Goal: Information Seeking & Learning: Learn about a topic

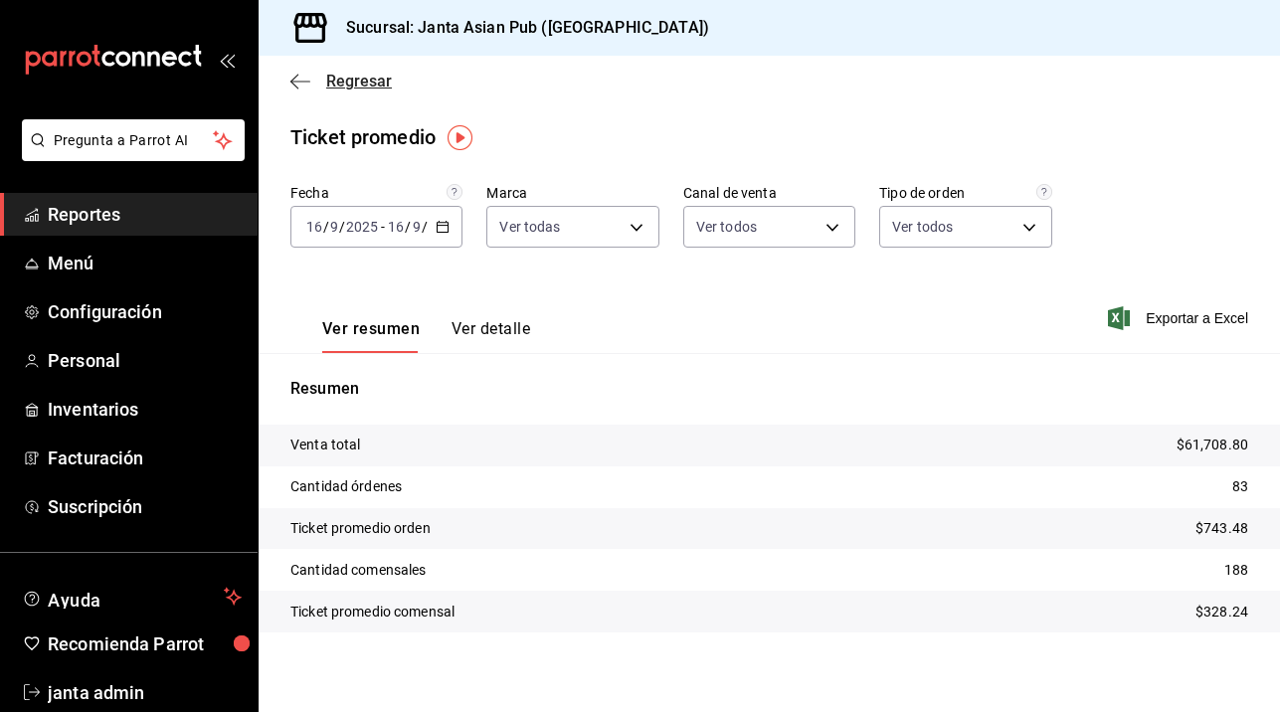
click at [301, 82] on icon "button" at bounding box center [300, 81] width 20 height 1
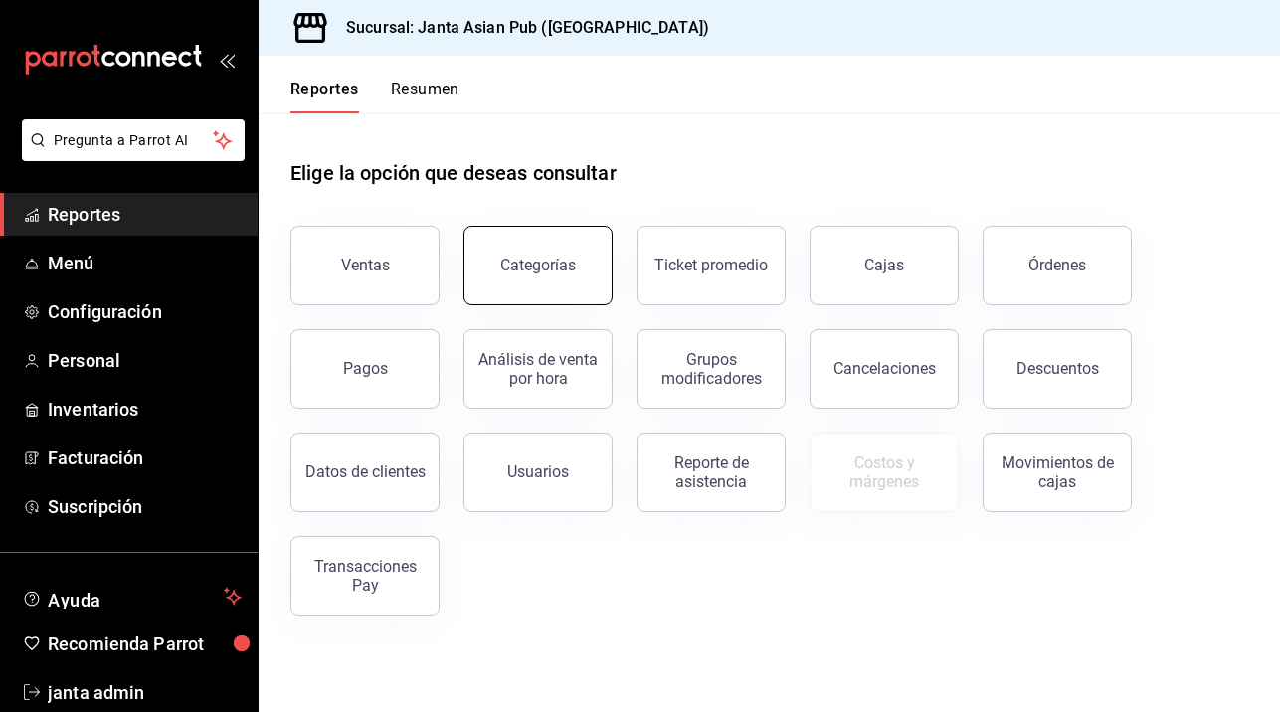
click at [557, 270] on div "Categorías" at bounding box center [538, 265] width 76 height 19
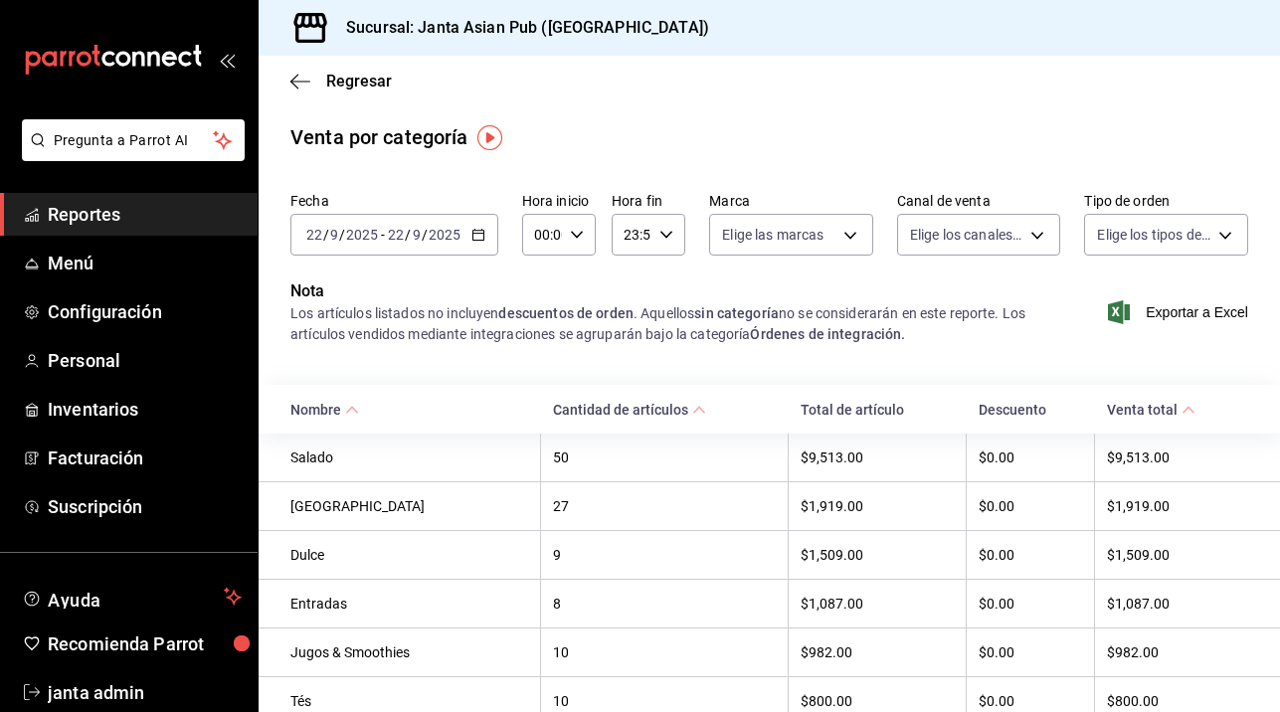
click at [467, 236] on div "[DATE] [DATE] - [DATE] [DATE]" at bounding box center [394, 235] width 208 height 42
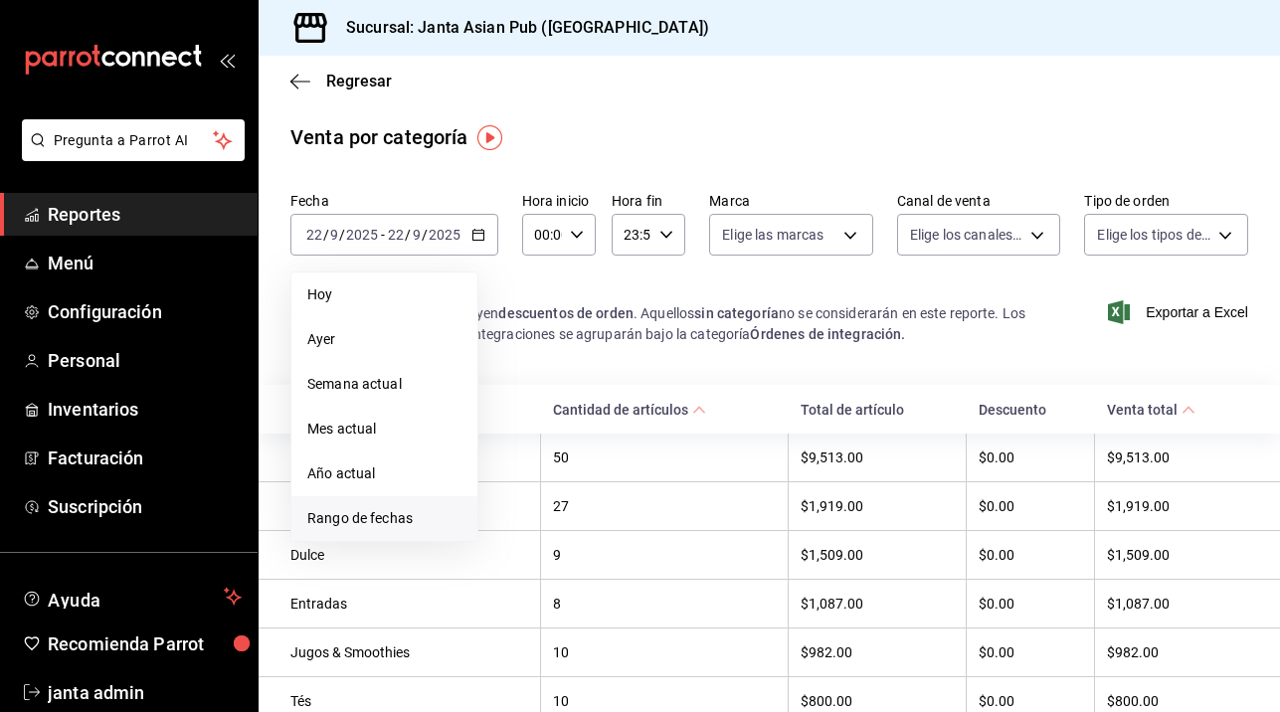
click at [343, 520] on span "Rango de fechas" at bounding box center [384, 518] width 154 height 21
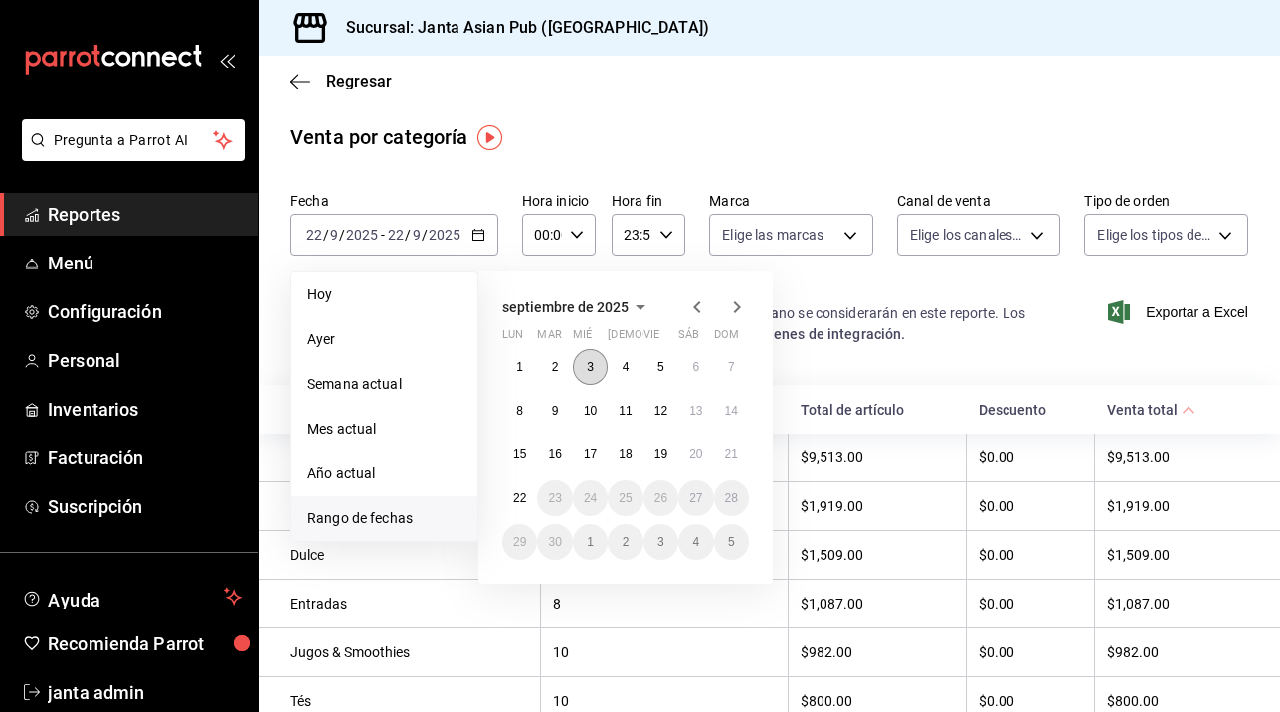
click at [582, 364] on button "3" at bounding box center [590, 367] width 35 height 36
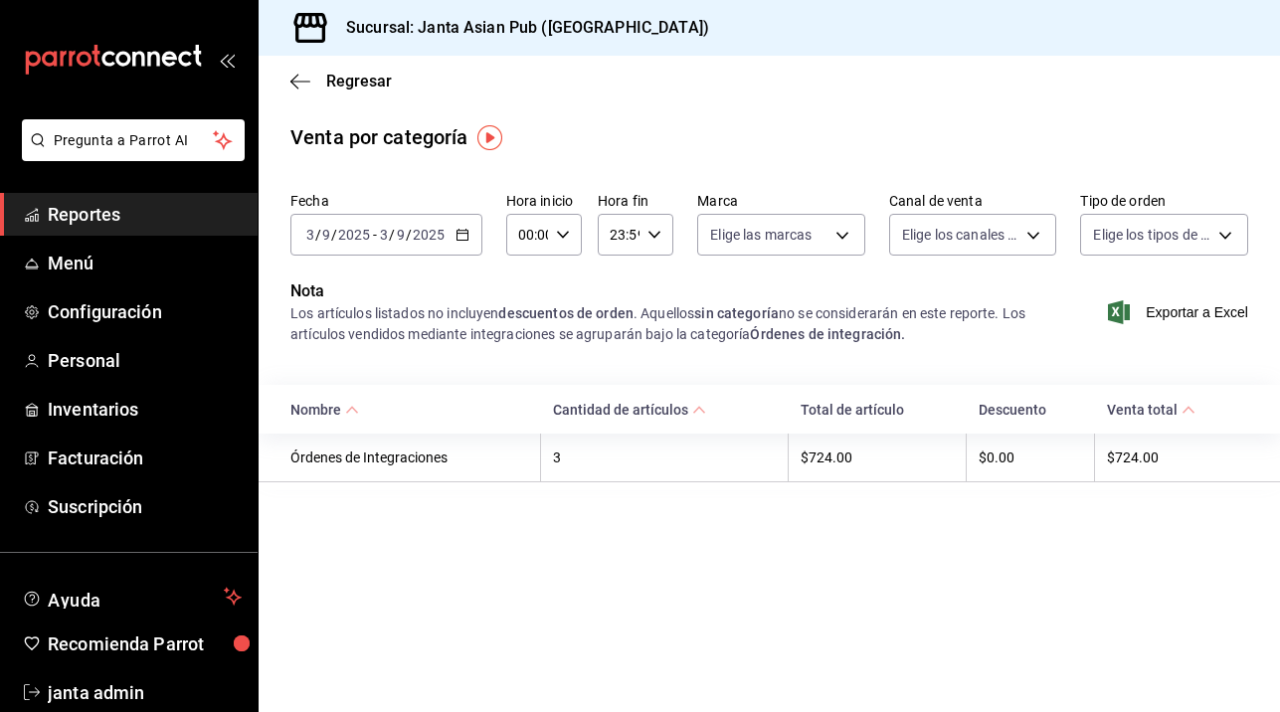
click at [289, 77] on div "Regresar" at bounding box center [769, 81] width 1021 height 51
click at [462, 233] on icon "button" at bounding box center [463, 235] width 14 height 14
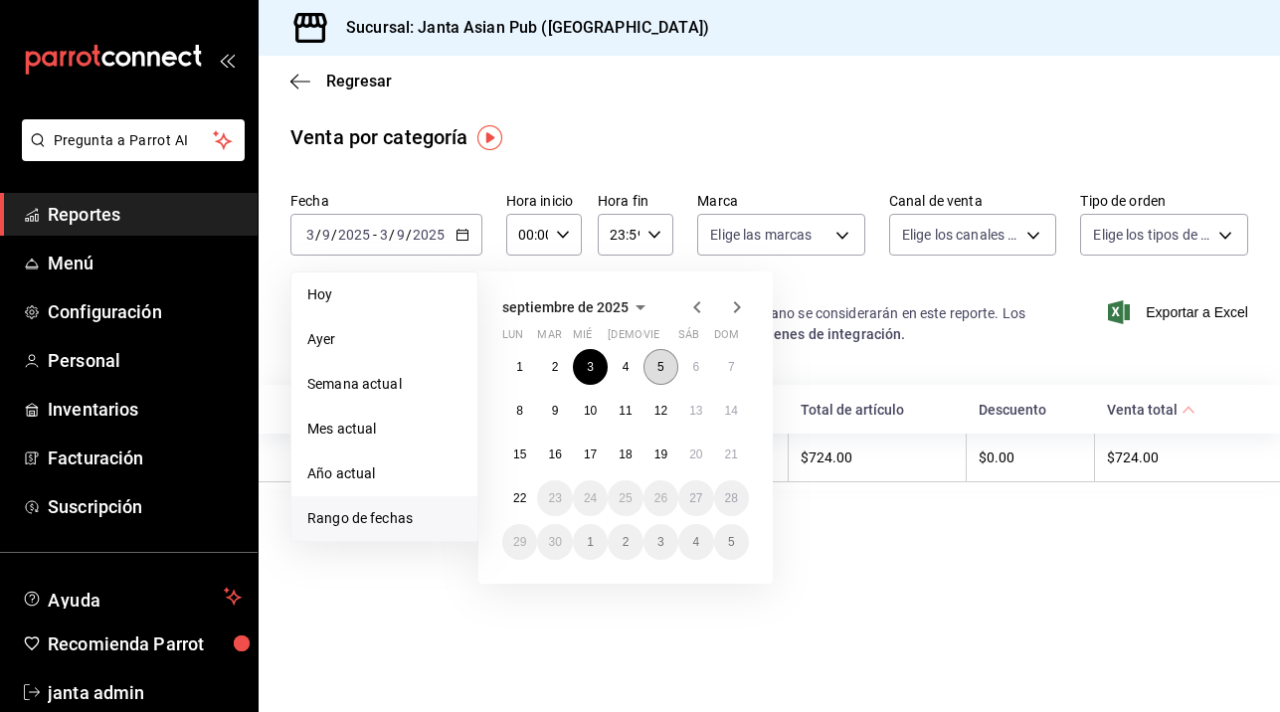
click at [663, 374] on abbr "5" at bounding box center [660, 367] width 7 height 14
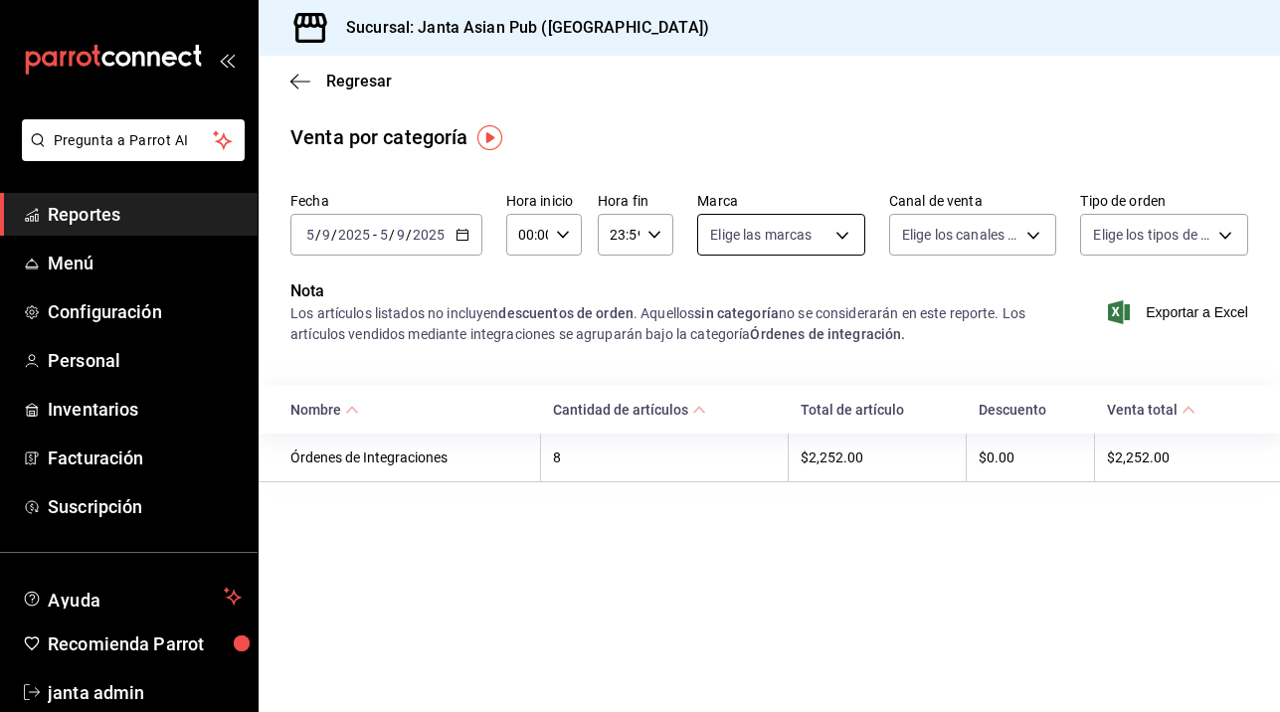
click at [839, 236] on body "Pregunta a Parrot AI Reportes Menú Configuración Personal Inventarios Facturaci…" at bounding box center [640, 356] width 1280 height 712
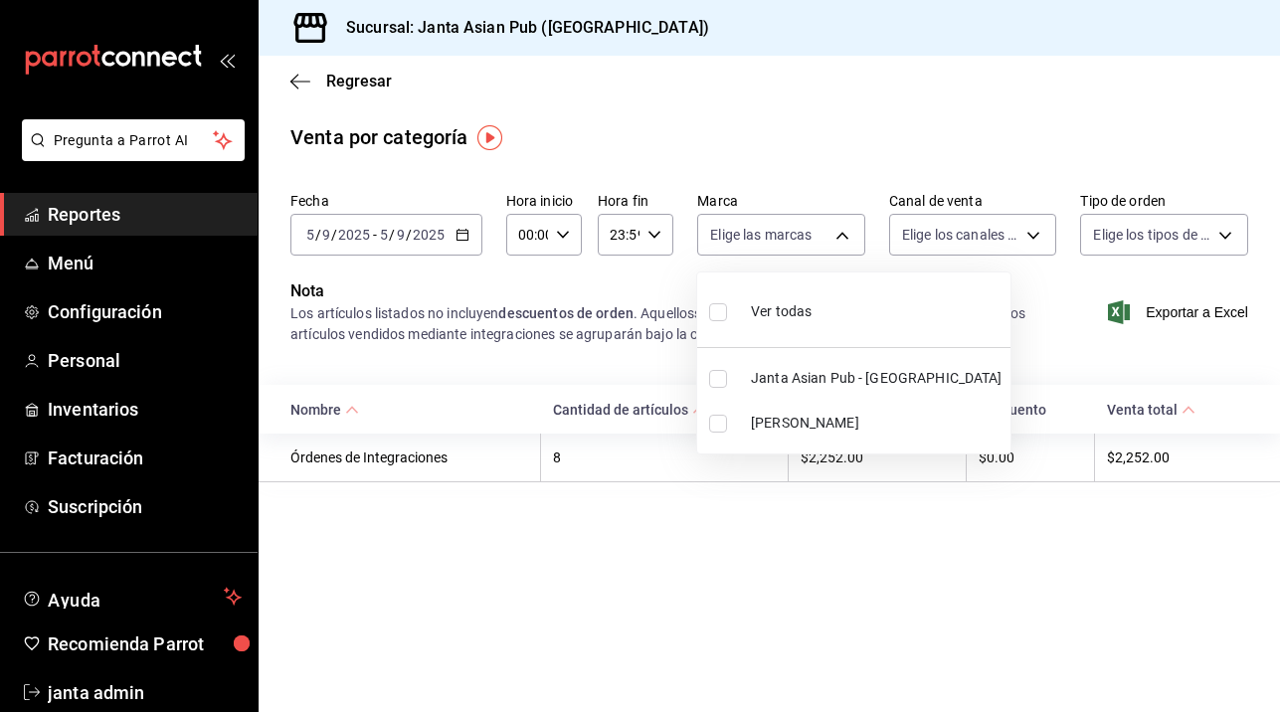
click at [772, 412] on li "[PERSON_NAME]" at bounding box center [853, 423] width 313 height 45
type input "be46397b-311f-4062-b626-5c189c252b46"
checkbox input "true"
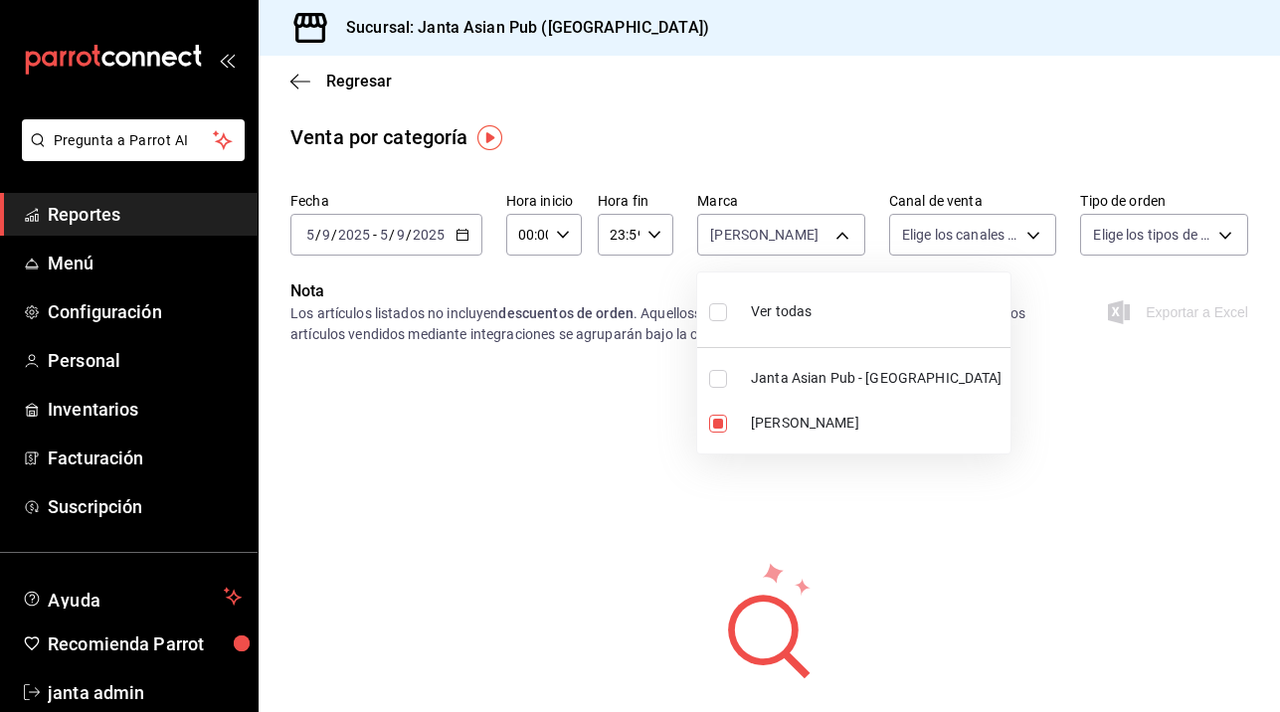
click at [1039, 231] on div at bounding box center [640, 356] width 1280 height 712
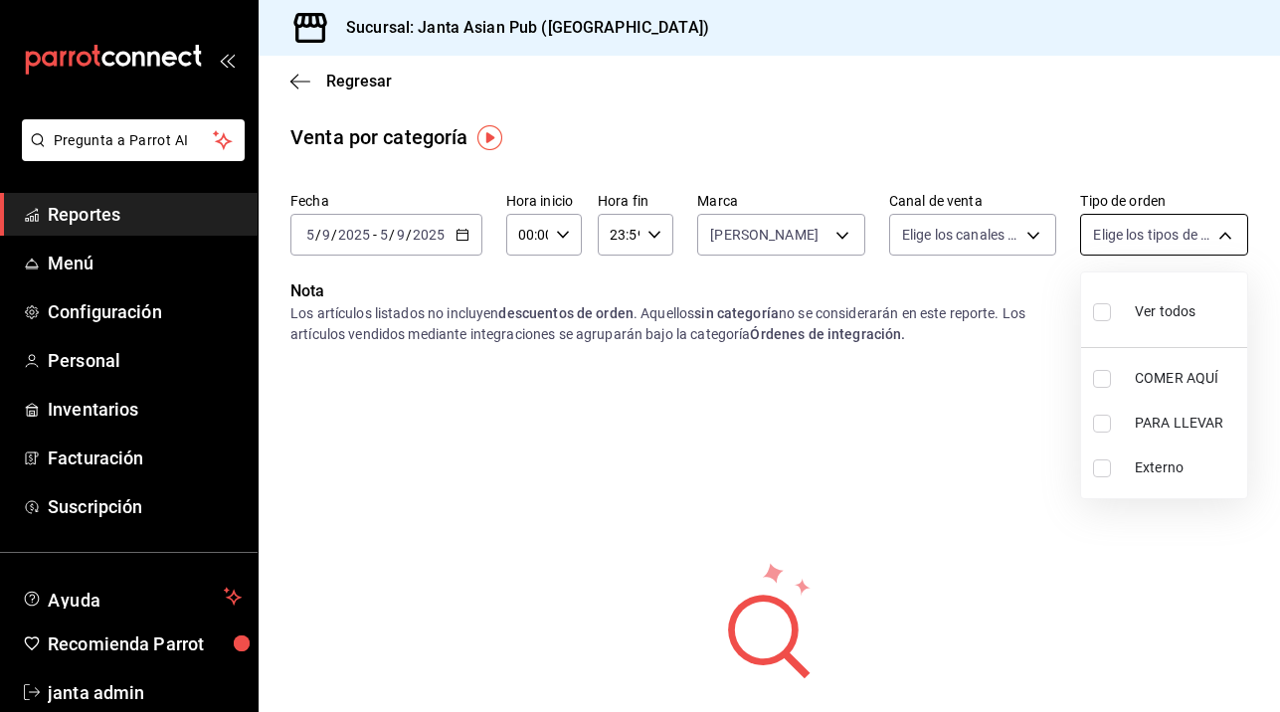
click at [1169, 238] on body "Pregunta a Parrot AI Reportes Menú Configuración Personal Inventarios Facturaci…" at bounding box center [640, 356] width 1280 height 712
click at [1102, 318] on input "checkbox" at bounding box center [1102, 312] width 18 height 18
checkbox input "true"
type input "cecbe1d2-0685-4b91-9b18-30ed67a7ce8a,c7915639-2b54-4f57-83bf-29acfaaa6073,EXTER…"
checkbox input "true"
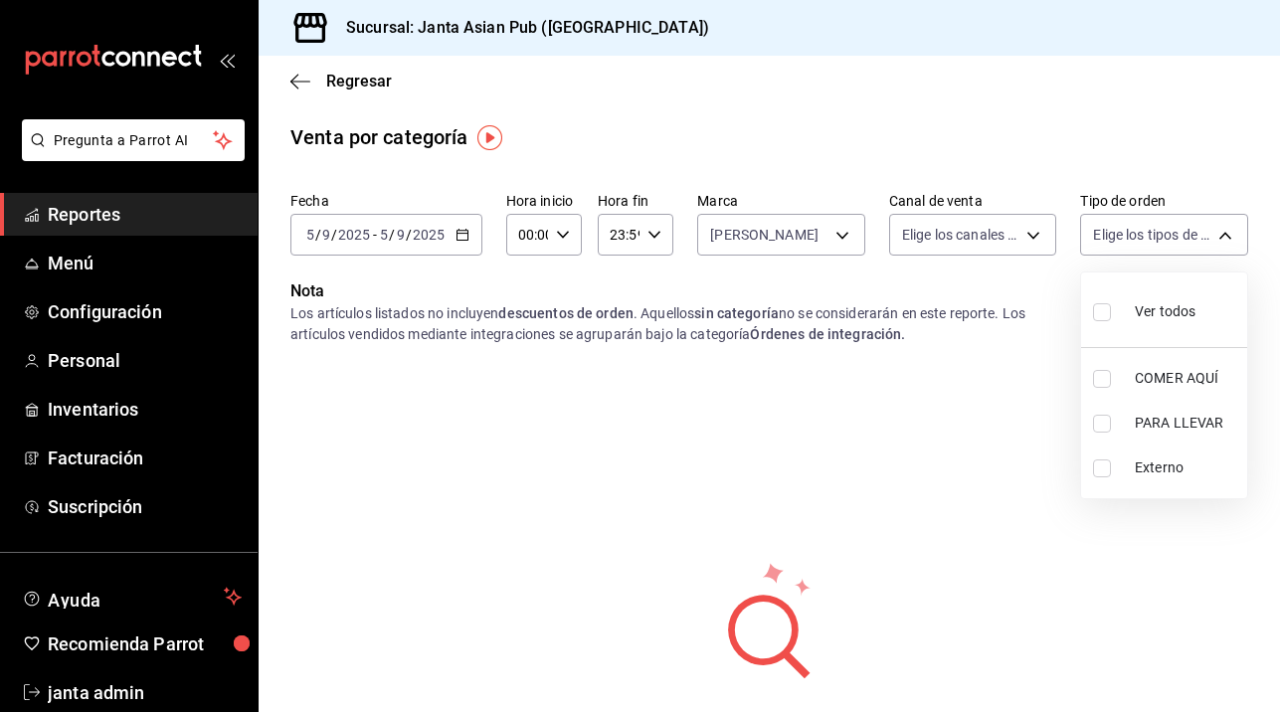
checkbox input "true"
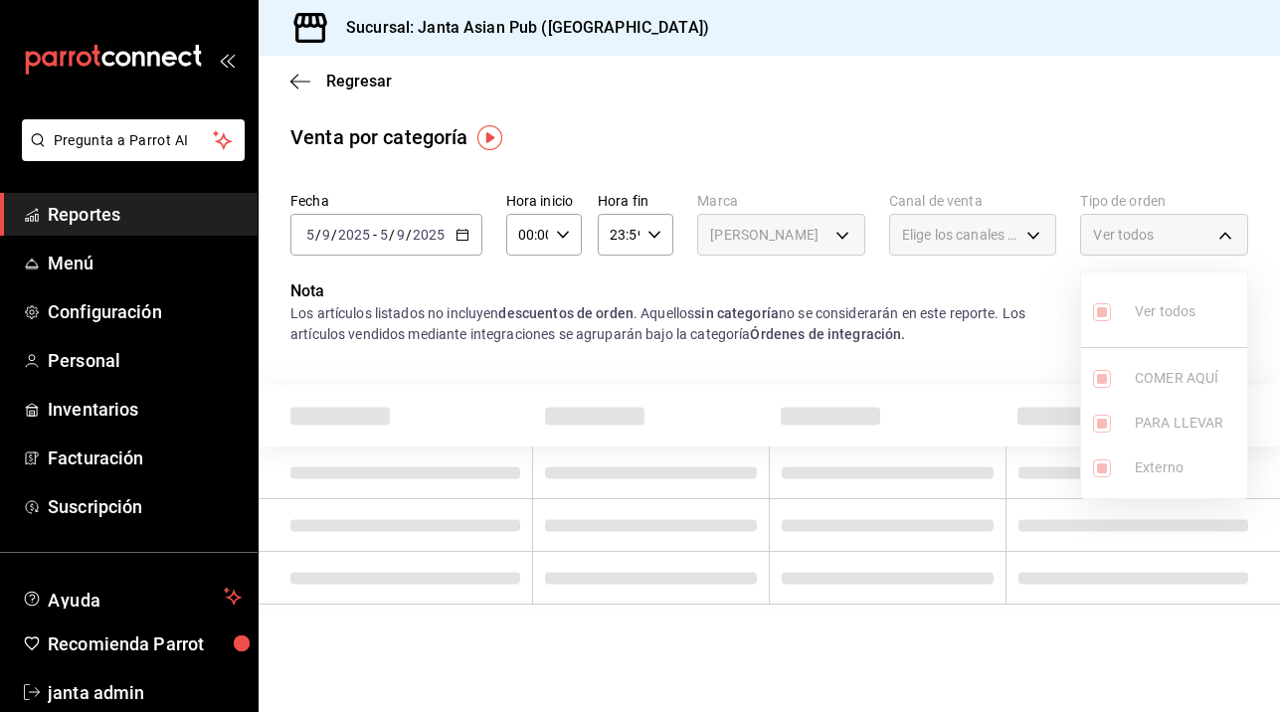
click at [1001, 243] on div at bounding box center [640, 356] width 1280 height 712
click at [1001, 243] on span "Elige los canales de venta" at bounding box center [961, 235] width 118 height 20
click at [1015, 237] on span "Elige los canales de venta" at bounding box center [961, 235] width 118 height 20
click at [1035, 225] on div "Elige los canales de venta" at bounding box center [973, 235] width 168 height 42
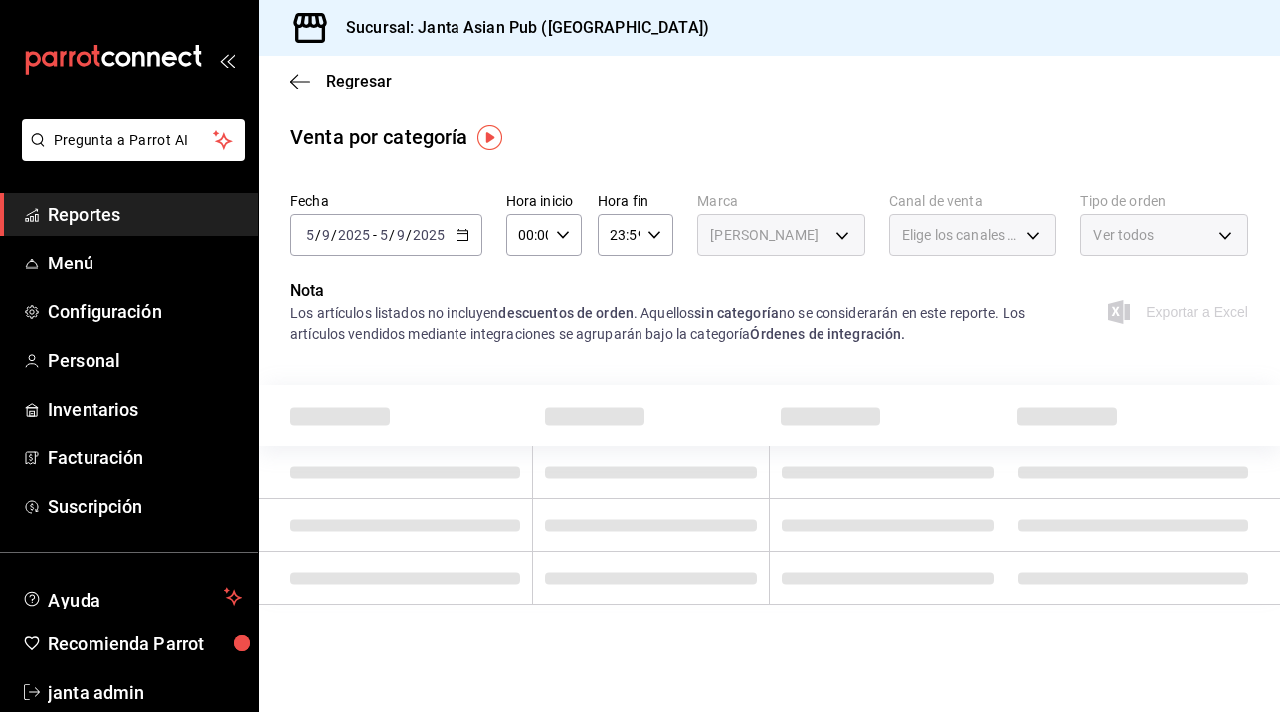
click at [1035, 225] on div "Elige los canales de venta" at bounding box center [973, 235] width 168 height 42
drag, startPoint x: 873, startPoint y: 247, endPoint x: 829, endPoint y: 242, distance: 45.0
click at [829, 242] on div "Fecha [DATE] [DATE] - [DATE] [DATE] Hora inicio 00:00 Hora inicio Hora fin 23:5…" at bounding box center [769, 231] width 958 height 95
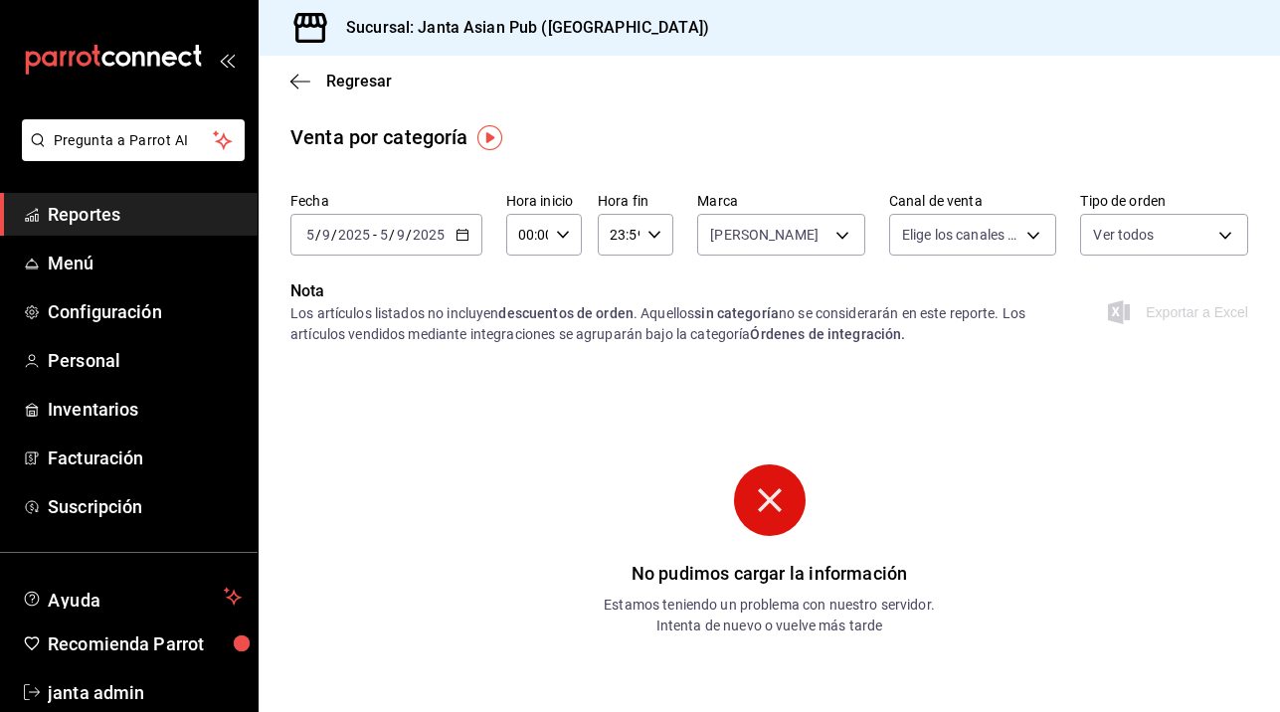
click at [469, 232] on div "[DATE] [DATE] - [DATE] [DATE]" at bounding box center [386, 235] width 192 height 42
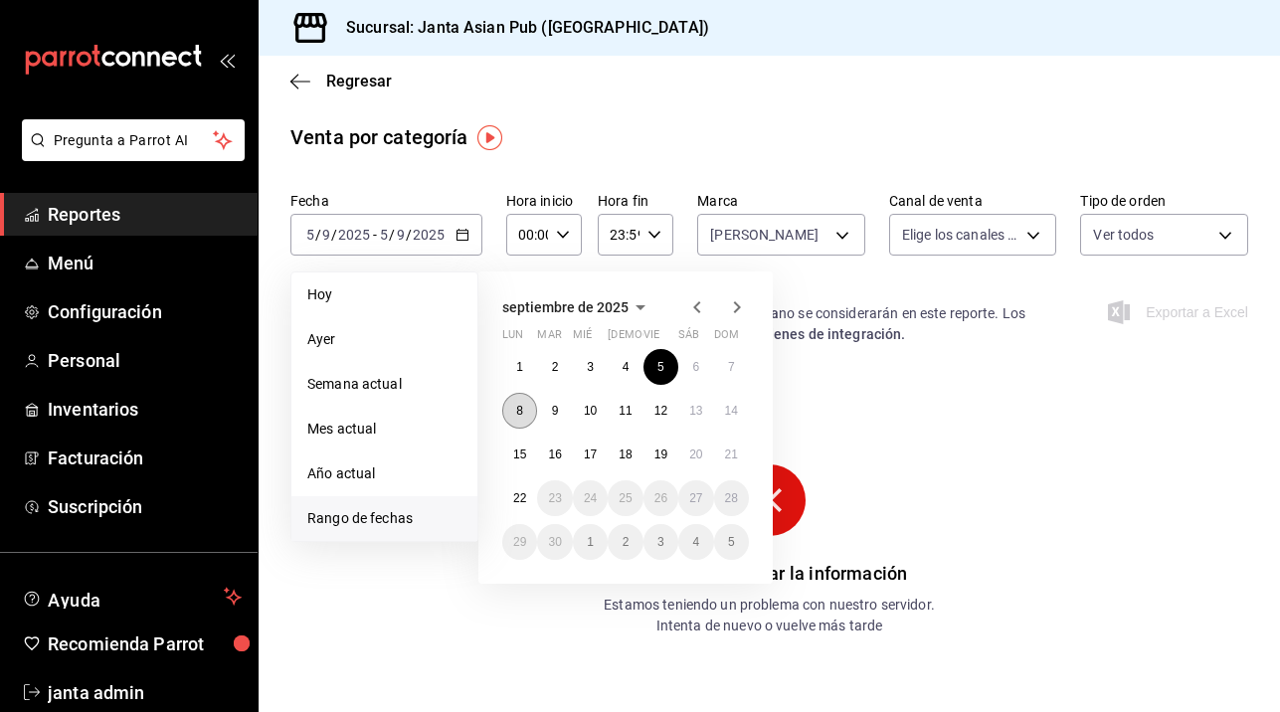
click at [514, 412] on button "8" at bounding box center [519, 411] width 35 height 36
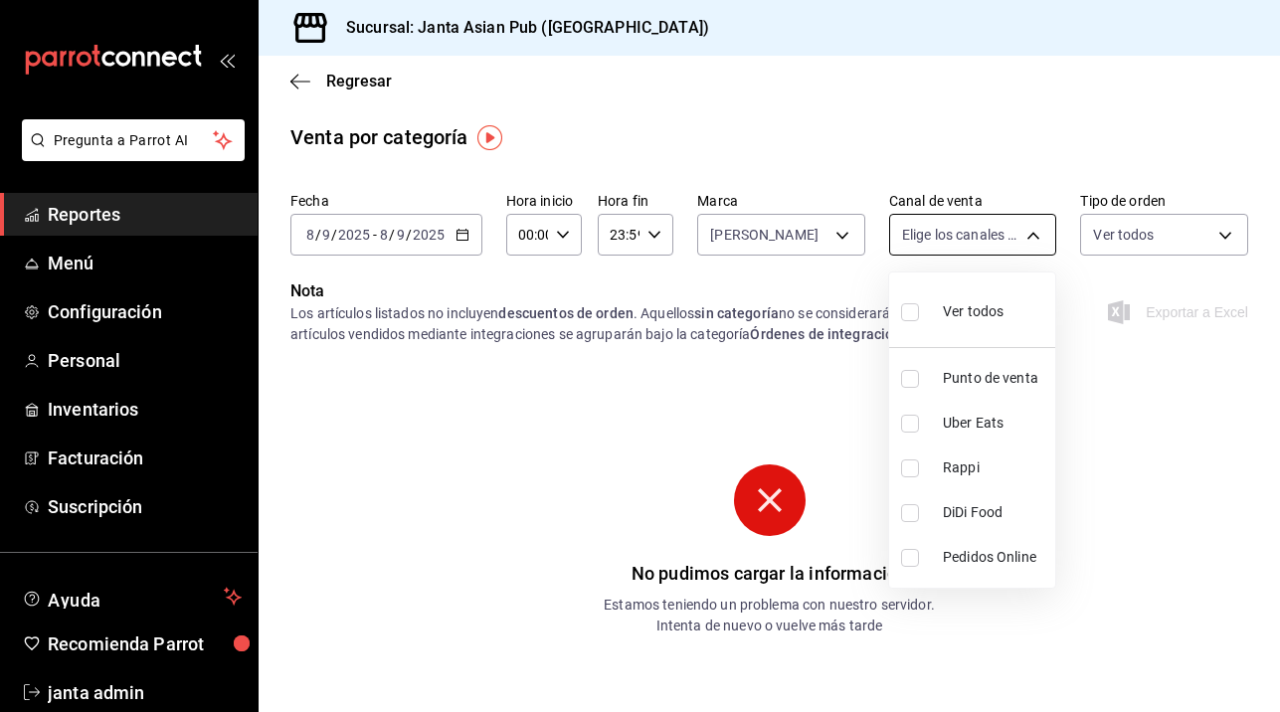
click at [1036, 237] on body "Pregunta a Parrot AI Reportes Menú Configuración Personal Inventarios Facturaci…" at bounding box center [640, 356] width 1280 height 712
click at [911, 314] on input "checkbox" at bounding box center [910, 312] width 18 height 18
checkbox input "true"
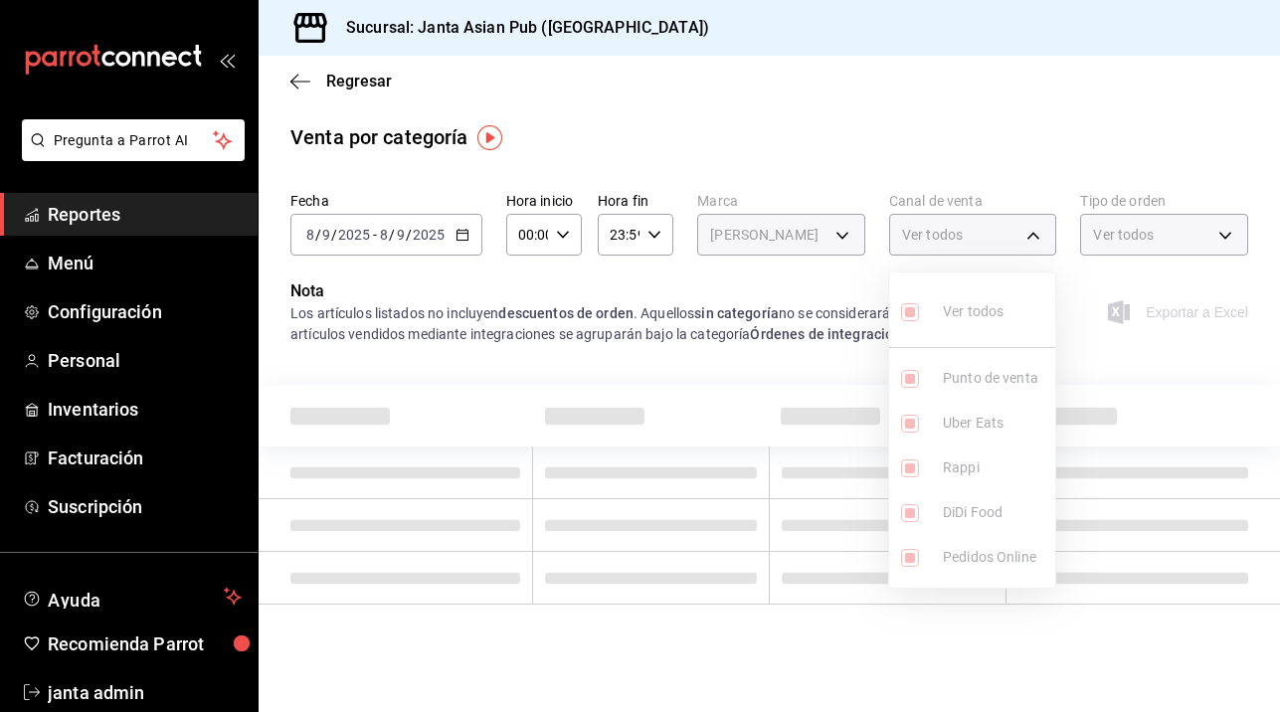
type input "PARROT,UBER_EATS,RAPPI,DIDI_FOOD,ONLINE"
checkbox input "true"
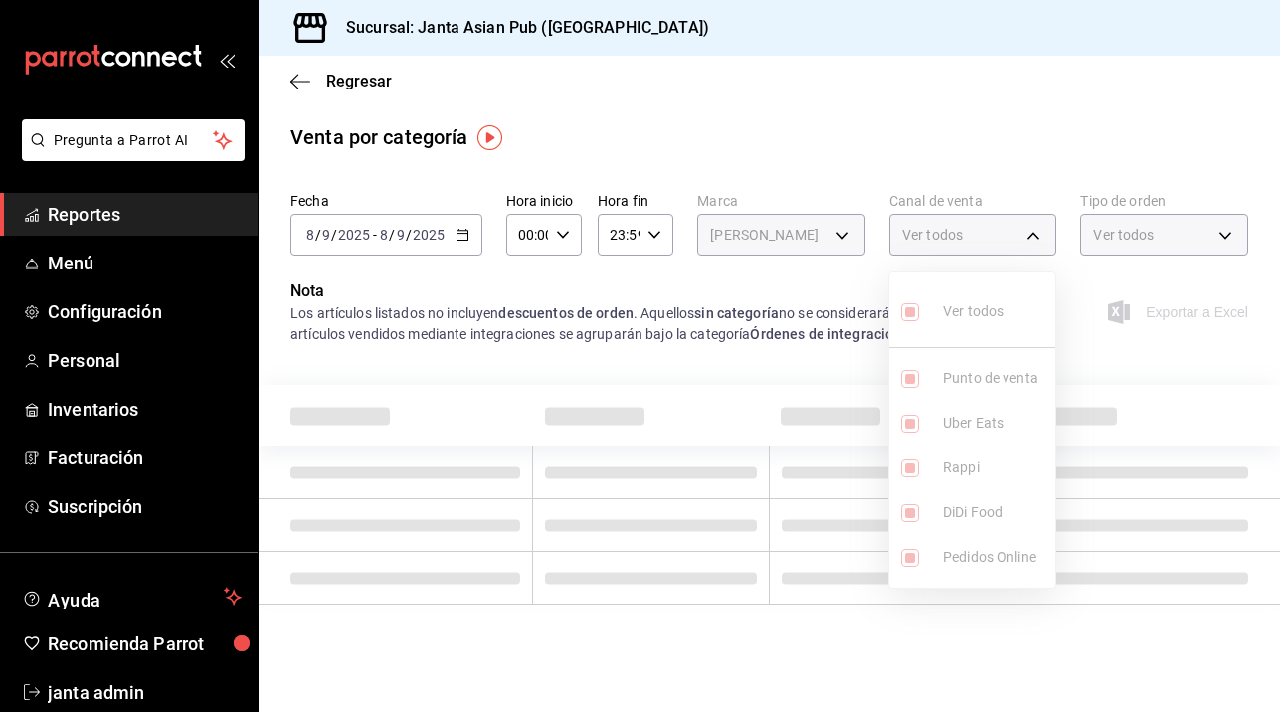
checkbox input "true"
click at [1227, 244] on div at bounding box center [640, 356] width 1280 height 712
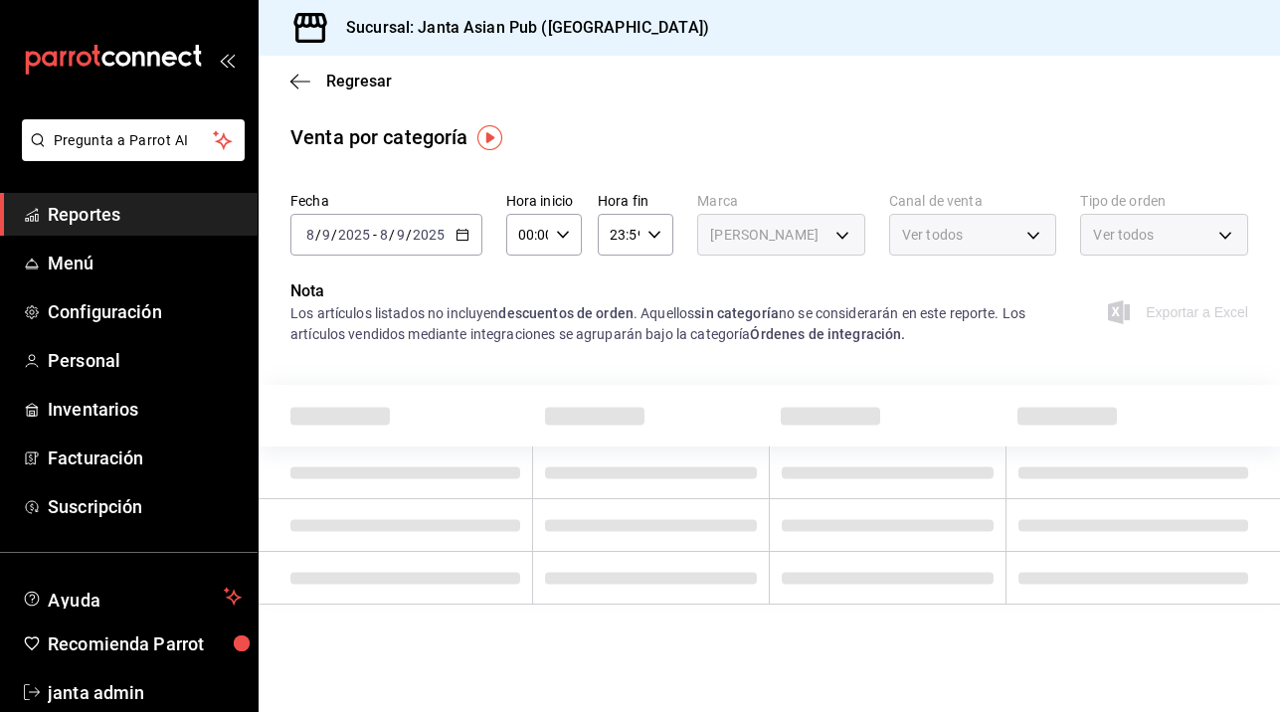
click at [1223, 234] on div "Ver todos" at bounding box center [1164, 235] width 168 height 42
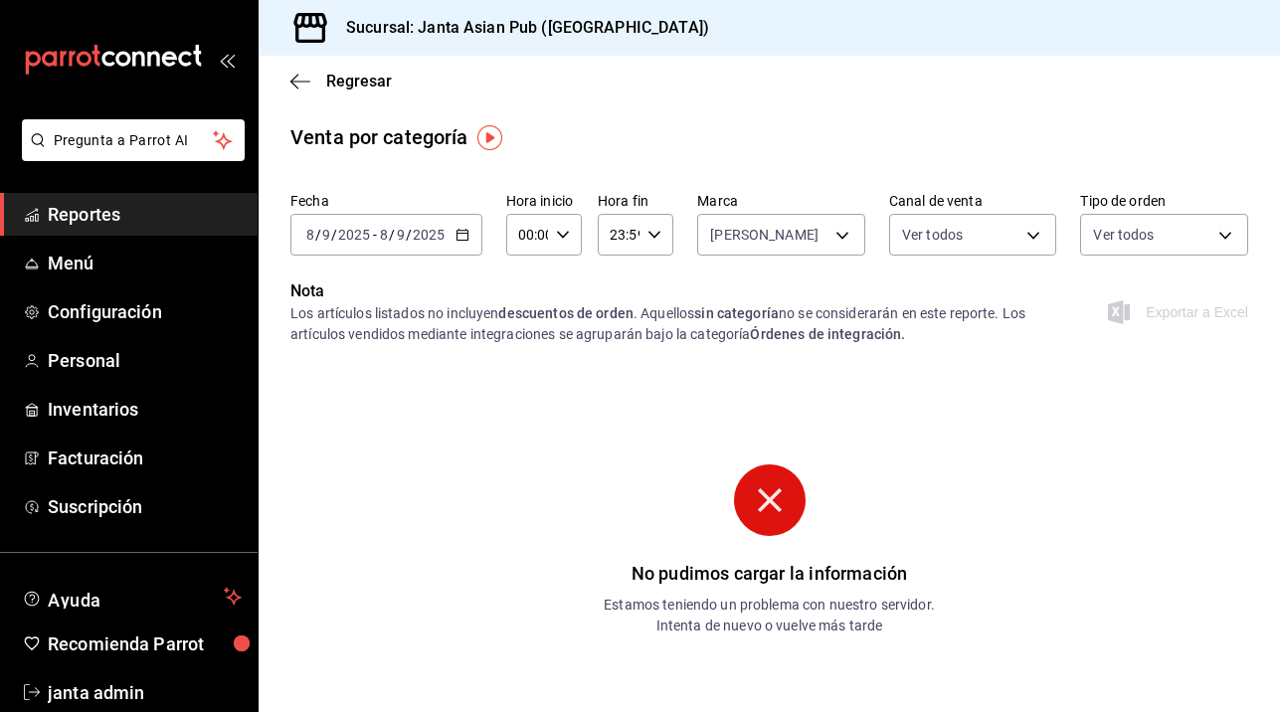
click at [457, 240] on \(Stroke\) "button" at bounding box center [463, 235] width 12 height 11
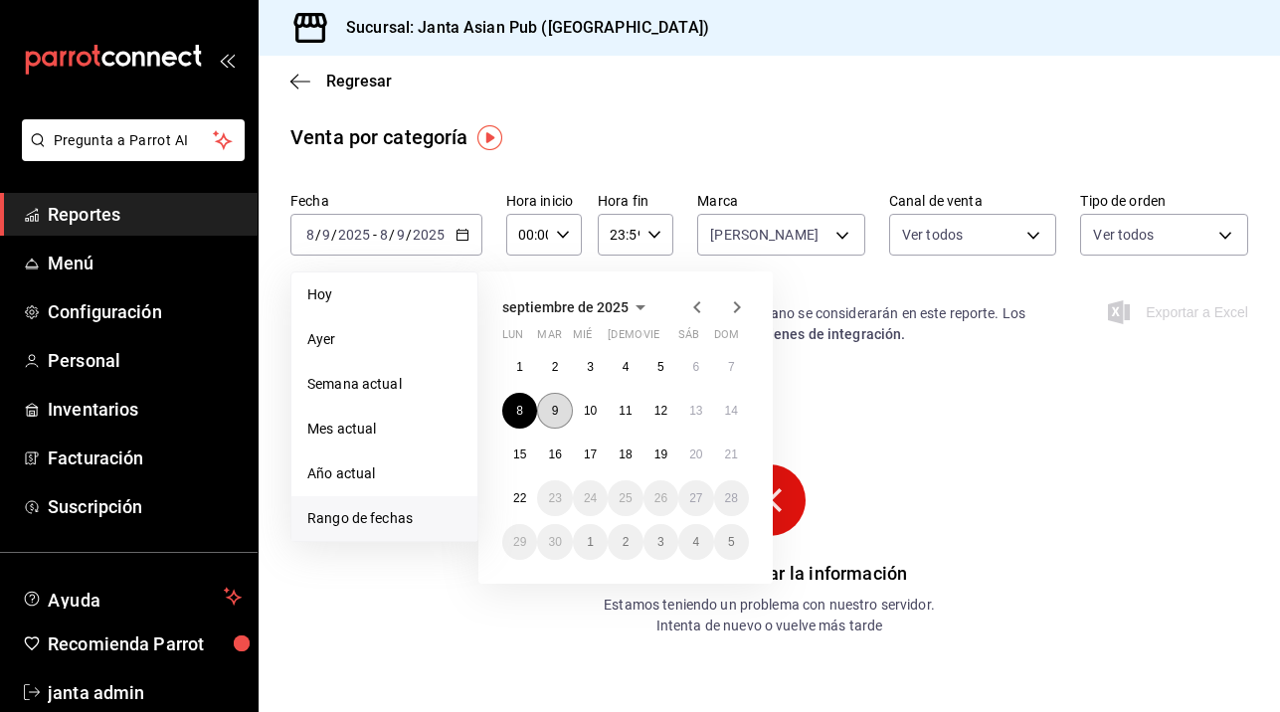
click at [557, 409] on abbr "9" at bounding box center [555, 411] width 7 height 14
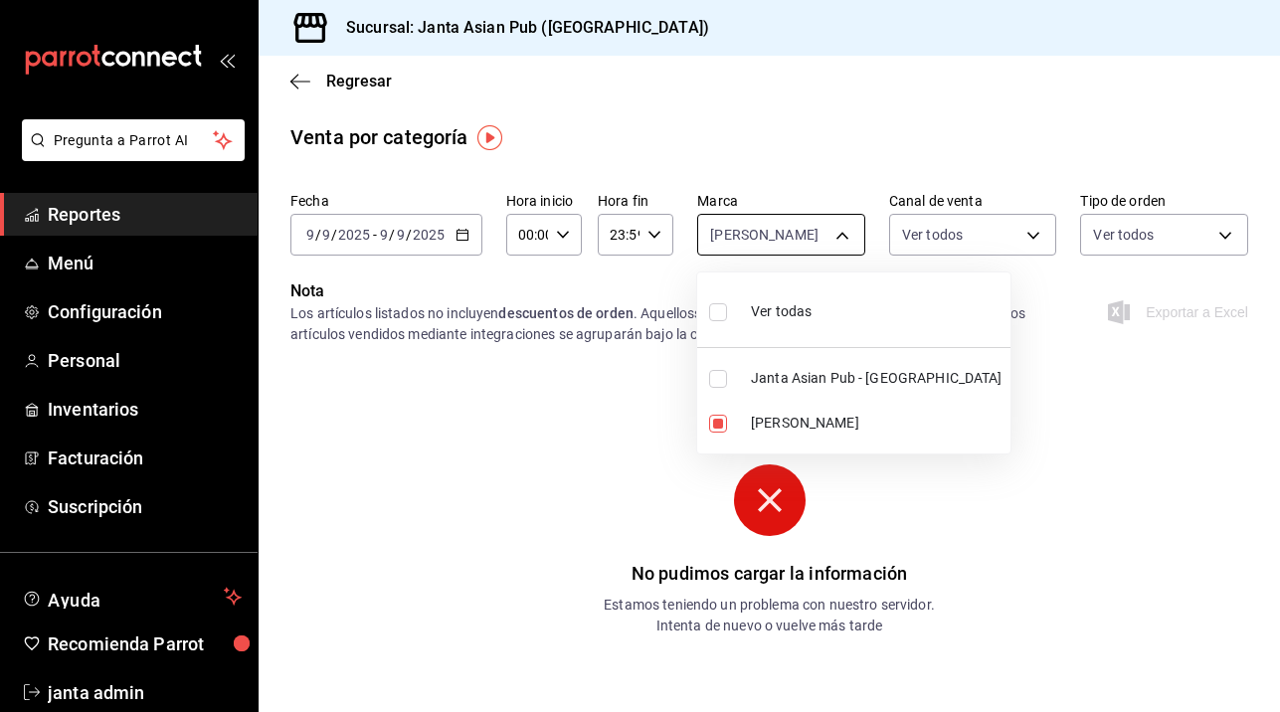
click at [846, 233] on body "Pregunta a Parrot AI Reportes Menú Configuración Personal Inventarios Facturaci…" at bounding box center [640, 356] width 1280 height 712
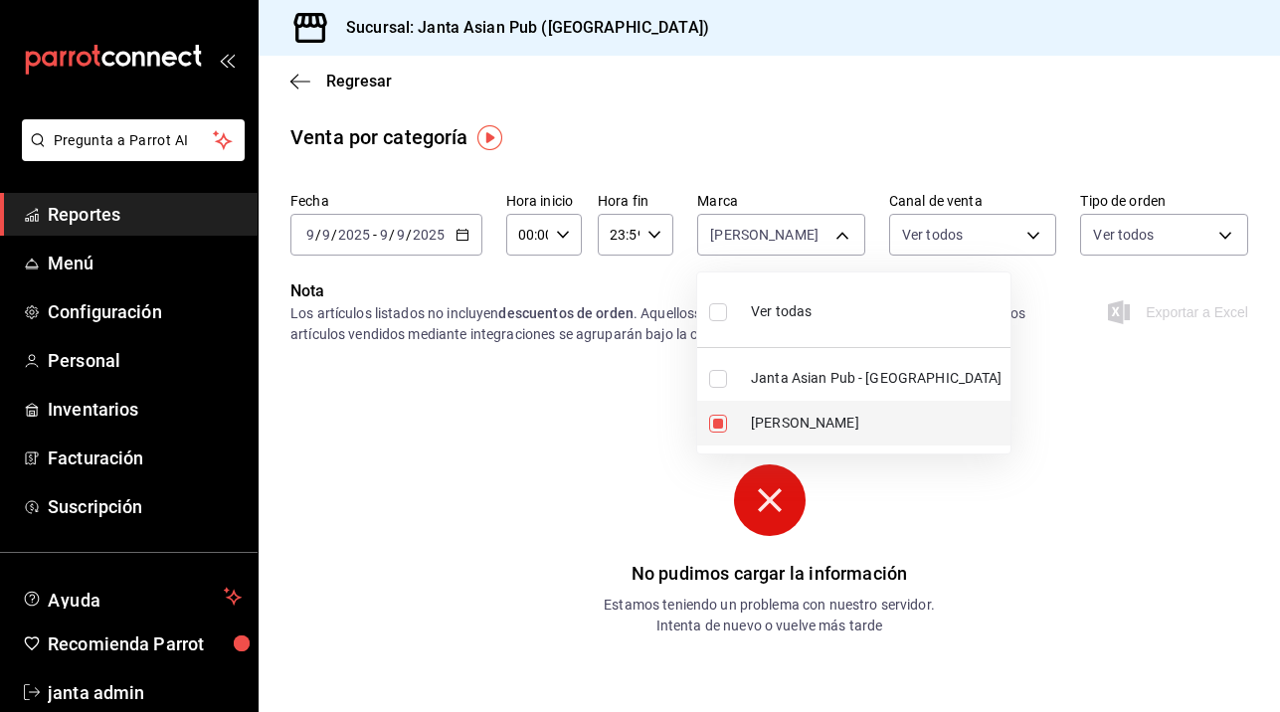
click at [777, 432] on span "[PERSON_NAME]" at bounding box center [877, 423] width 252 height 21
checkbox input "false"
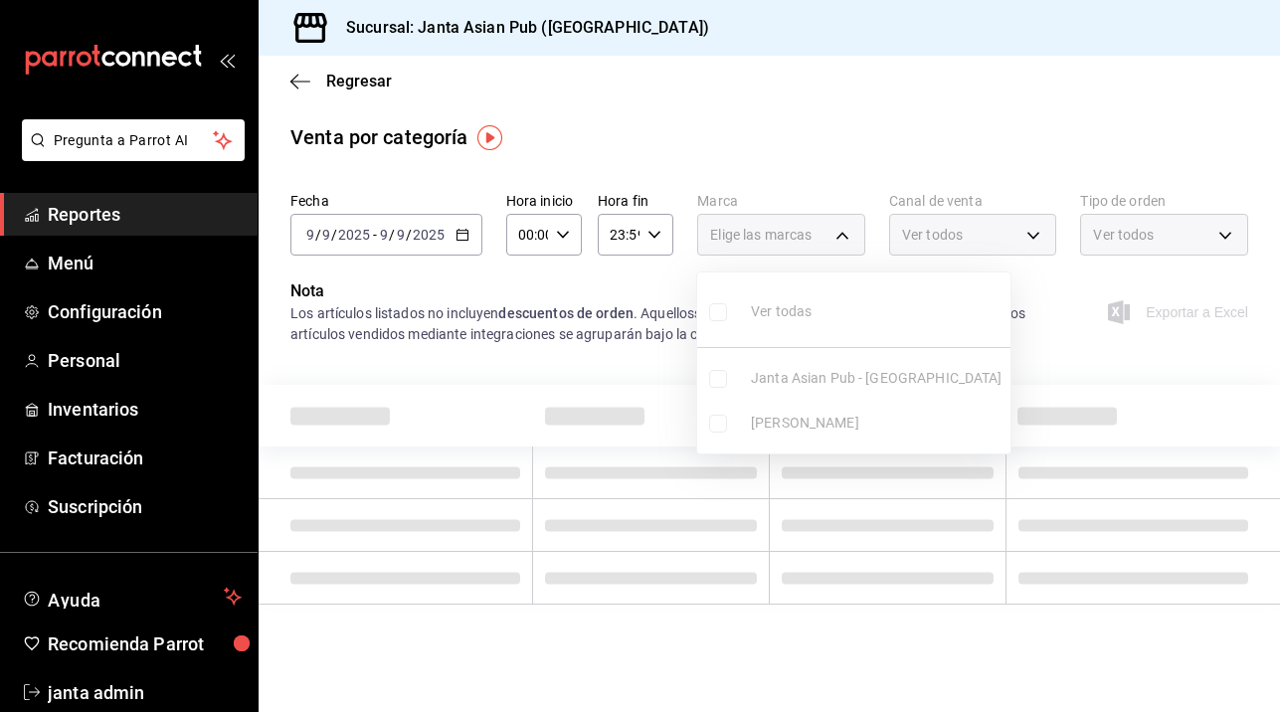
click at [1027, 236] on div at bounding box center [640, 356] width 1280 height 712
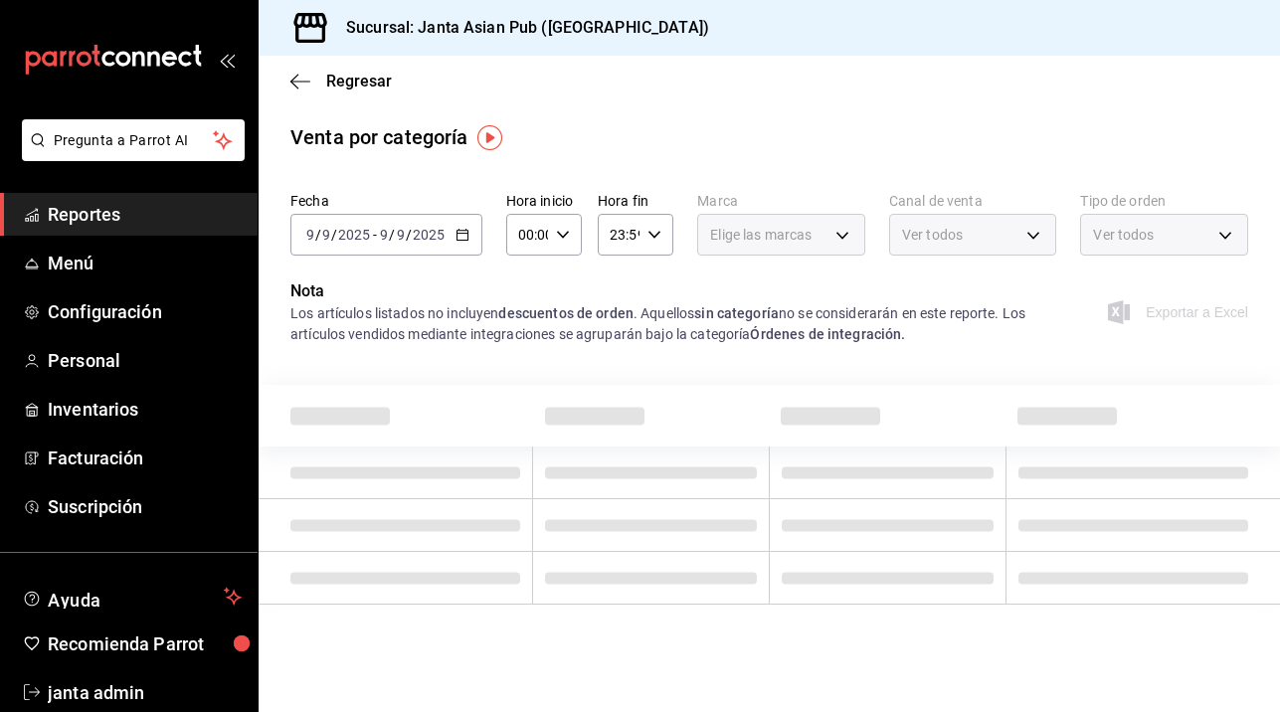
click at [1020, 240] on div "Ver todos" at bounding box center [973, 235] width 168 height 42
click at [1041, 240] on div "Ver todos" at bounding box center [973, 235] width 168 height 42
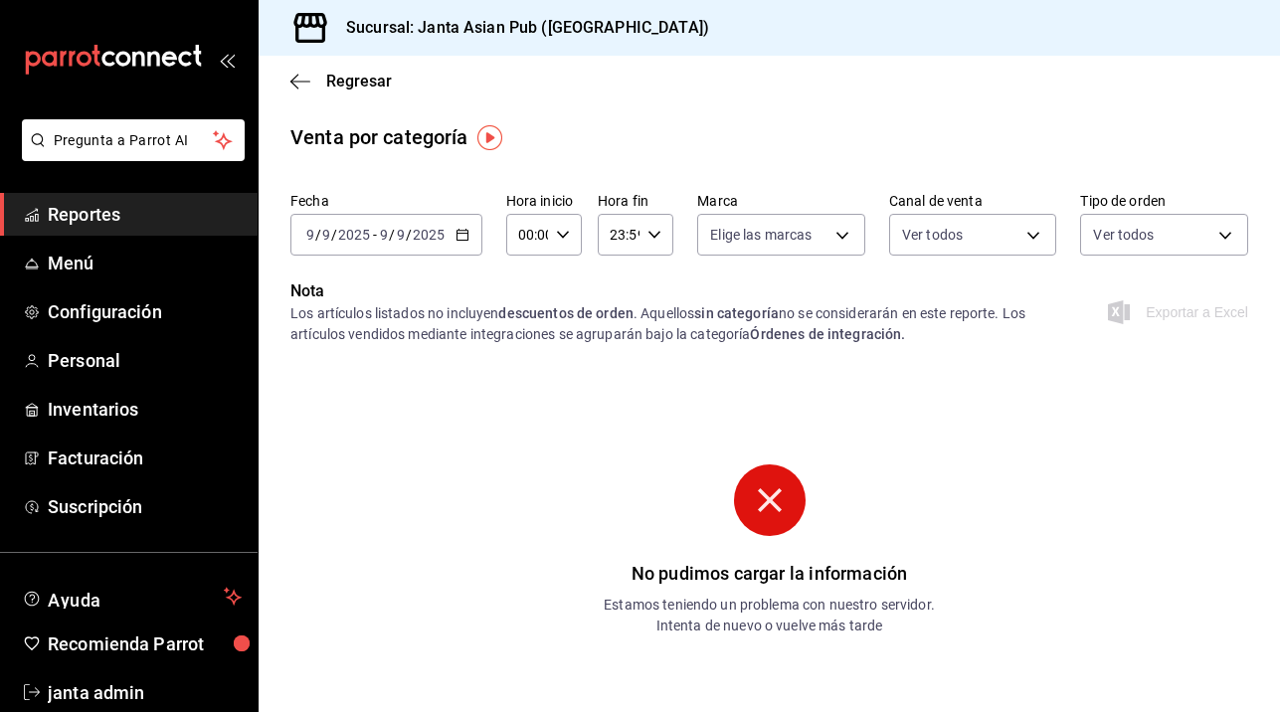
click at [460, 238] on icon "button" at bounding box center [463, 235] width 14 height 14
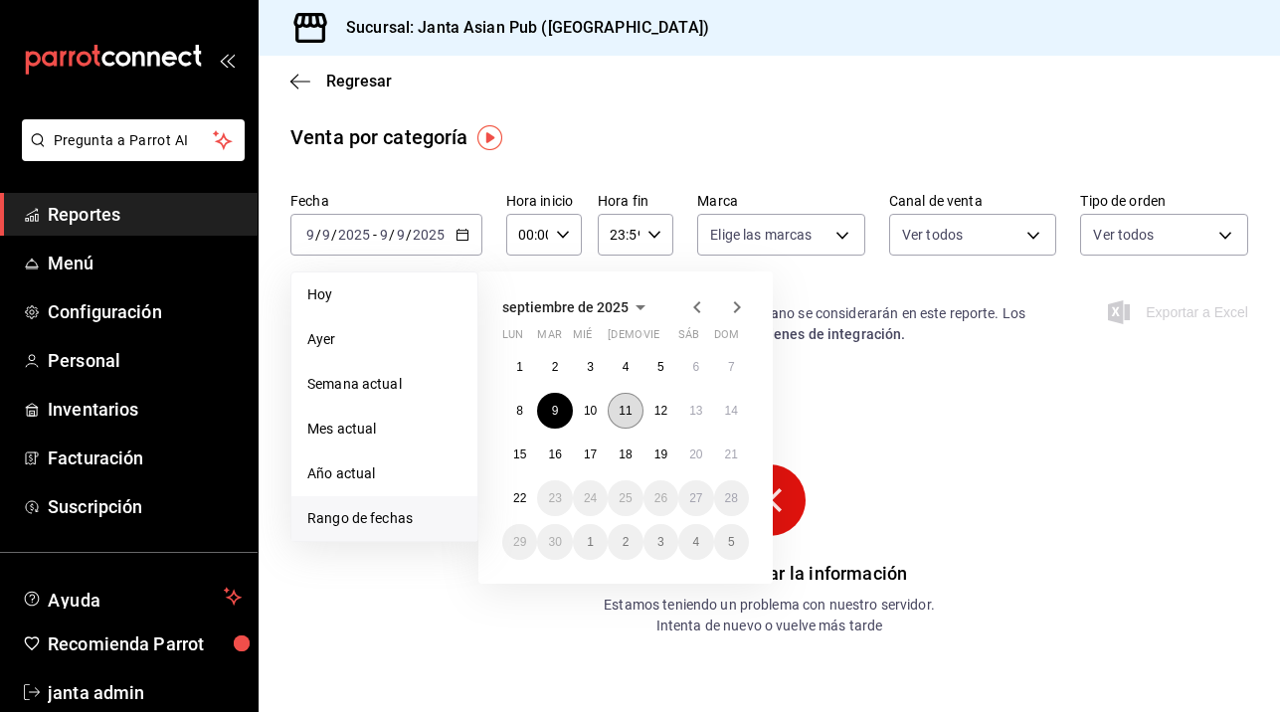
click at [628, 415] on abbr "11" at bounding box center [625, 411] width 13 height 14
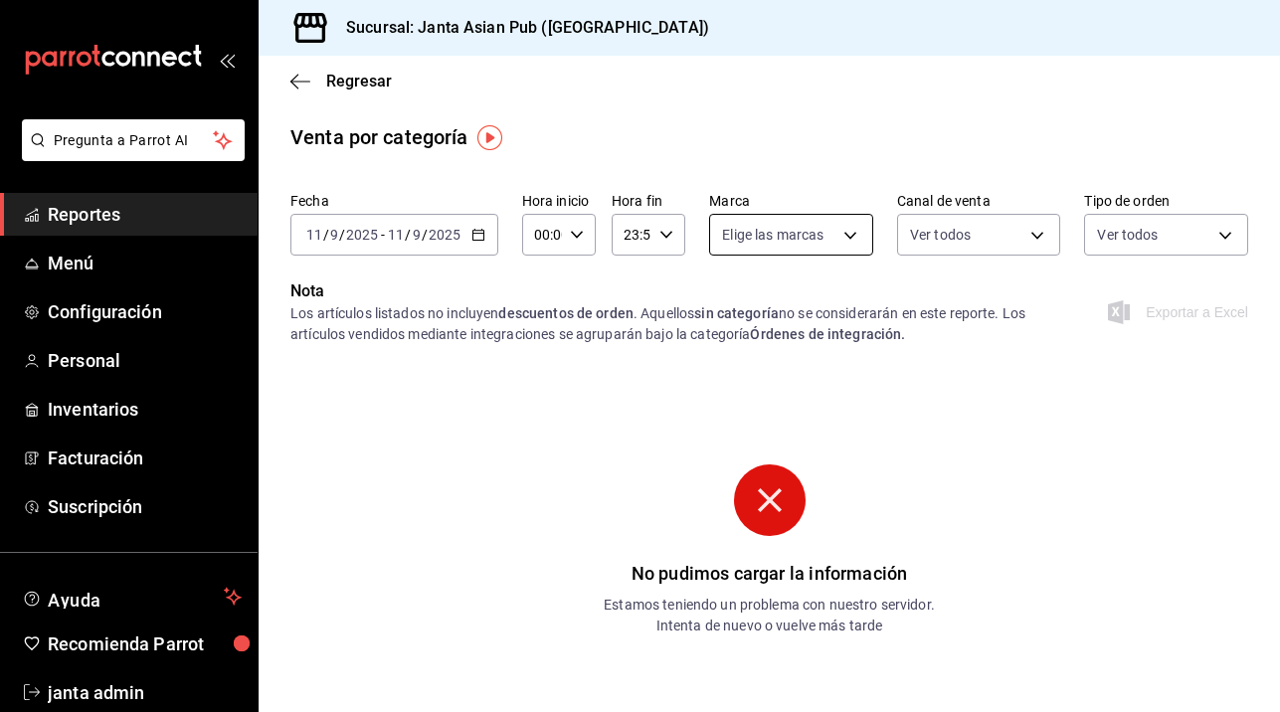
click at [854, 233] on body "Pregunta a Parrot AI Reportes Menú Configuración Personal Inventarios Facturaci…" at bounding box center [640, 356] width 1280 height 712
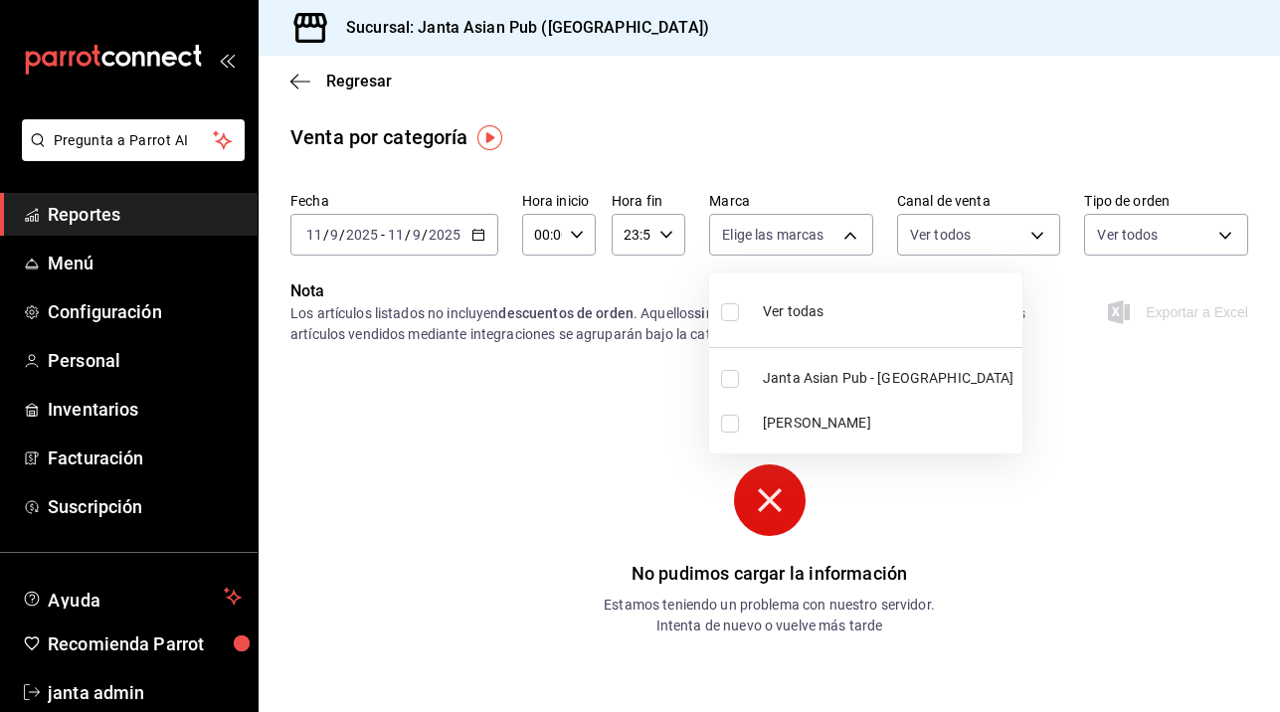
click at [746, 412] on li "[PERSON_NAME]" at bounding box center [865, 423] width 313 height 45
type input "be46397b-311f-4062-b626-5c189c252b46"
checkbox input "true"
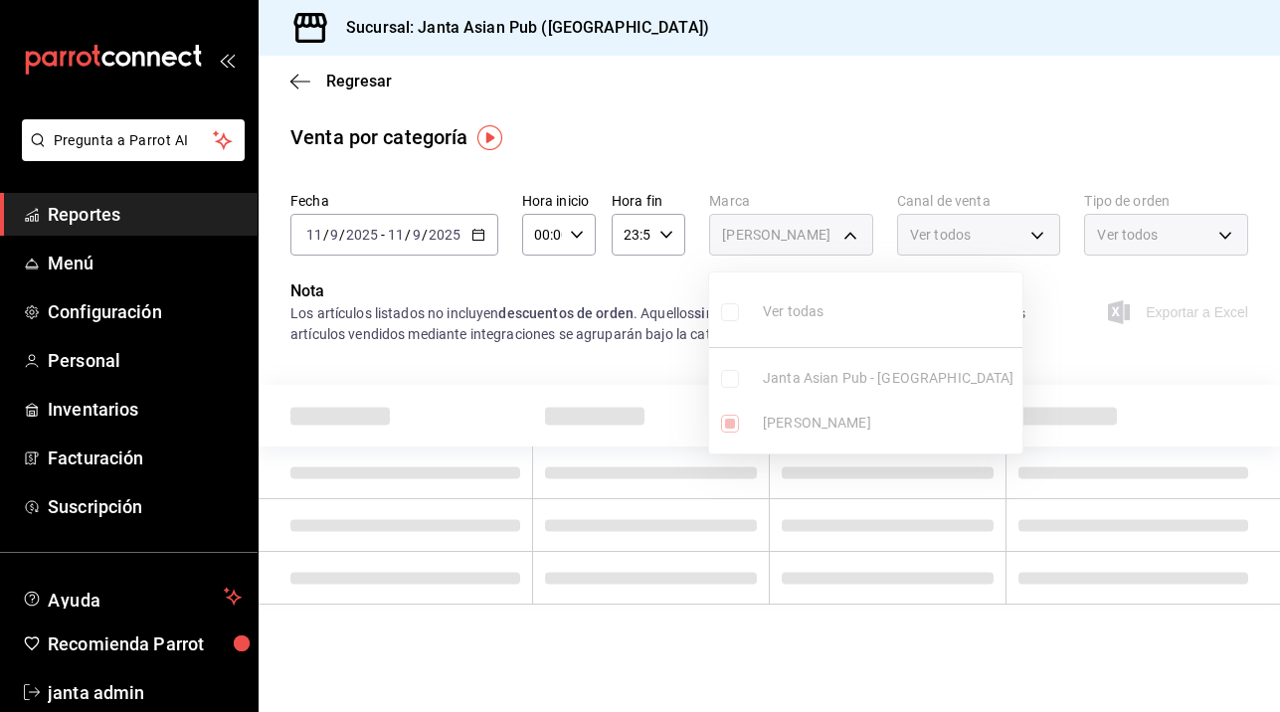
click at [1034, 223] on div at bounding box center [640, 356] width 1280 height 712
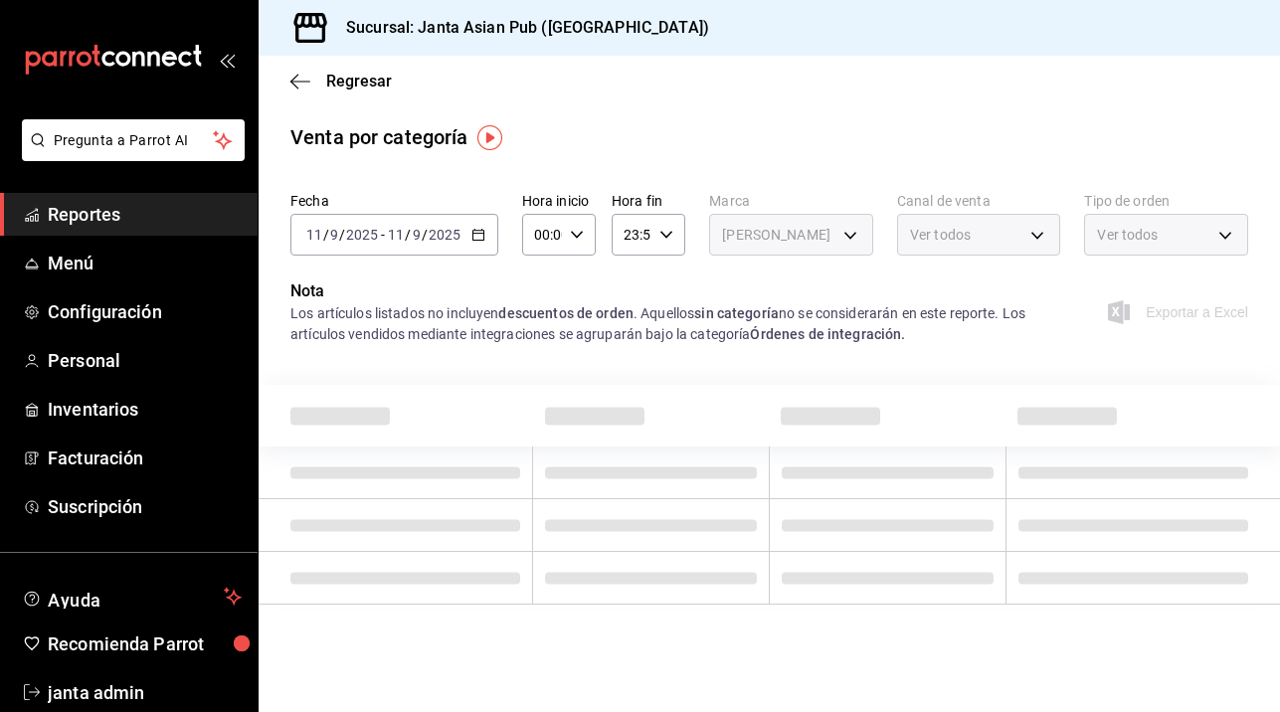
click at [1034, 223] on div "Ver todos" at bounding box center [979, 235] width 164 height 42
click at [1233, 242] on div "Ver todos" at bounding box center [1166, 235] width 164 height 42
drag, startPoint x: 1024, startPoint y: 242, endPoint x: 967, endPoint y: 254, distance: 58.9
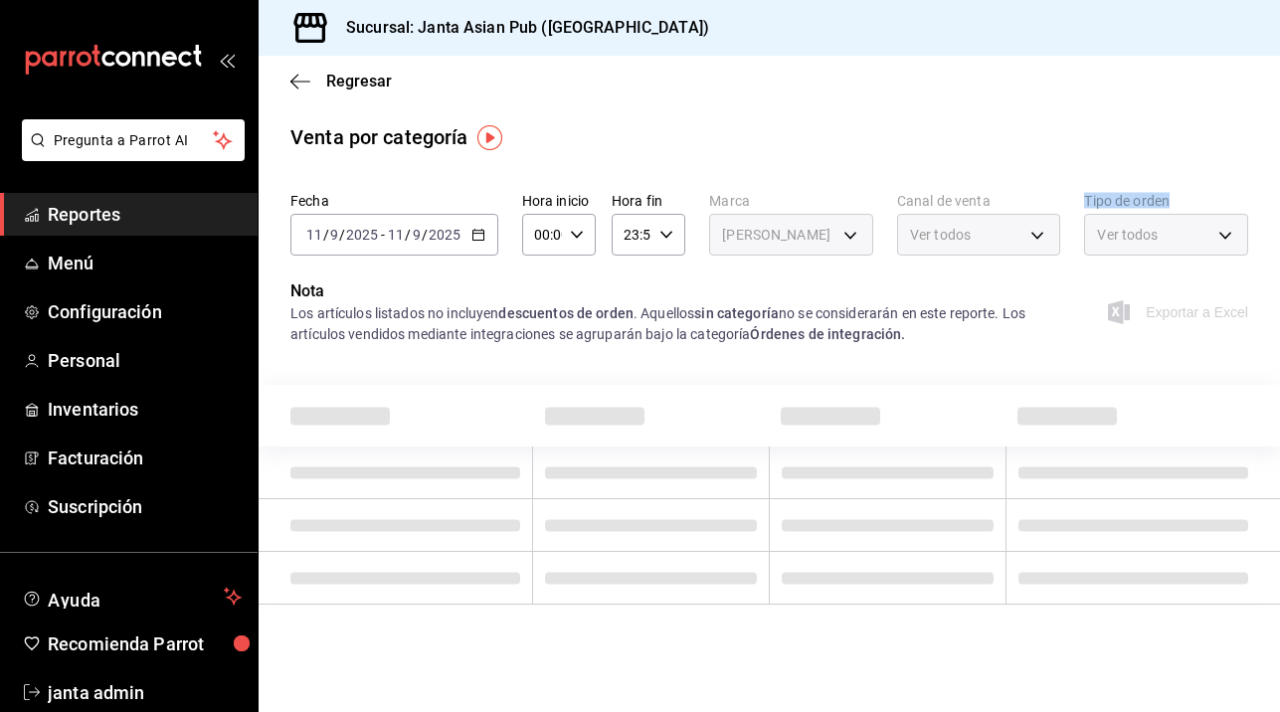
click at [967, 254] on div "Fecha [DATE] [DATE] - [DATE] [DATE] Hora inicio 00:00 Hora inicio Hora fin 23:5…" at bounding box center [769, 231] width 958 height 95
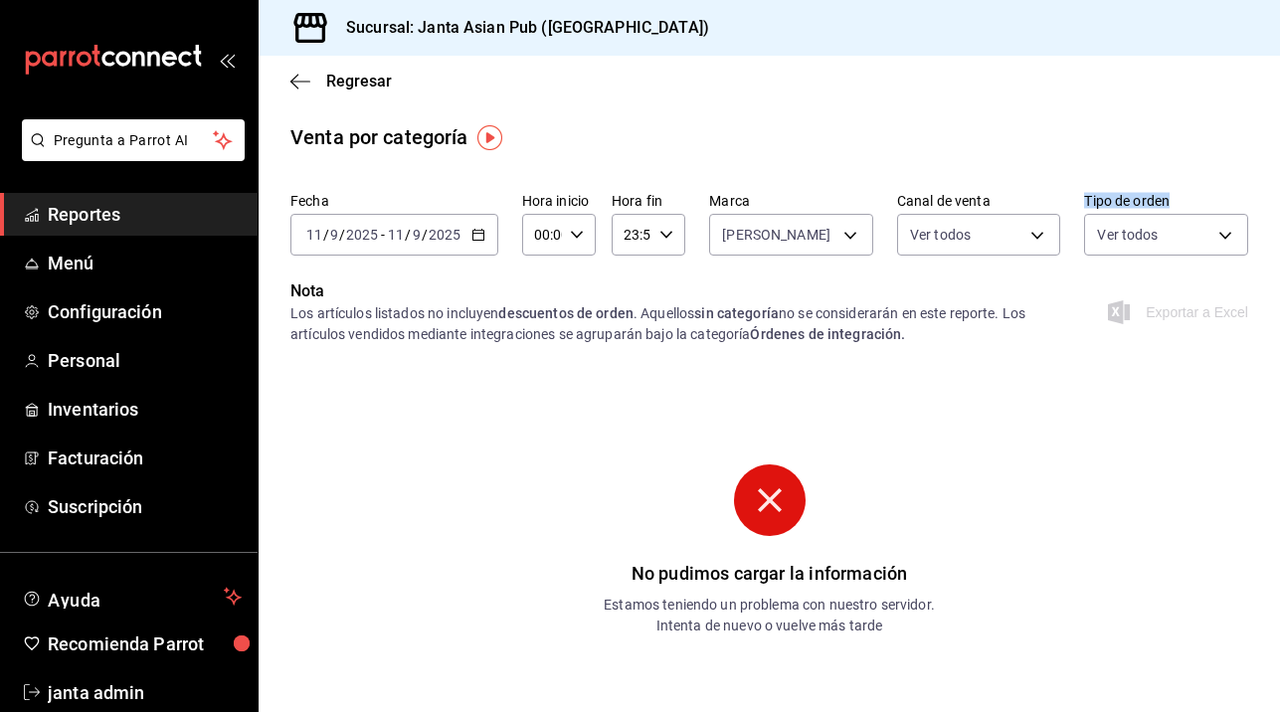
click at [472, 233] on icon "button" at bounding box center [478, 235] width 14 height 14
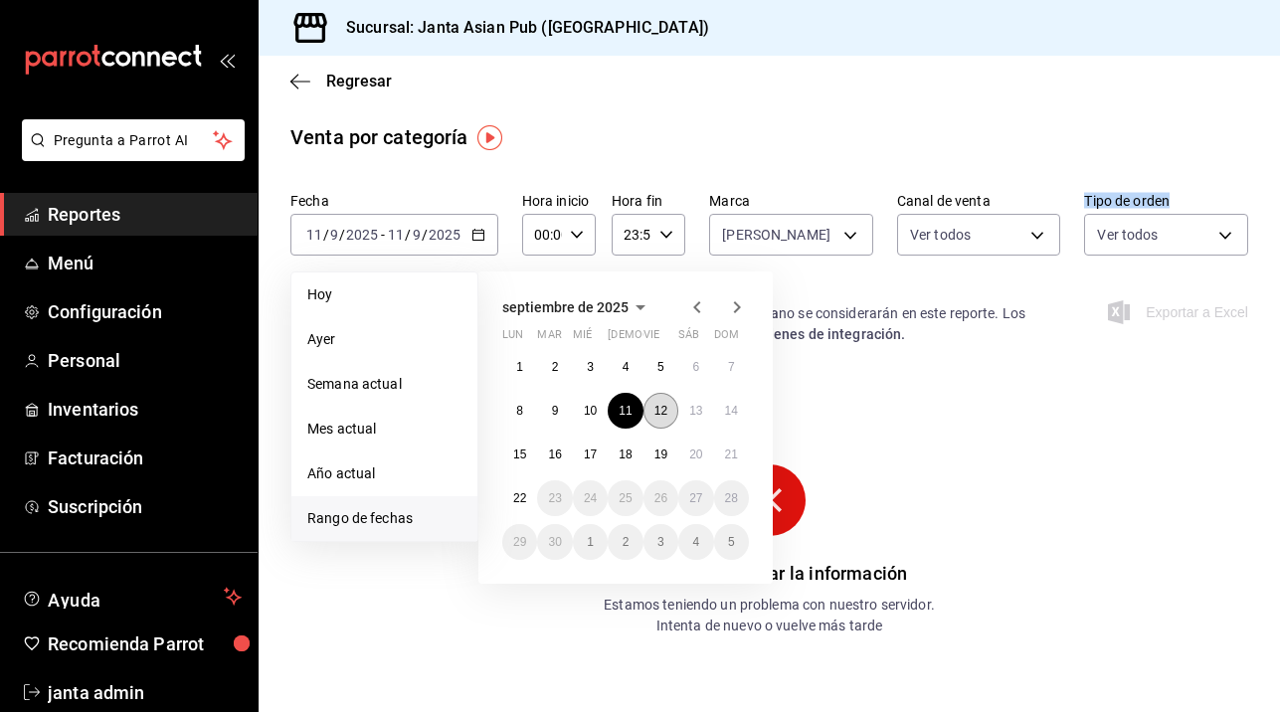
click at [658, 408] on abbr "12" at bounding box center [660, 411] width 13 height 14
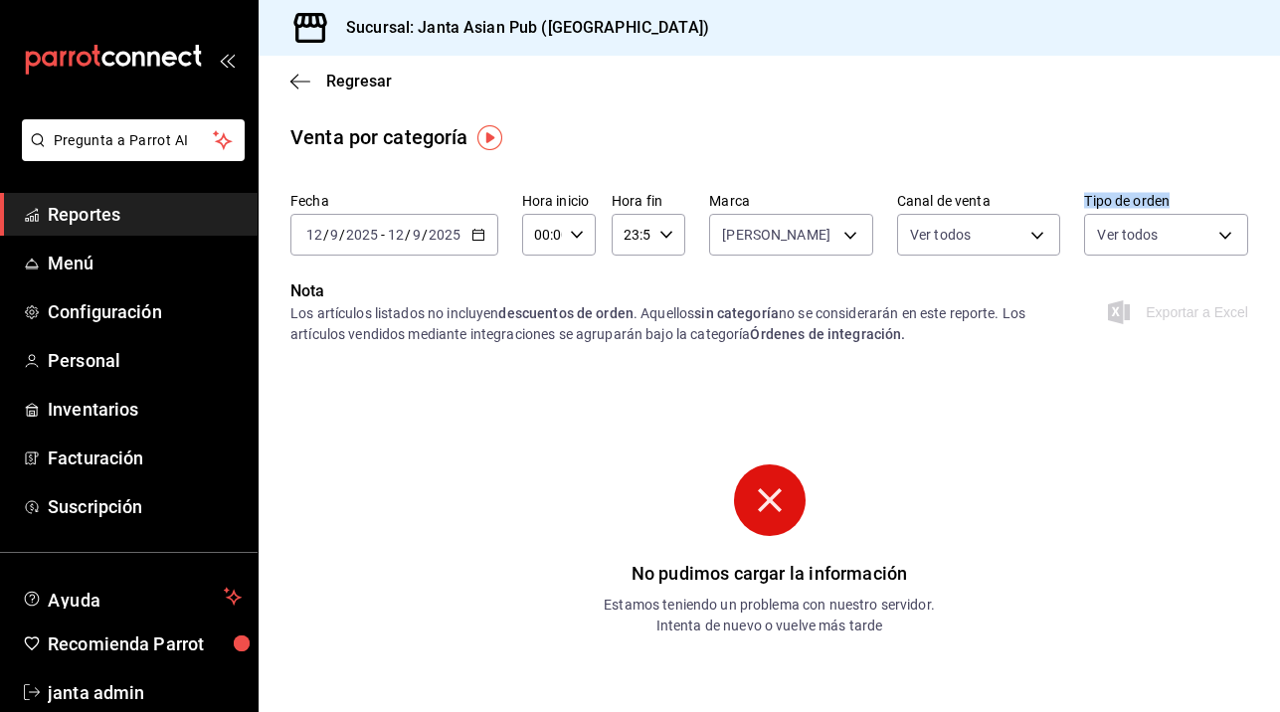
click at [479, 236] on icon "button" at bounding box center [478, 235] width 14 height 14
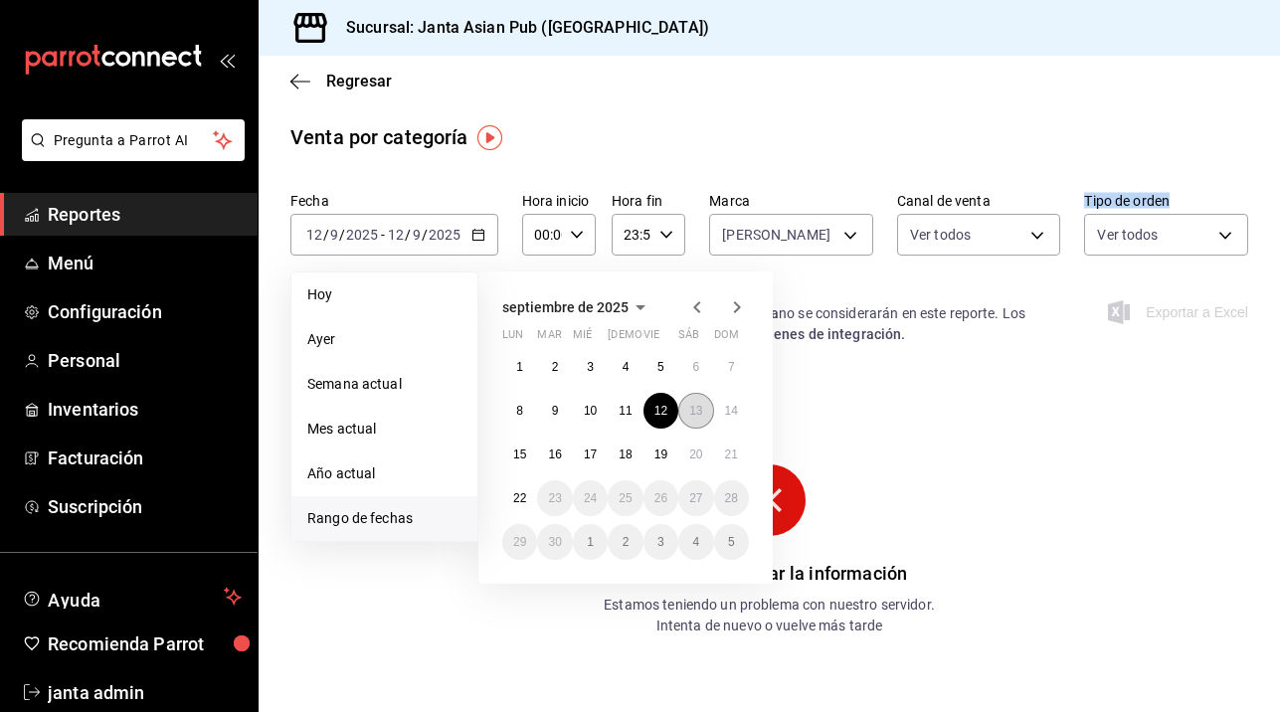
click at [706, 416] on button "13" at bounding box center [695, 411] width 35 height 36
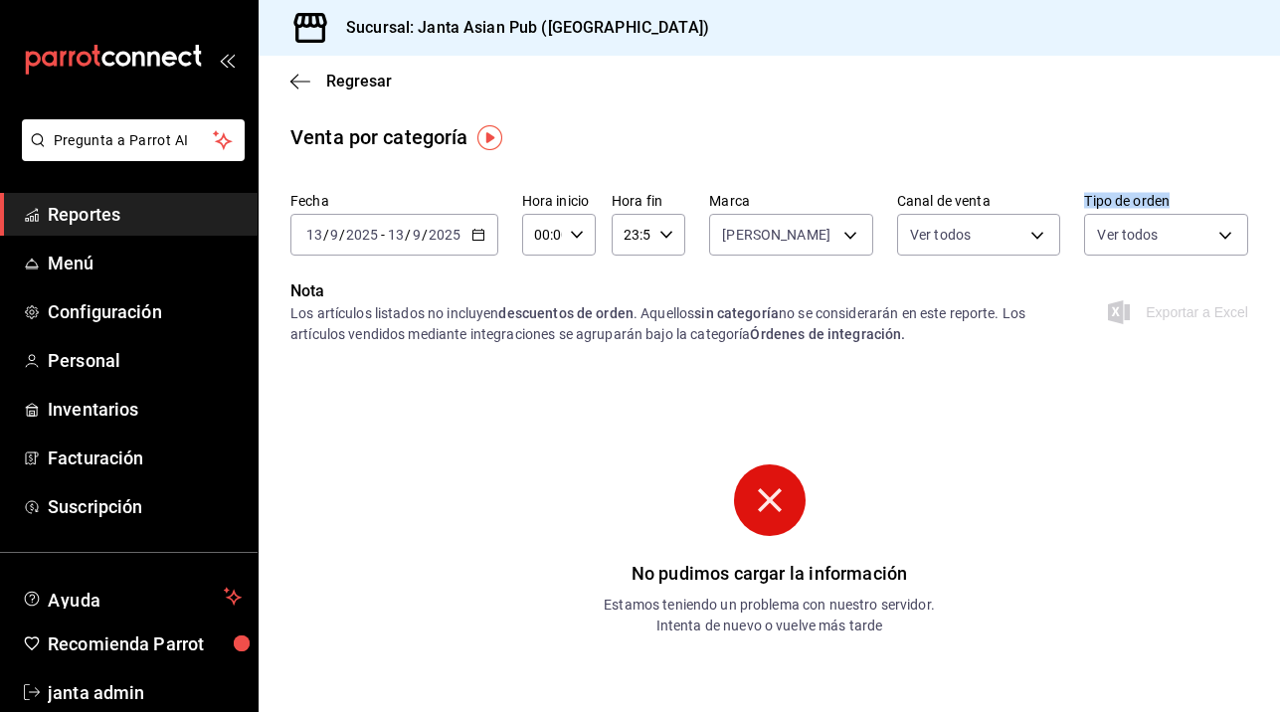
click at [472, 241] on \(Stroke\) "button" at bounding box center [478, 235] width 12 height 11
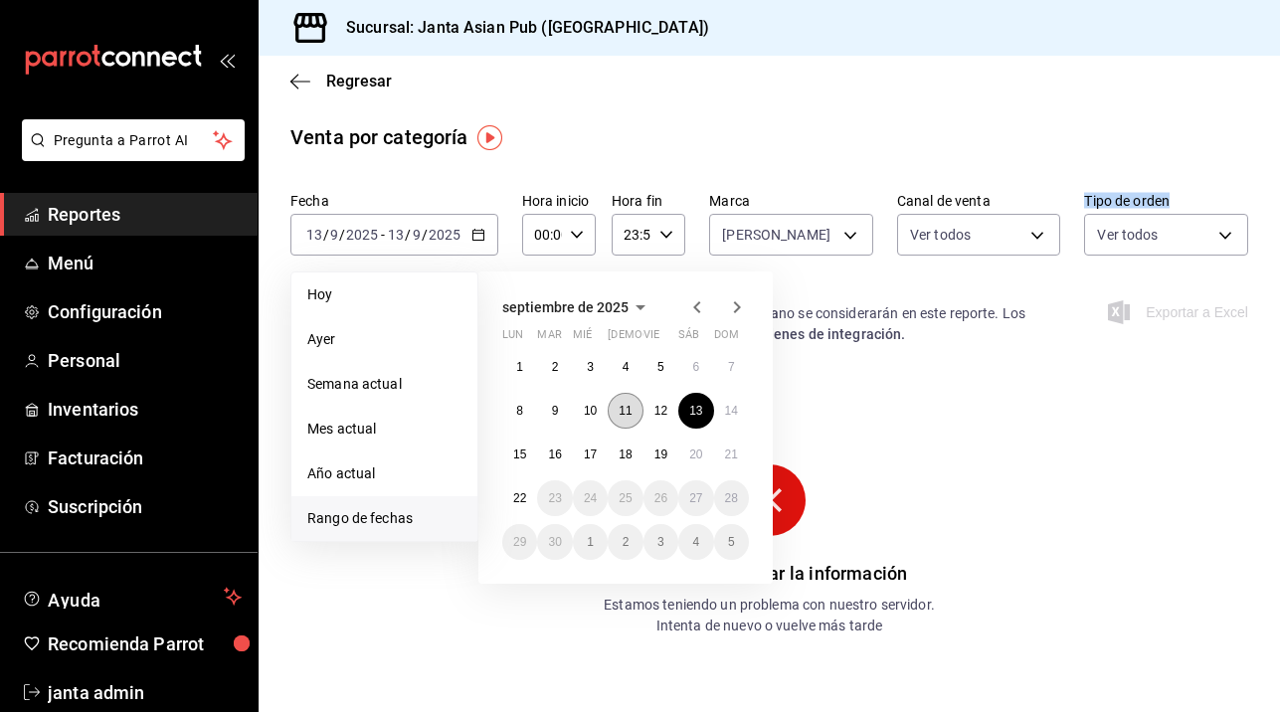
click at [633, 415] on button "11" at bounding box center [625, 411] width 35 height 36
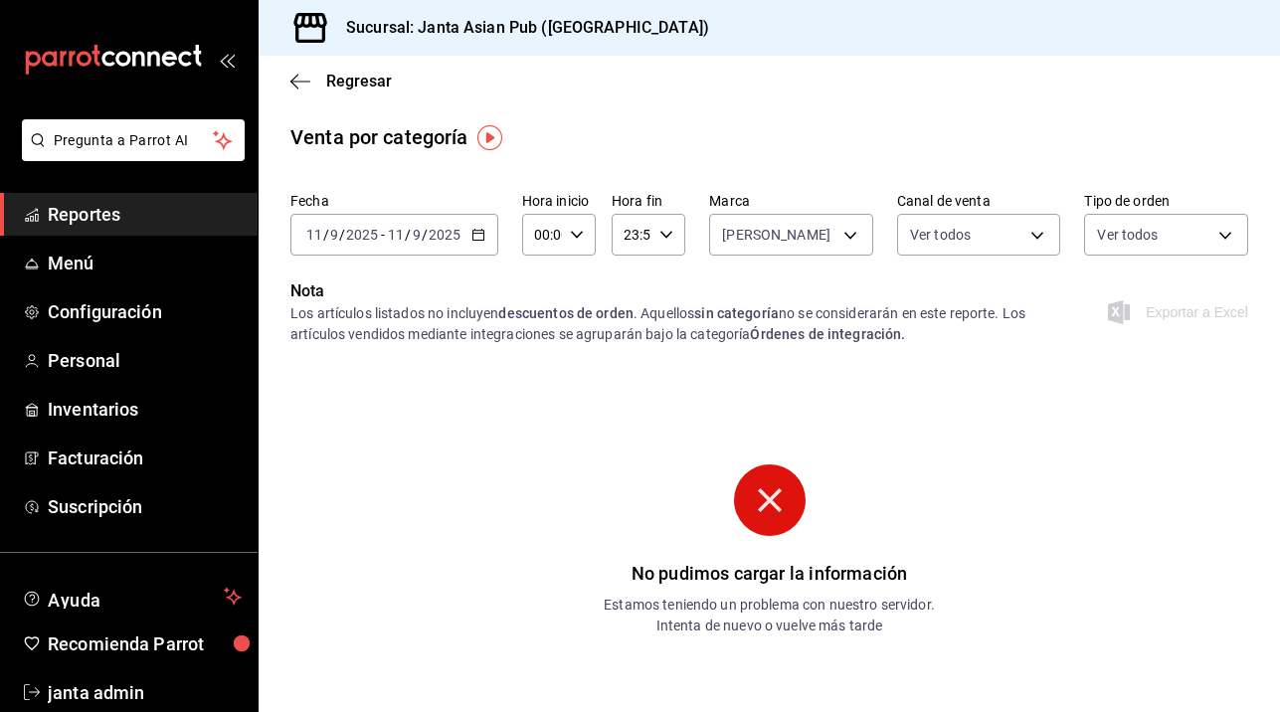
click at [607, 454] on div "Fecha [DATE] [DATE] - [DATE] [DATE] Hora inicio 00:00 Hora inicio Hora fin 23:5…" at bounding box center [769, 490] width 1021 height 612
click at [477, 230] on icon "button" at bounding box center [478, 235] width 14 height 14
click at [275, 59] on div "Regresar" at bounding box center [769, 81] width 1021 height 51
click at [283, 77] on div "Regresar" at bounding box center [769, 81] width 1021 height 51
click at [298, 81] on icon "button" at bounding box center [300, 81] width 20 height 1
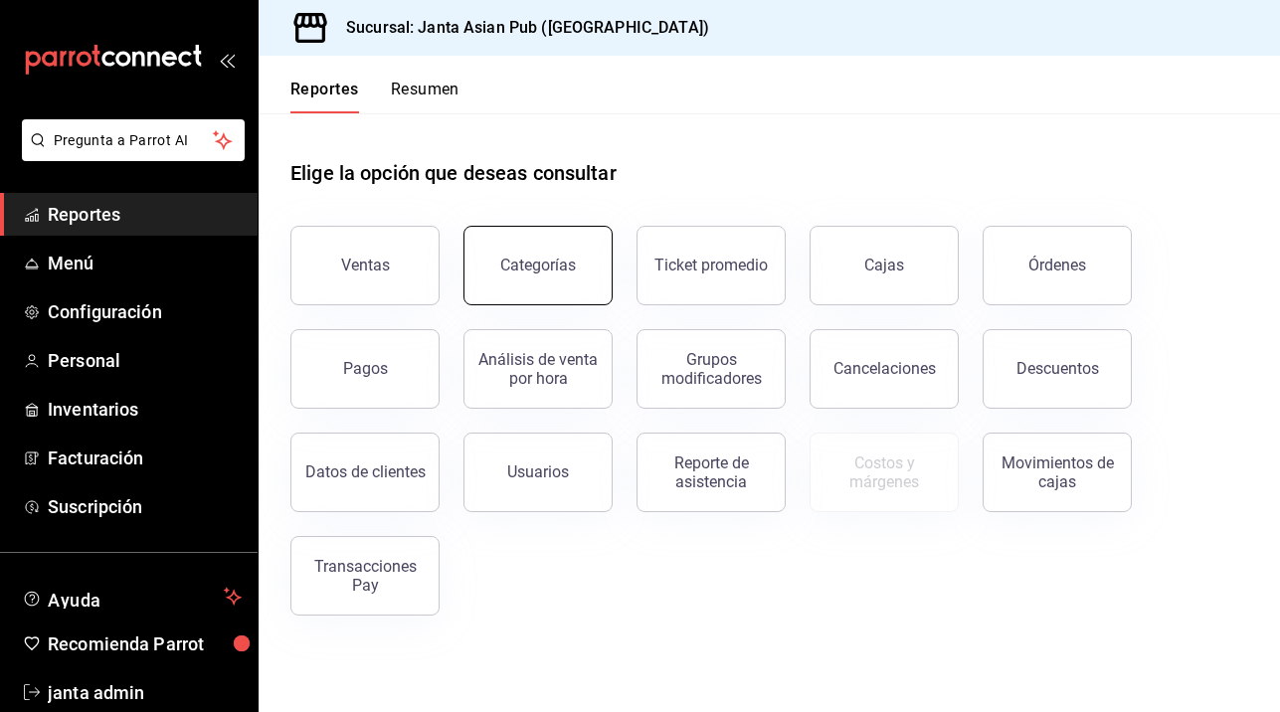
click at [533, 269] on div "Categorías" at bounding box center [538, 265] width 76 height 19
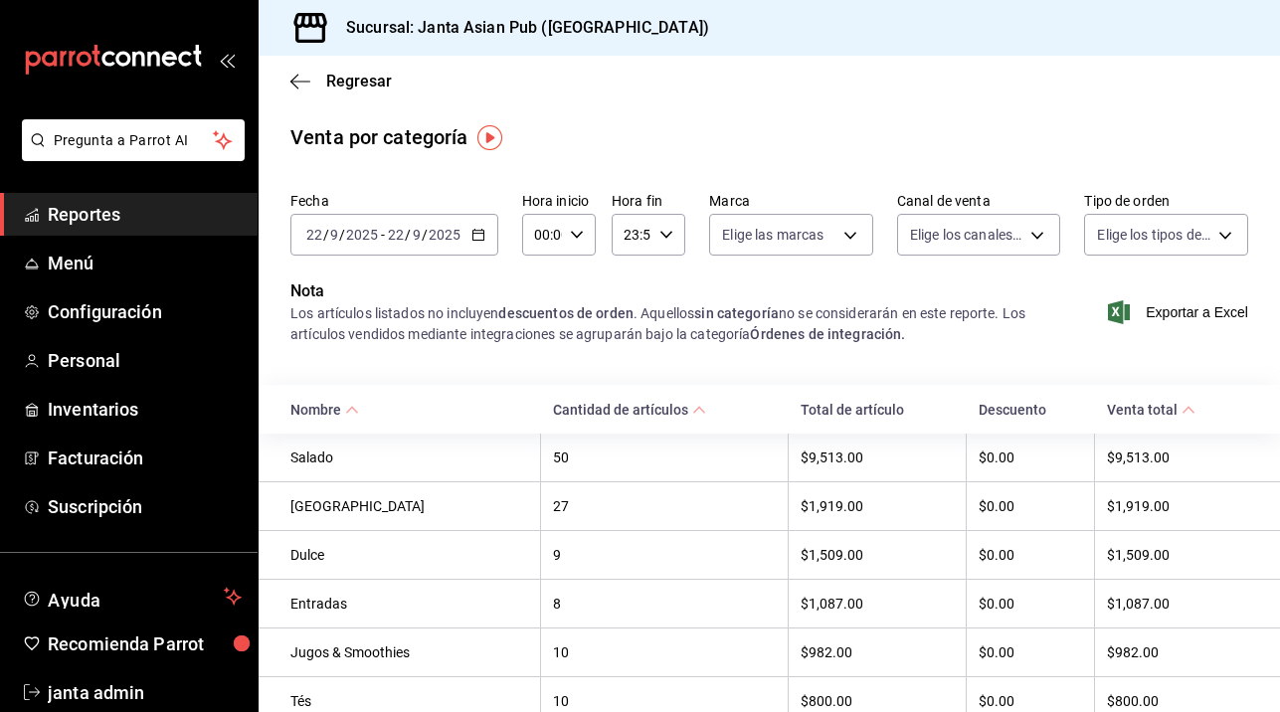
click at [488, 240] on div "[DATE] [DATE] - [DATE] [DATE]" at bounding box center [394, 235] width 208 height 42
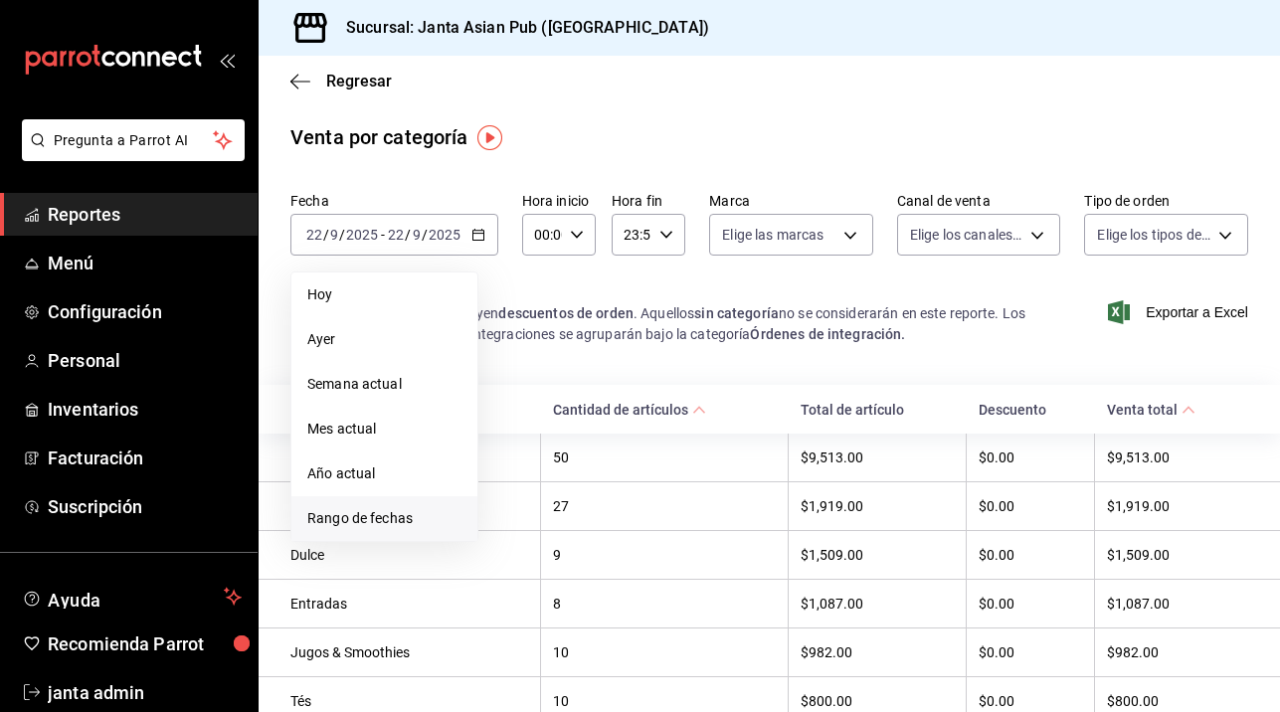
click at [396, 516] on span "Rango de fechas" at bounding box center [384, 518] width 154 height 21
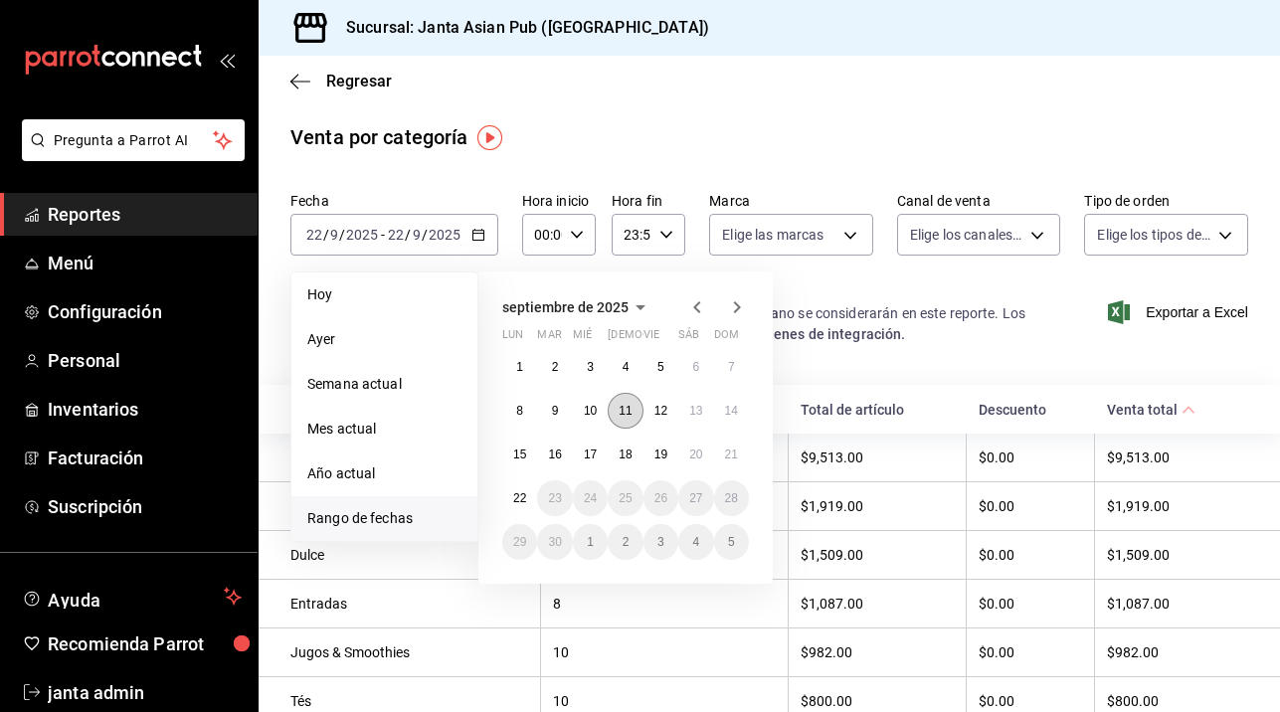
click at [626, 408] on abbr "11" at bounding box center [625, 411] width 13 height 14
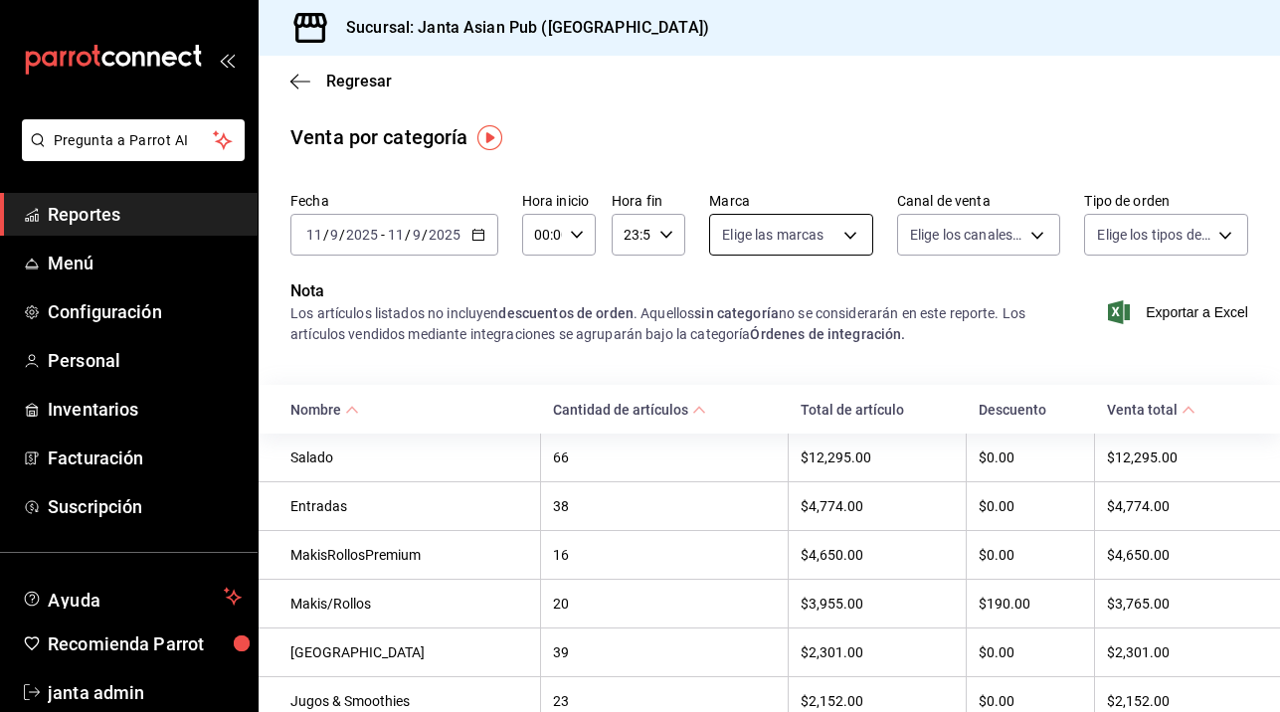
click at [854, 235] on body "Pregunta a Parrot AI Reportes Menú Configuración Personal Inventarios Facturaci…" at bounding box center [640, 356] width 1280 height 712
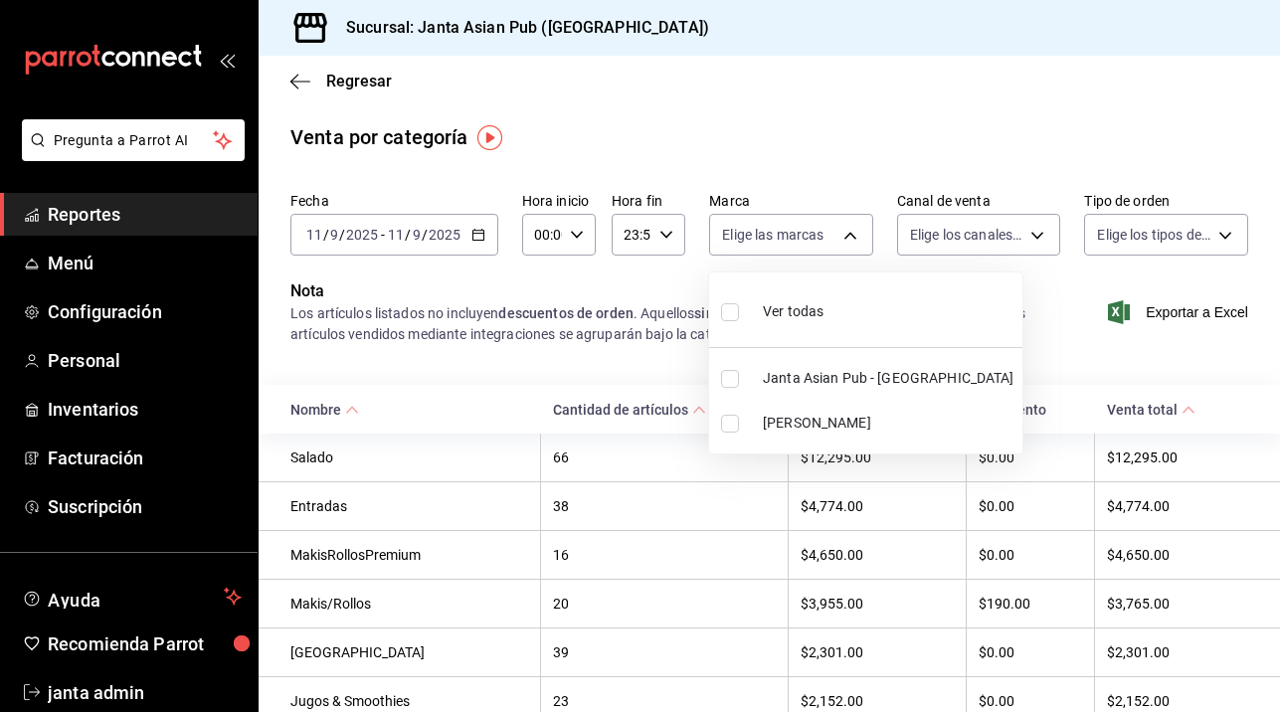
click at [734, 418] on input "checkbox" at bounding box center [730, 424] width 18 height 18
checkbox input "true"
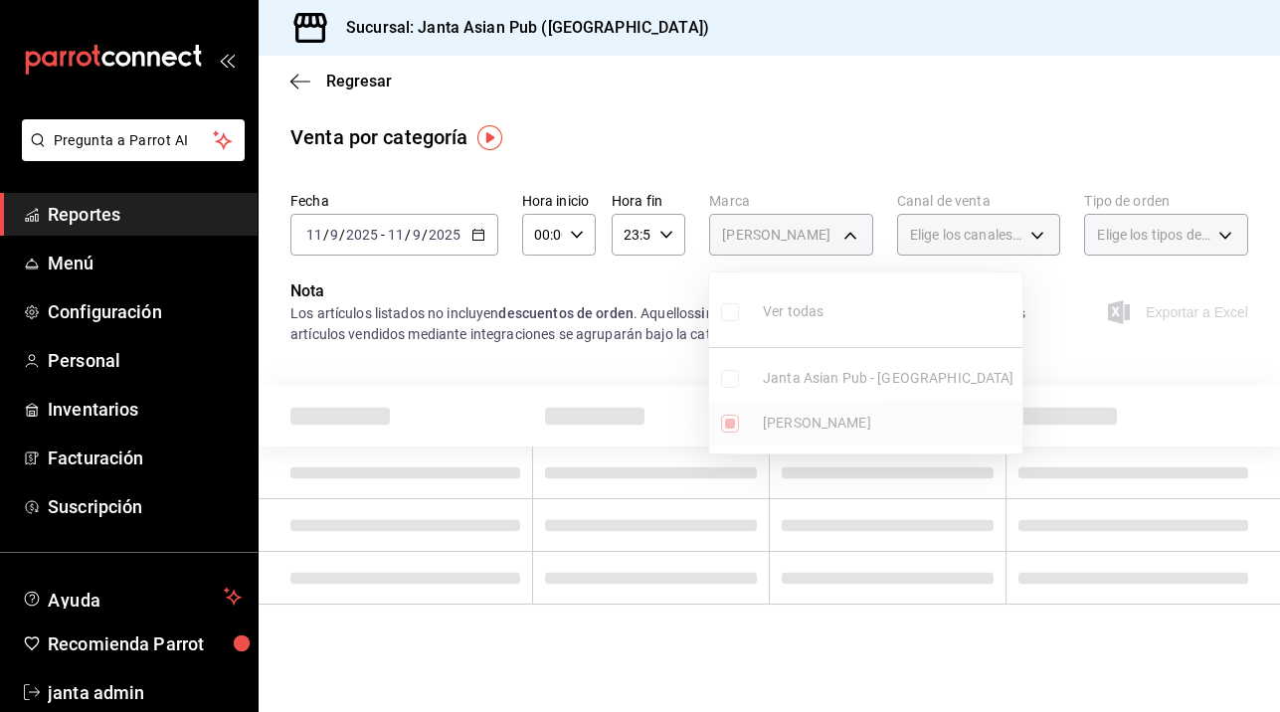
type input "be46397b-311f-4062-b626-5c189c252b46"
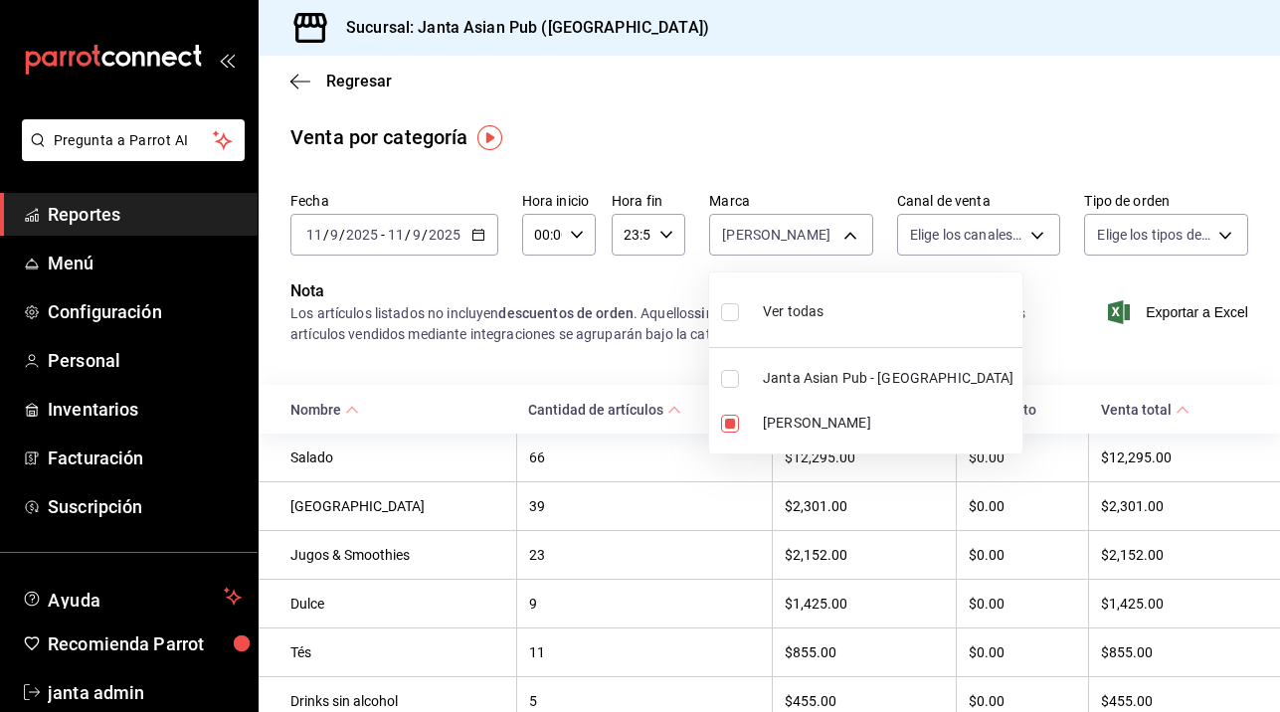
click at [1036, 216] on div at bounding box center [640, 356] width 1280 height 712
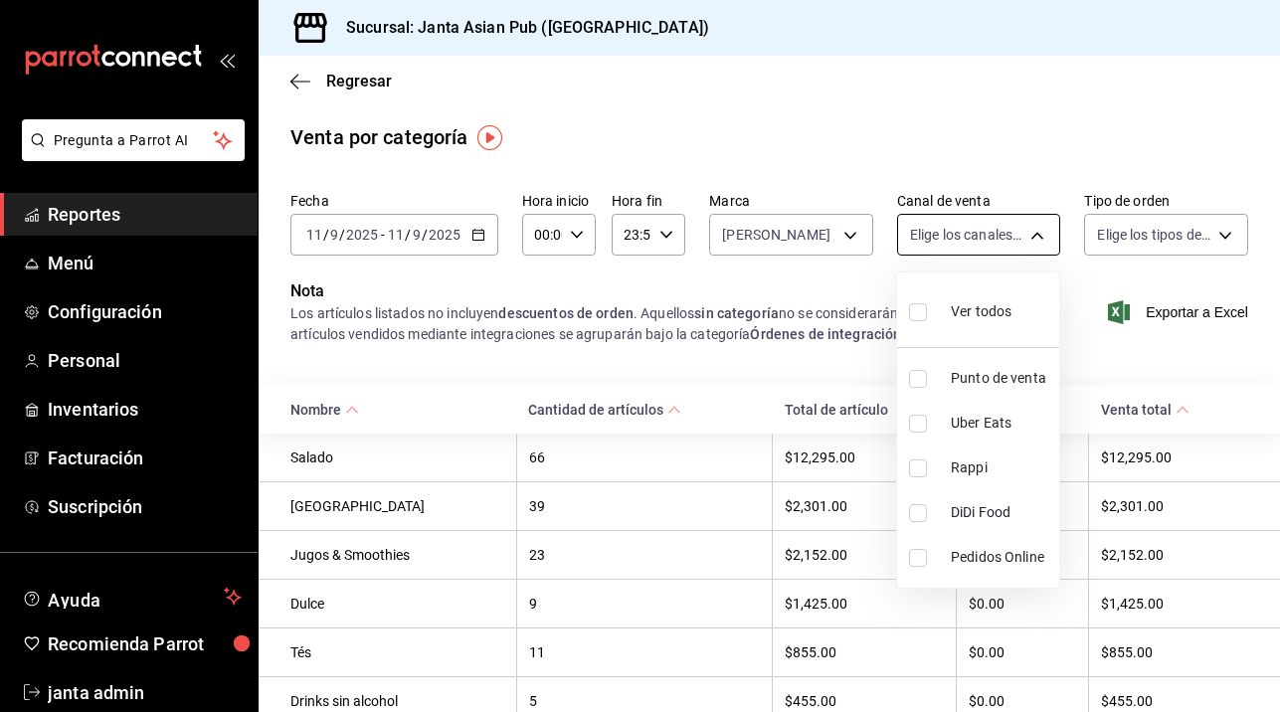
click at [1030, 236] on body "Pregunta a Parrot AI Reportes Menú Configuración Personal Inventarios Facturaci…" at bounding box center [640, 356] width 1280 height 712
click at [925, 313] on input "checkbox" at bounding box center [918, 312] width 18 height 18
checkbox input "true"
type input "PARROT,UBER_EATS,RAPPI,DIDI_FOOD,ONLINE"
checkbox input "true"
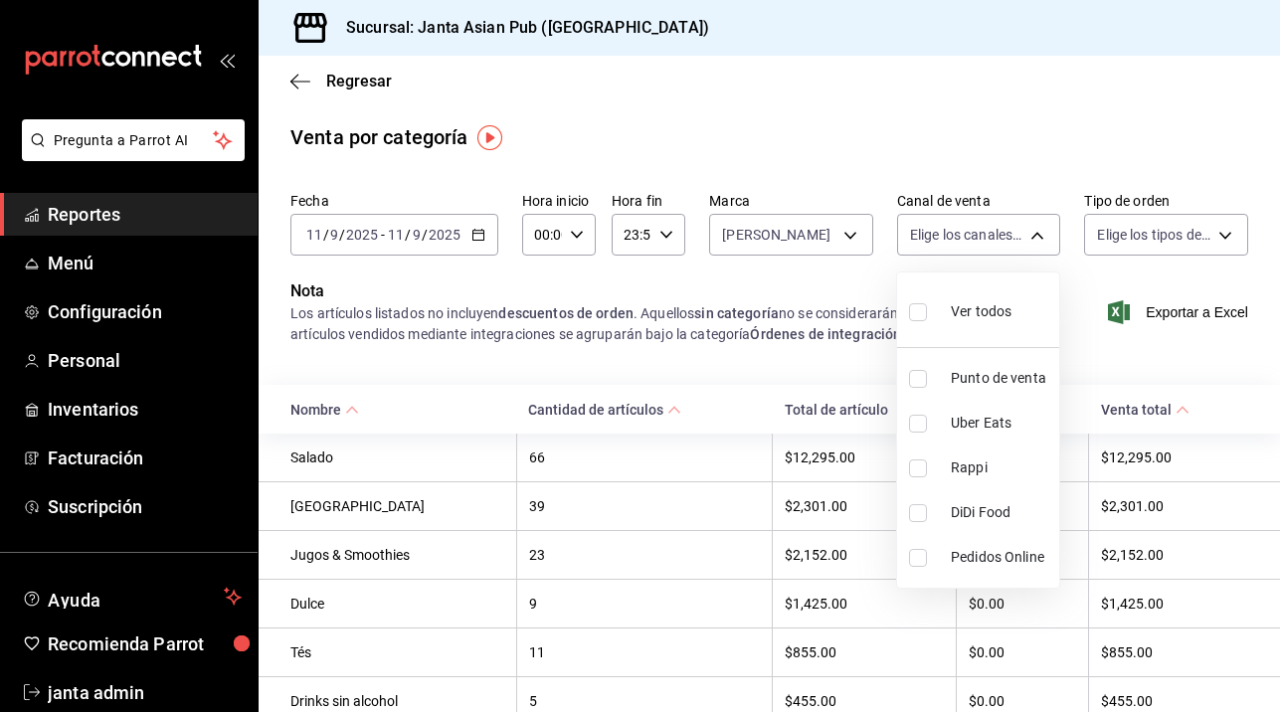
checkbox input "true"
click at [1225, 238] on div at bounding box center [640, 356] width 1280 height 712
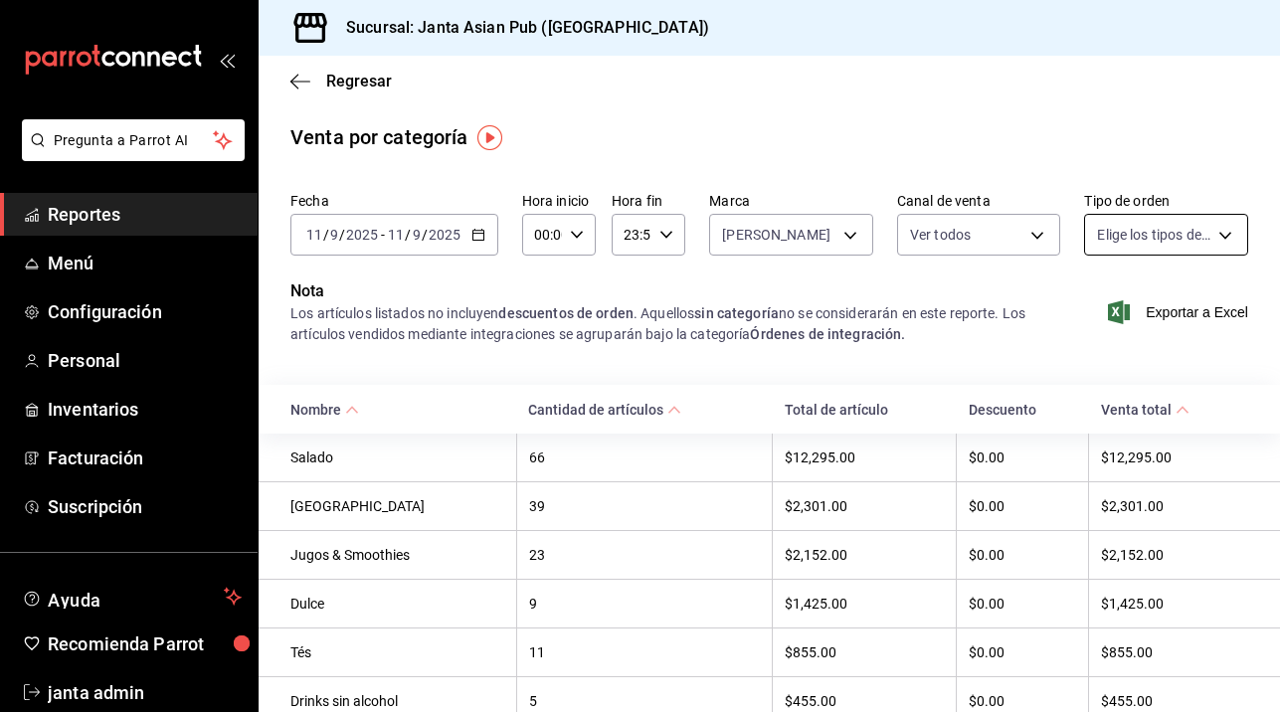
click at [1222, 235] on body "Pregunta a Parrot AI Reportes Menú Configuración Personal Inventarios Facturaci…" at bounding box center [640, 356] width 1280 height 712
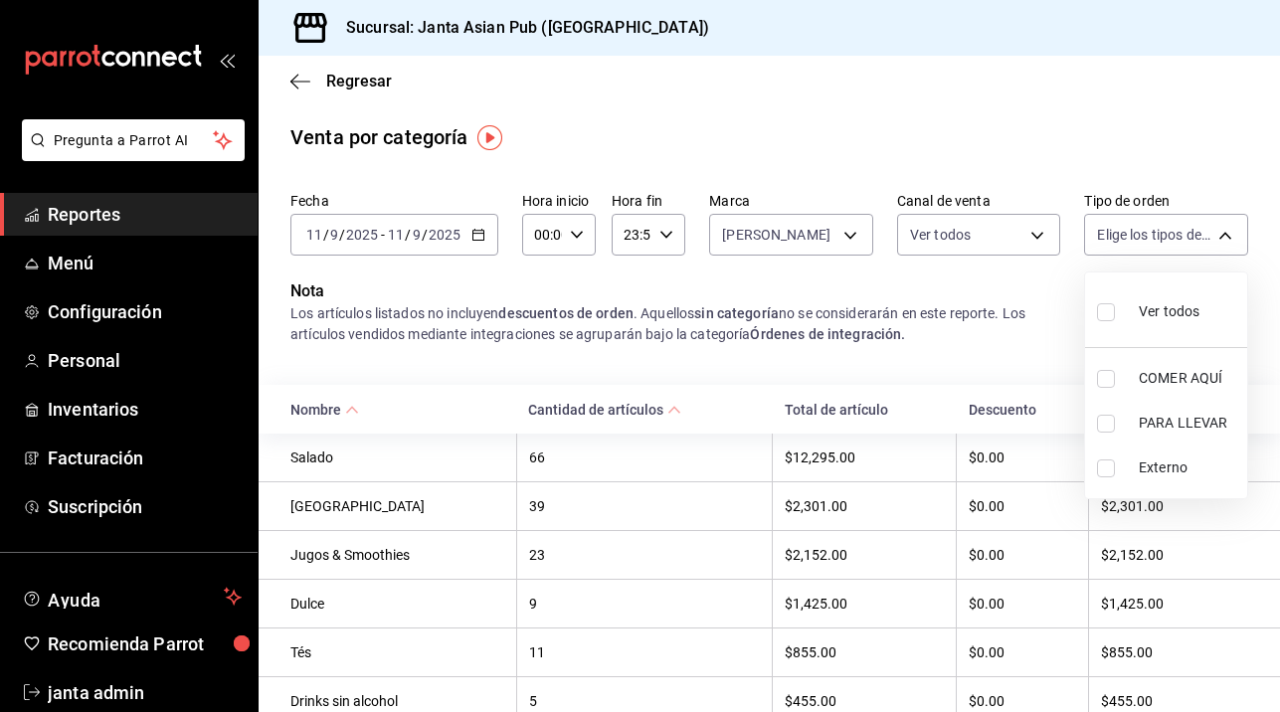
click at [1108, 323] on label at bounding box center [1110, 311] width 26 height 29
click at [1108, 321] on input "checkbox" at bounding box center [1106, 312] width 18 height 18
checkbox input "false"
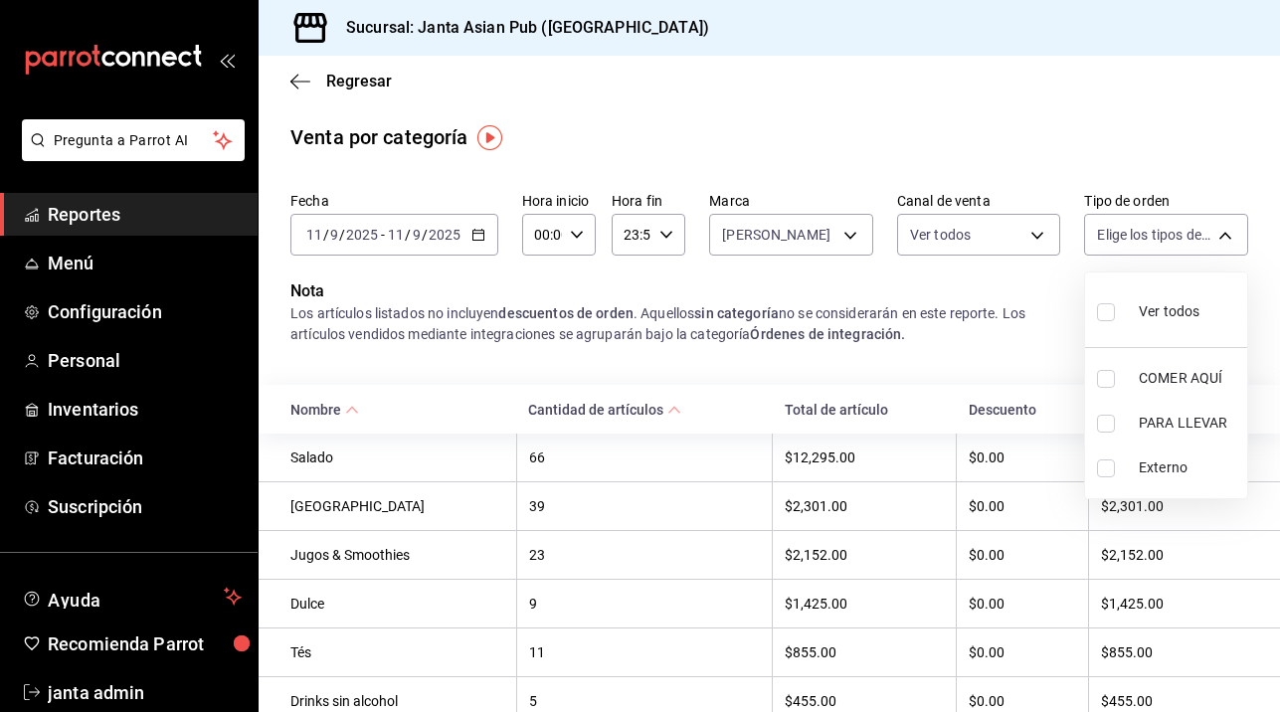
checkbox input "false"
click at [1103, 313] on input "checkbox" at bounding box center [1106, 312] width 18 height 18
checkbox input "true"
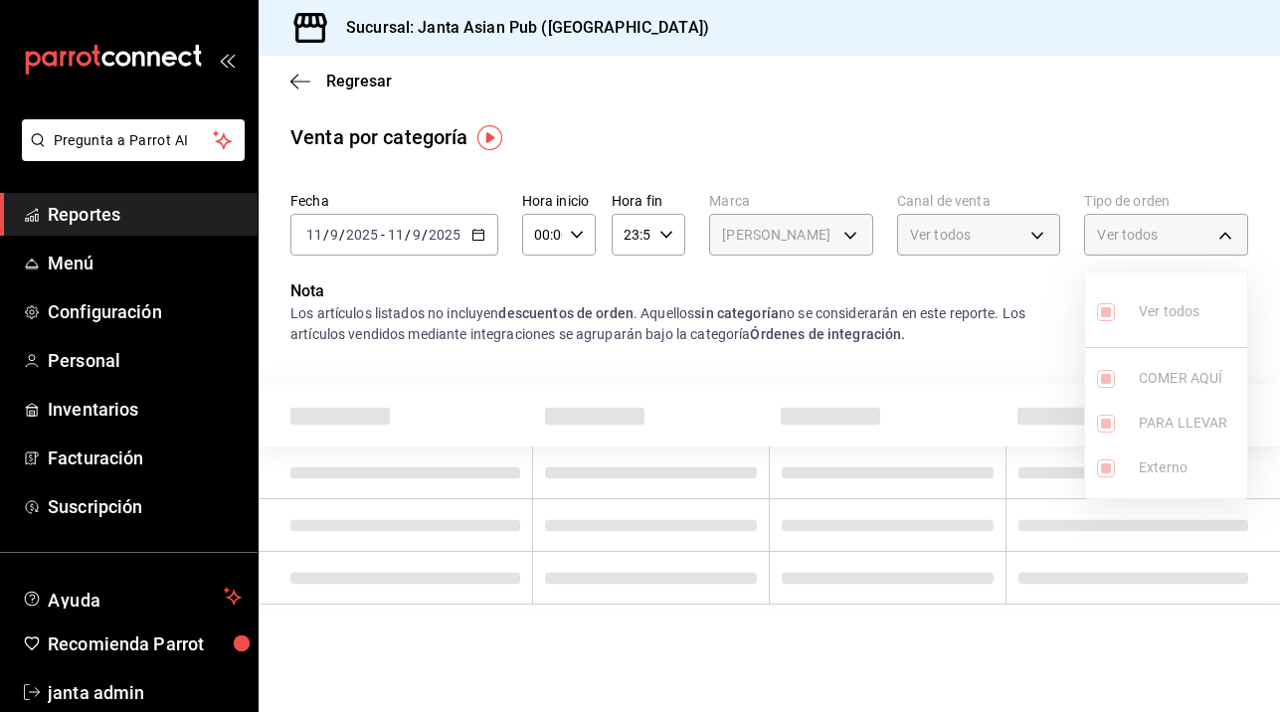
type input "cecbe1d2-0685-4b91-9b18-30ed67a7ce8a,c7915639-2b54-4f57-83bf-29acfaaa6073,EXTER…"
checkbox input "true"
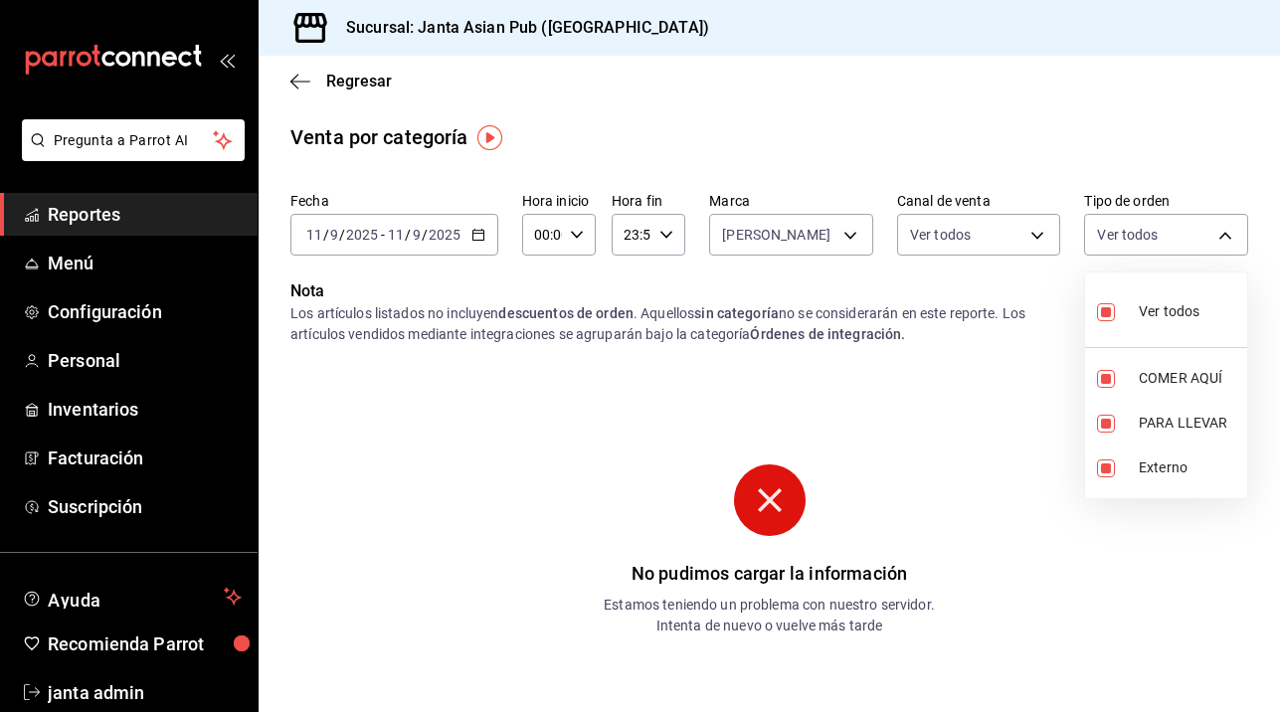
click at [1106, 311] on input "checkbox" at bounding box center [1106, 312] width 18 height 18
checkbox input "false"
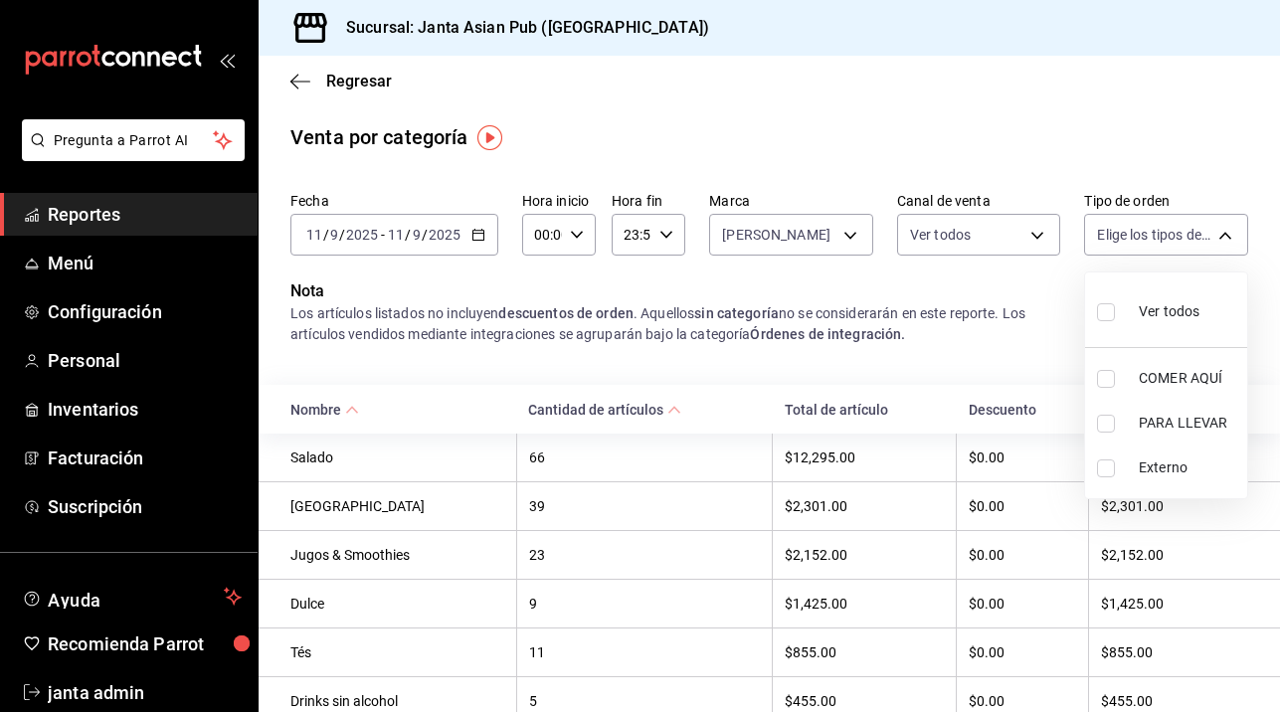
click at [1105, 379] on input "checkbox" at bounding box center [1106, 379] width 18 height 18
checkbox input "true"
type input "cecbe1d2-0685-4b91-9b18-30ed67a7ce8a"
click at [1104, 313] on input "checkbox" at bounding box center [1106, 312] width 18 height 18
checkbox input "true"
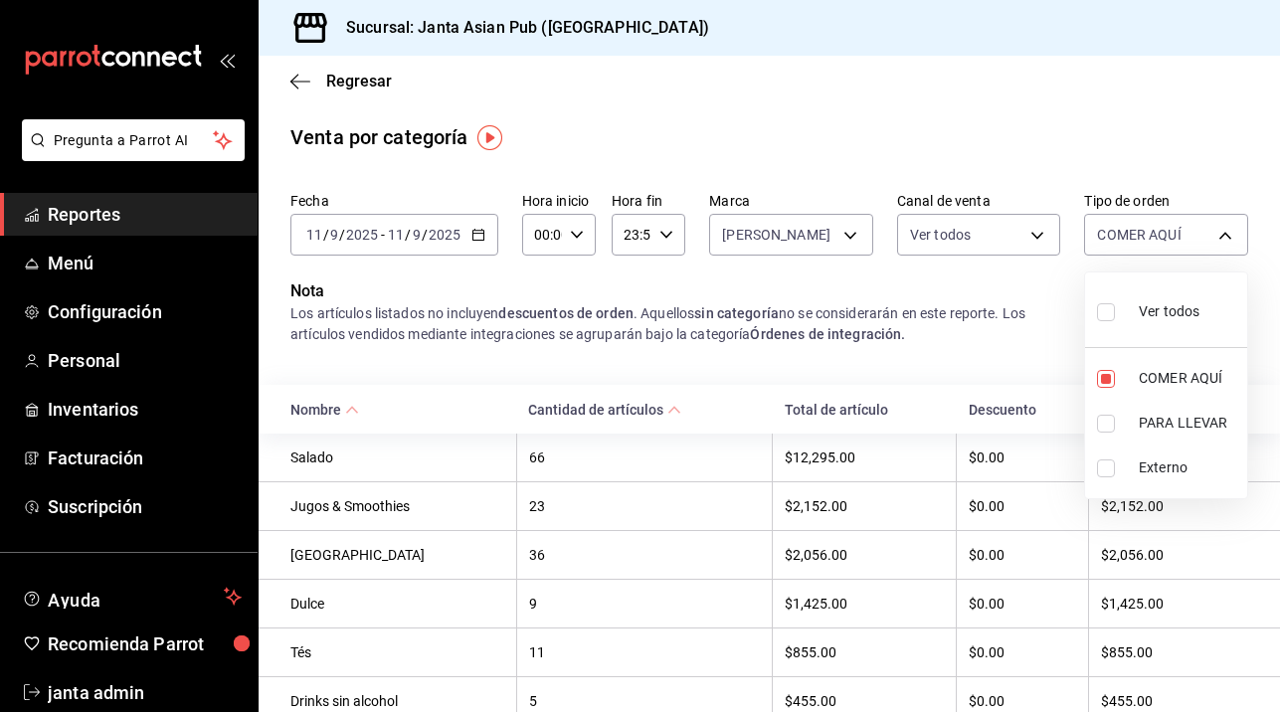
type input "cecbe1d2-0685-4b91-9b18-30ed67a7ce8a,c7915639-2b54-4f57-83bf-29acfaaa6073,EXTER…"
checkbox input "true"
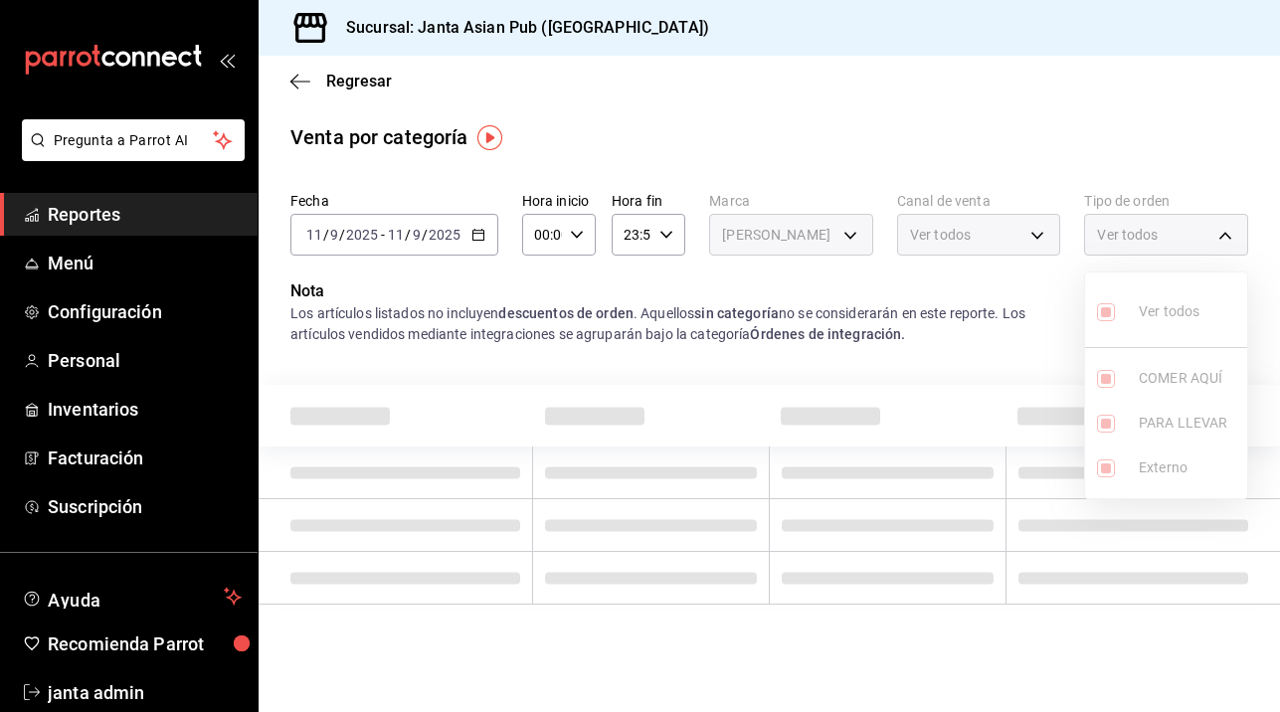
click at [1104, 313] on ul "Ver todos COMER AQUÍ PARA LLEVAR Externo" at bounding box center [1166, 386] width 162 height 226
click at [1099, 312] on ul "Ver todos COMER AQUÍ PARA LLEVAR Externo" at bounding box center [1166, 386] width 162 height 226
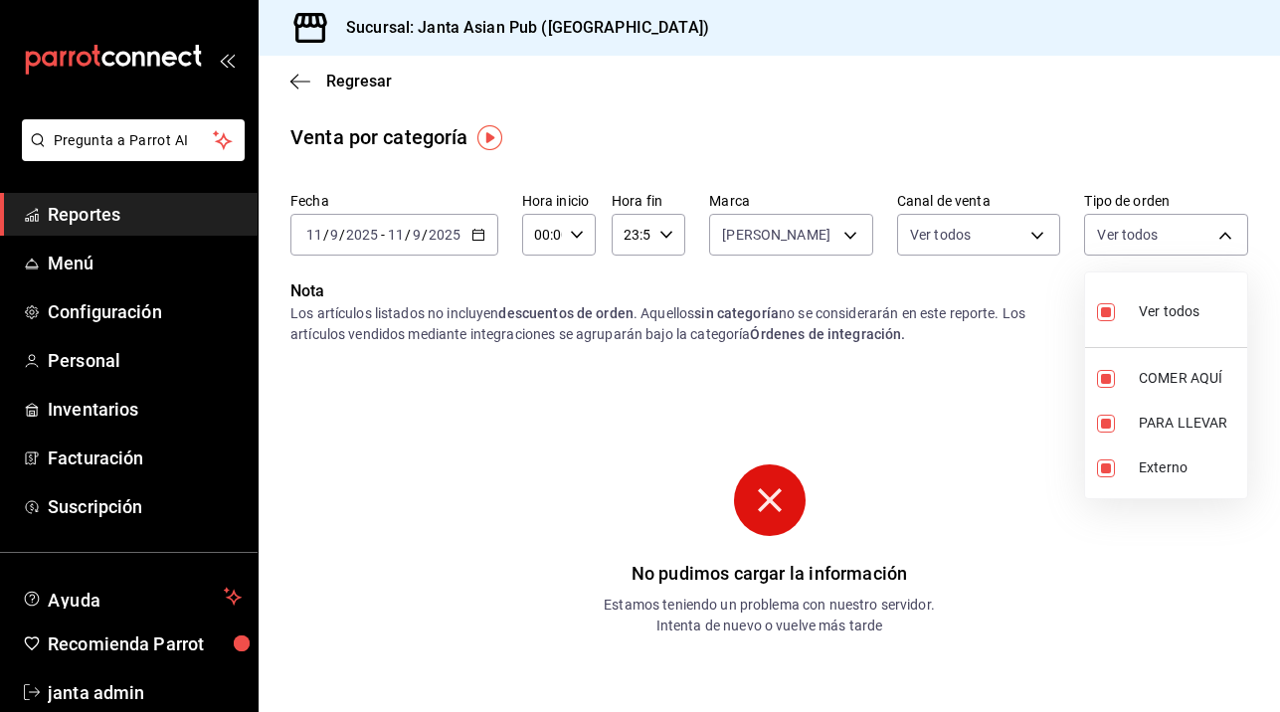
click at [1104, 313] on input "checkbox" at bounding box center [1106, 312] width 18 height 18
checkbox input "false"
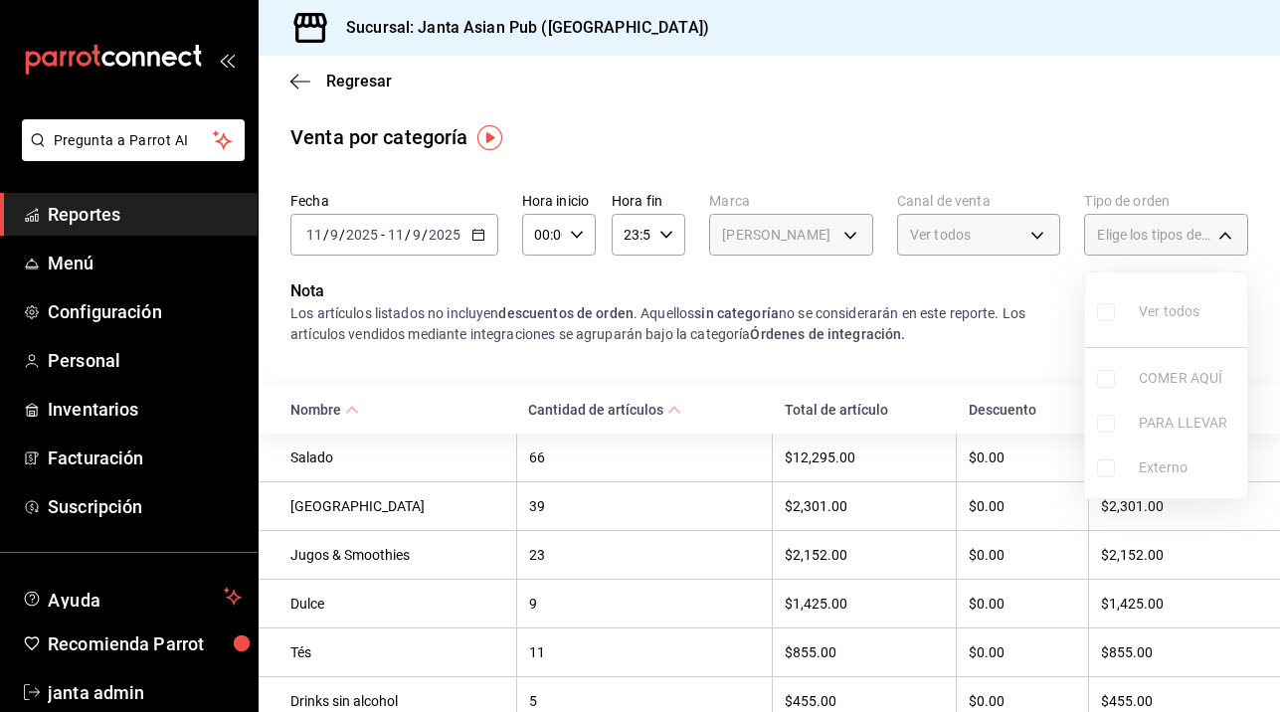
checkbox input "false"
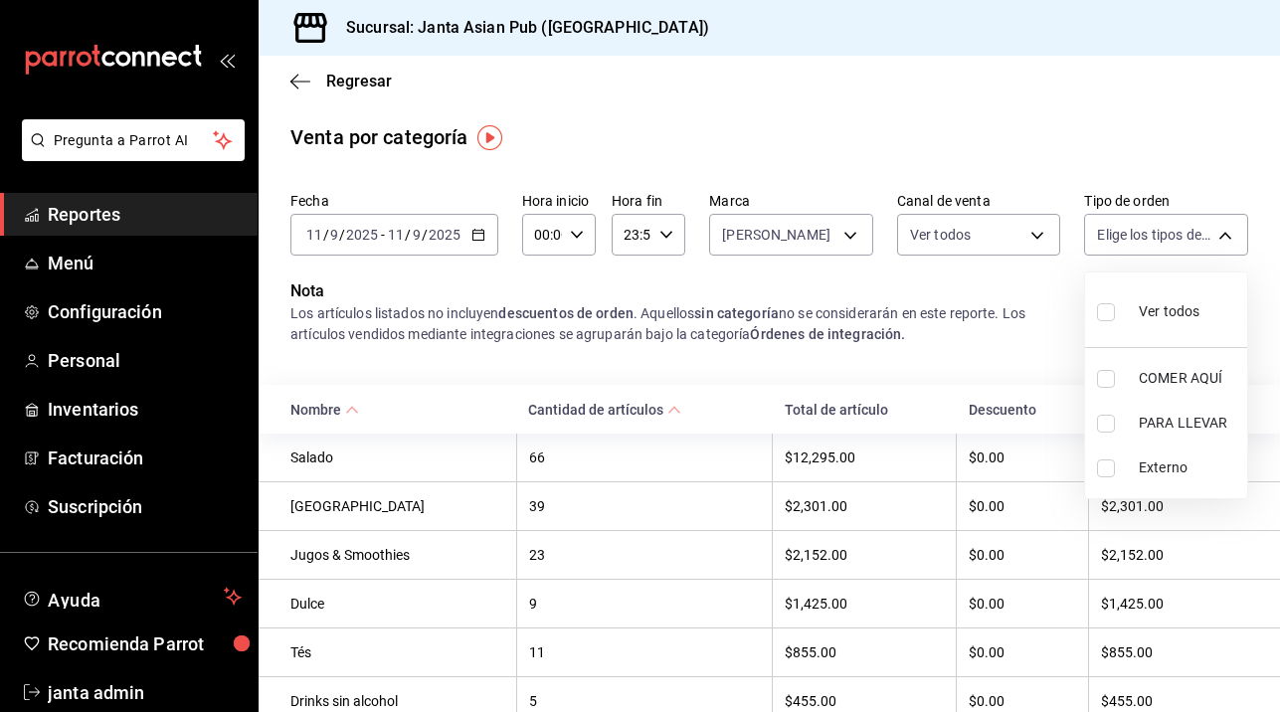
click at [1105, 380] on input "checkbox" at bounding box center [1106, 379] width 18 height 18
checkbox input "true"
type input "cecbe1d2-0685-4b91-9b18-30ed67a7ce8a"
click at [1109, 317] on input "checkbox" at bounding box center [1106, 312] width 18 height 18
checkbox input "true"
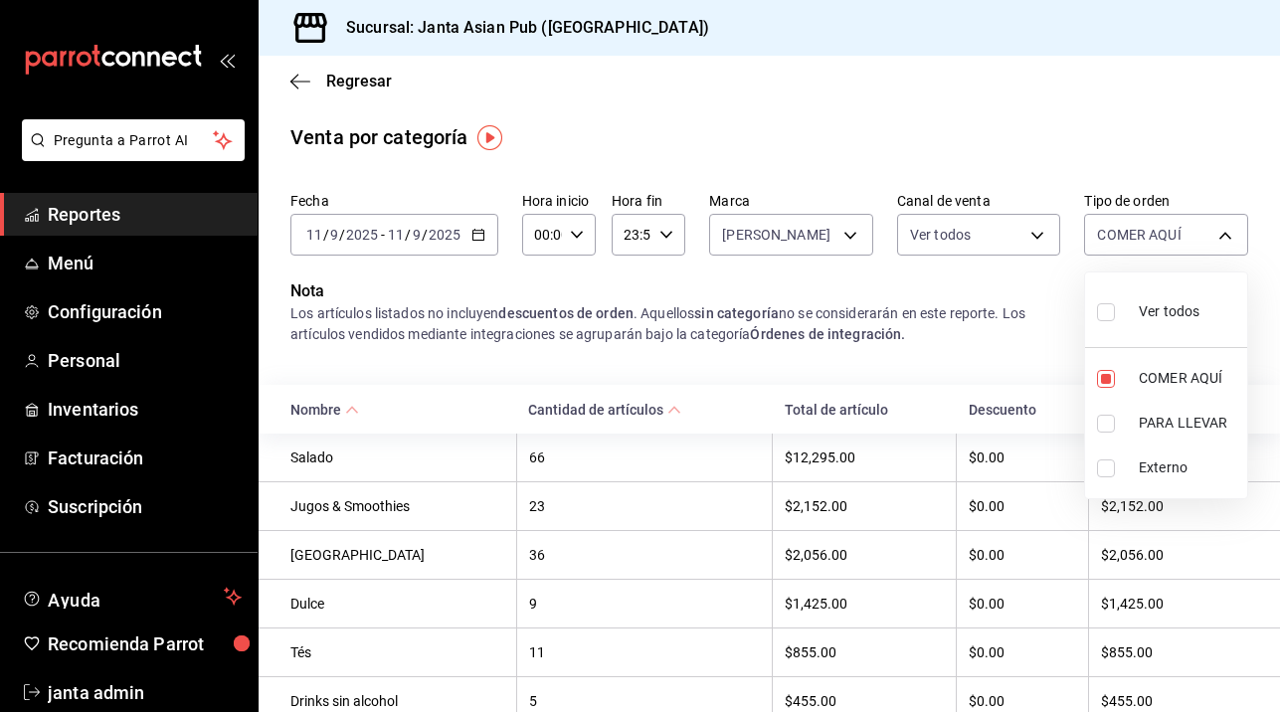
type input "cecbe1d2-0685-4b91-9b18-30ed67a7ce8a,c7915639-2b54-4f57-83bf-29acfaaa6073,EXTER…"
checkbox input "true"
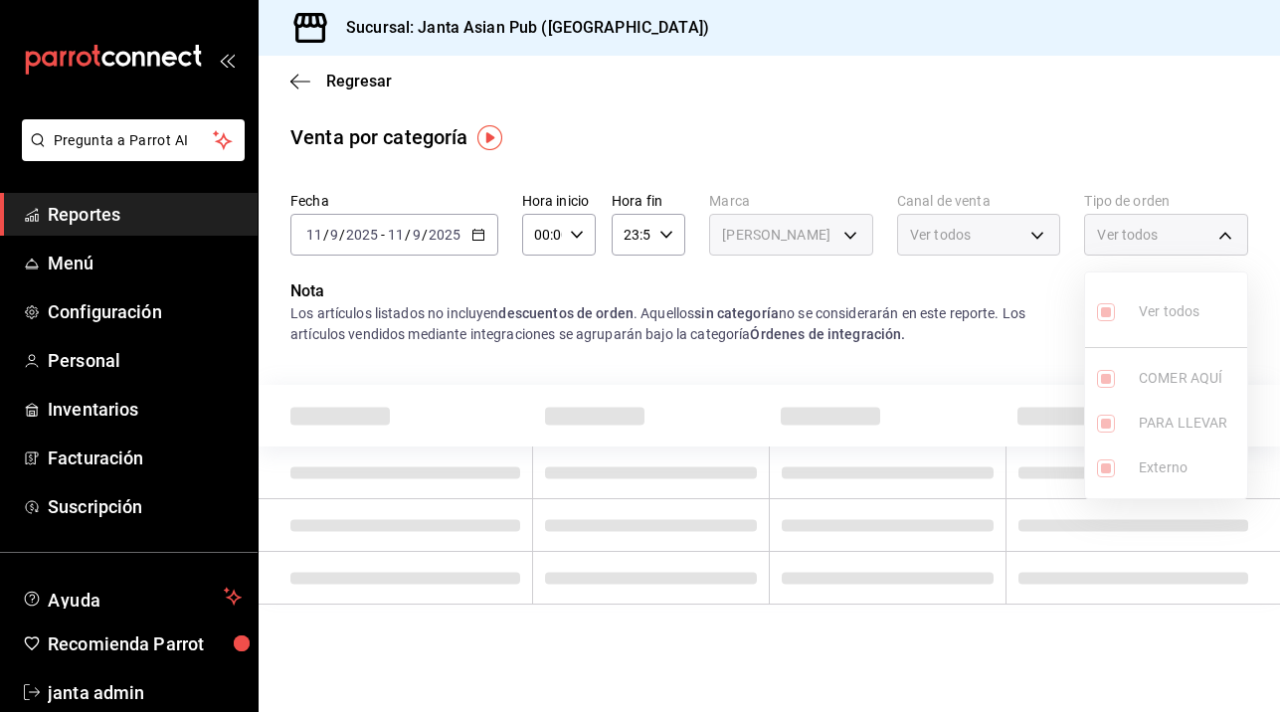
click at [1109, 317] on ul "Ver todos COMER AQUÍ PARA LLEVAR Externo" at bounding box center [1166, 386] width 162 height 226
click at [1050, 340] on div at bounding box center [640, 356] width 1280 height 712
click at [1227, 231] on div "Ver todos" at bounding box center [1166, 235] width 164 height 42
click at [1227, 261] on div "Fecha [DATE] [DATE] - [DATE] [DATE] Hora inicio 00:00 Hora inicio Hora fin 23:5…" at bounding box center [769, 231] width 958 height 95
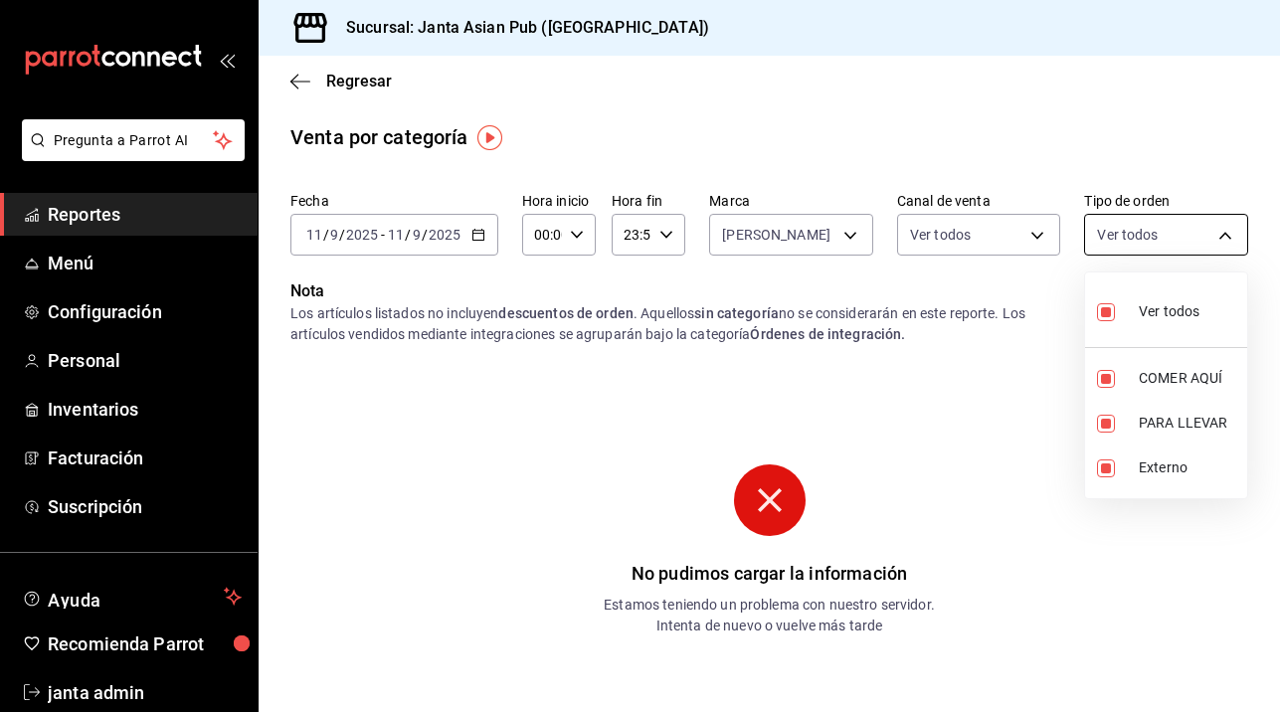
click at [1225, 247] on body "Pregunta a Parrot AI Reportes Menú Configuración Personal Inventarios Facturaci…" at bounding box center [640, 356] width 1280 height 712
click at [1103, 317] on input "checkbox" at bounding box center [1106, 312] width 18 height 18
checkbox input "false"
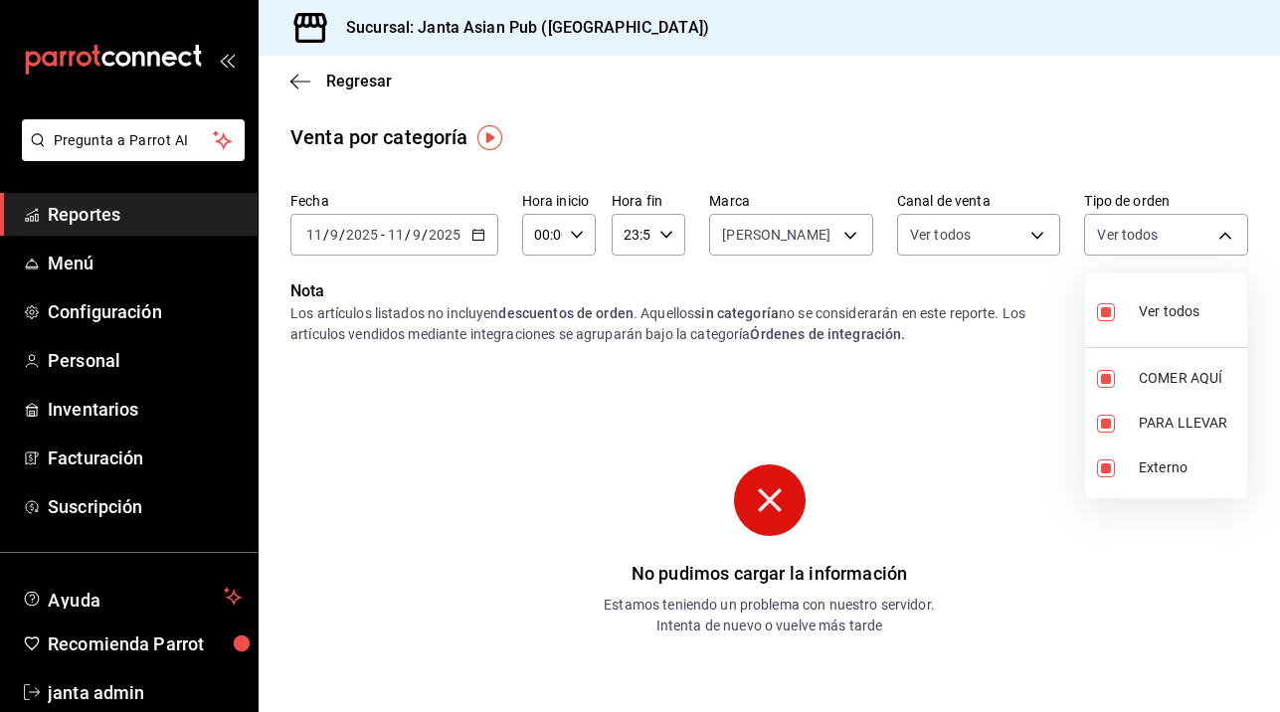
checkbox input "false"
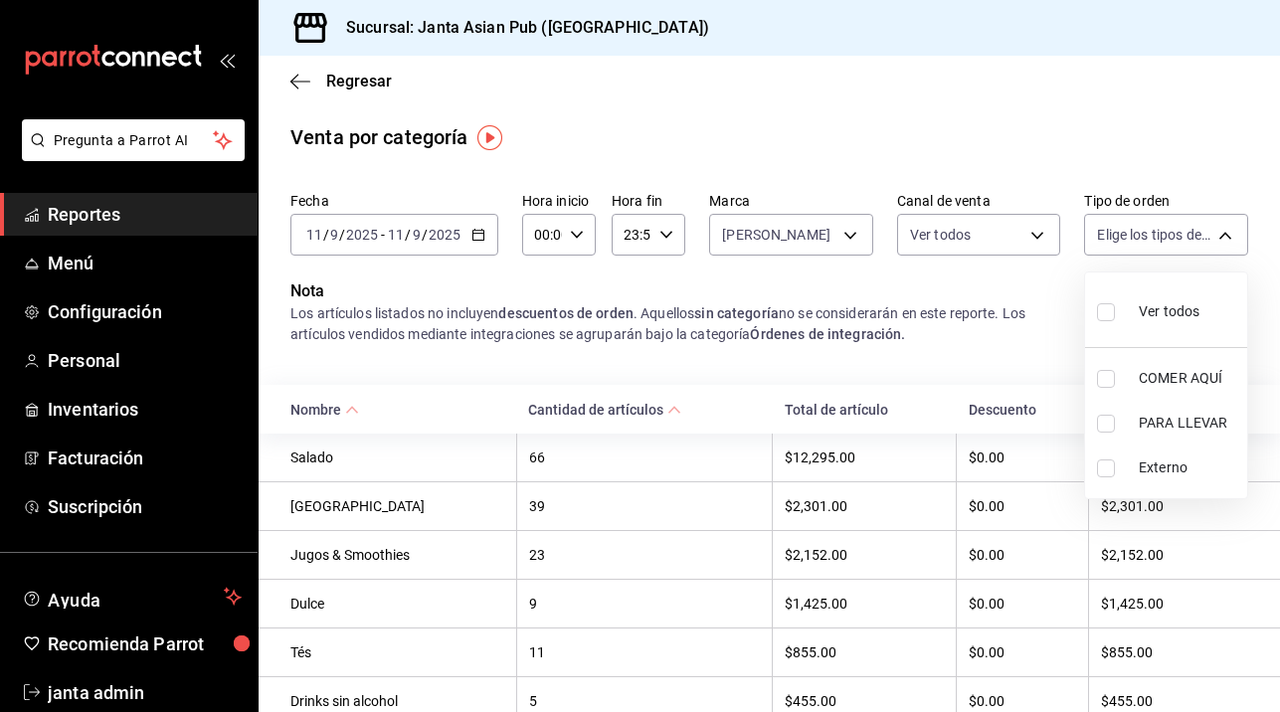
click at [916, 341] on div at bounding box center [640, 356] width 1280 height 712
click at [301, 74] on icon "button" at bounding box center [300, 82] width 20 height 18
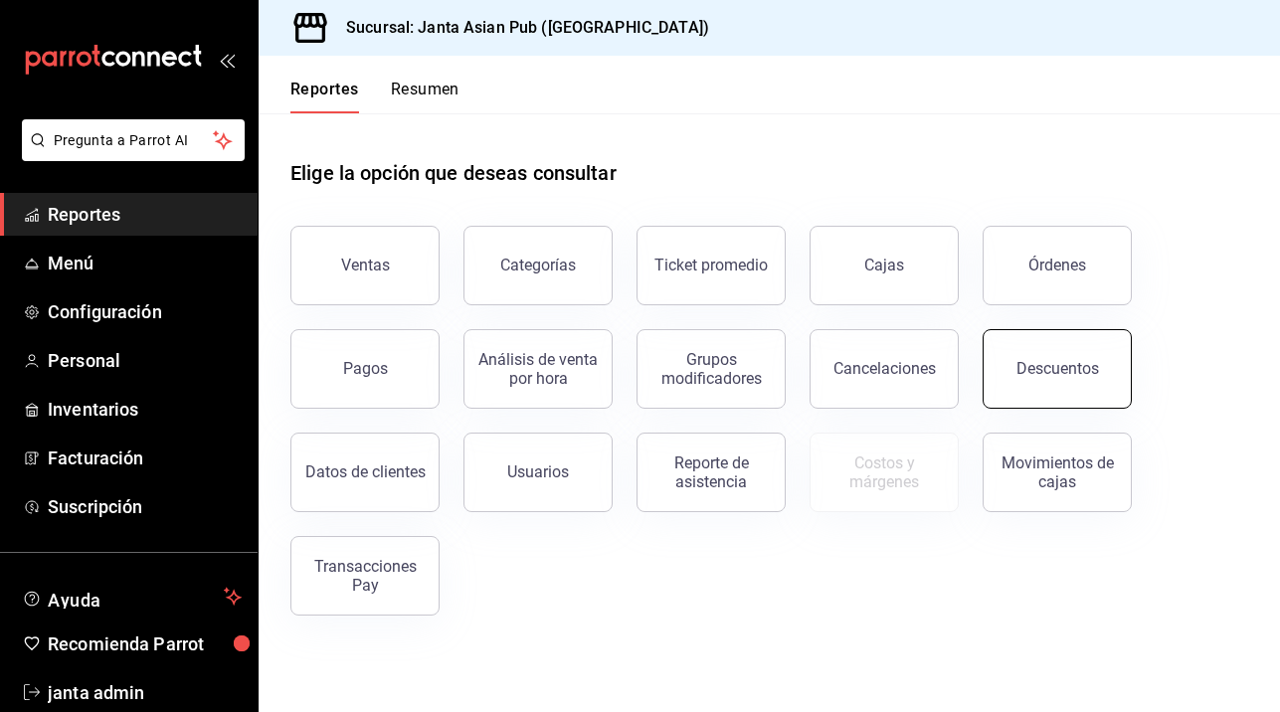
click at [1054, 355] on button "Descuentos" at bounding box center [1057, 369] width 149 height 80
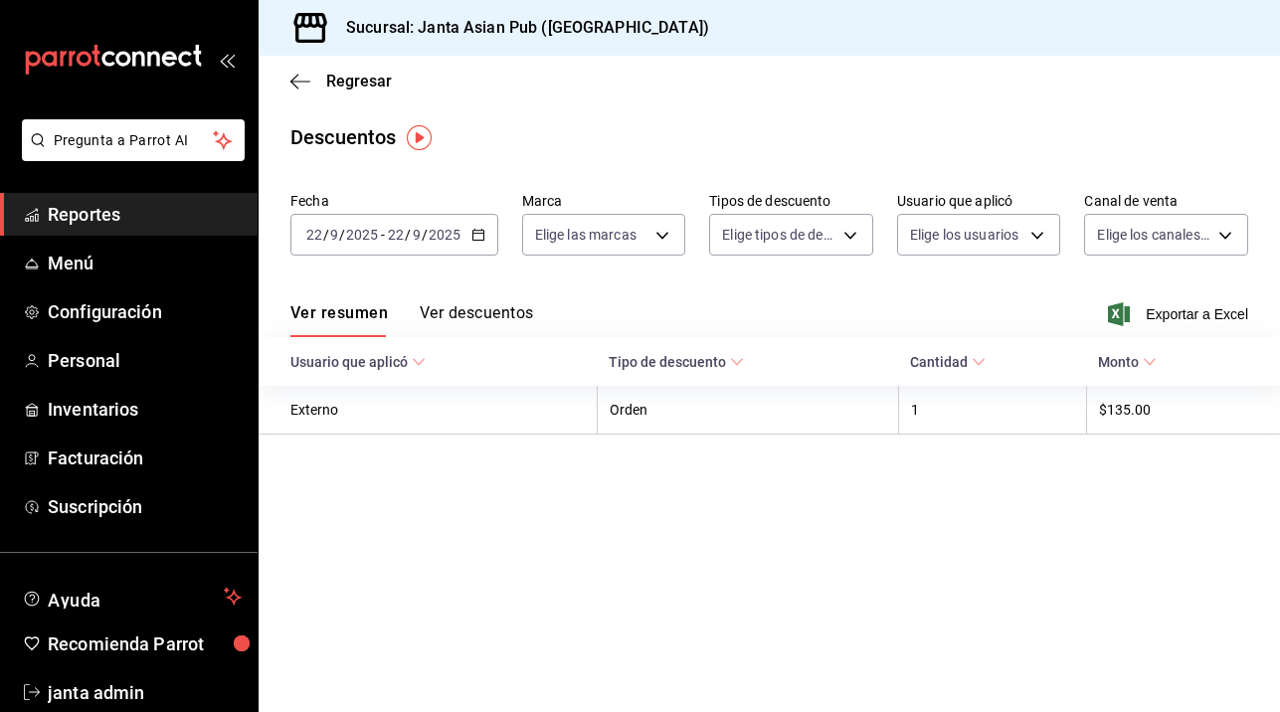
click at [476, 235] on icon "button" at bounding box center [478, 235] width 14 height 14
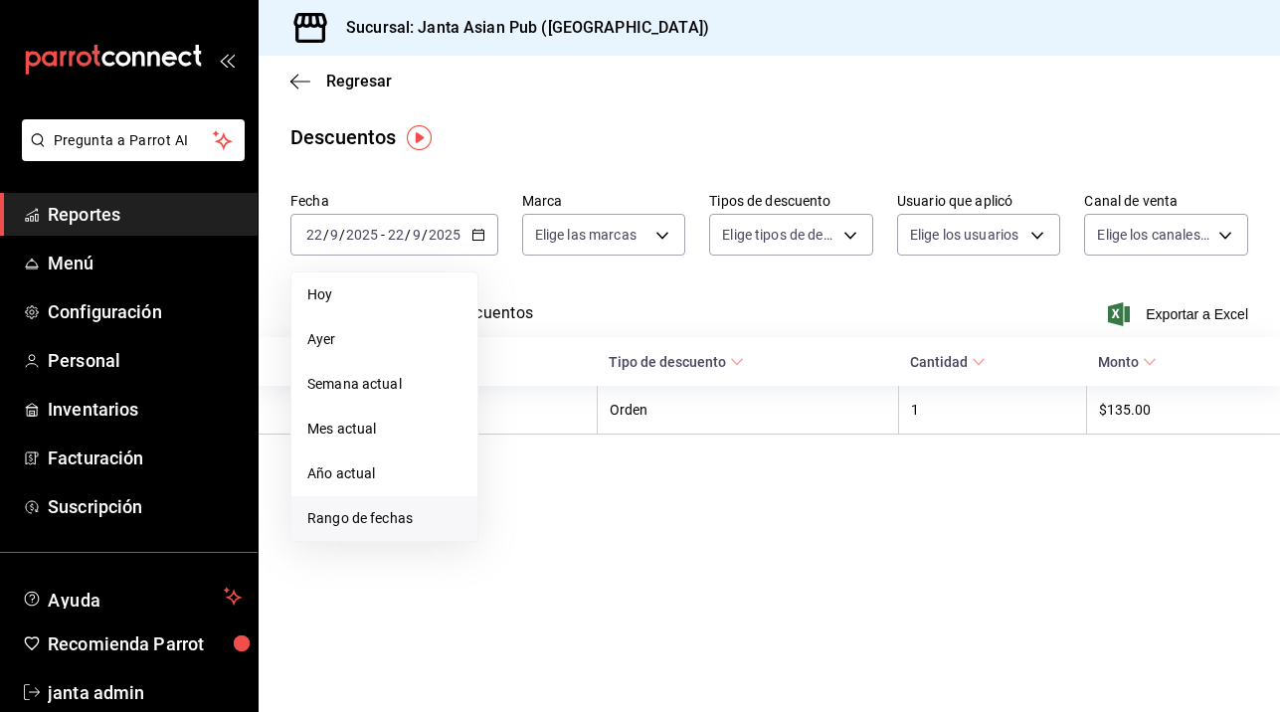
click at [330, 518] on span "Rango de fechas" at bounding box center [384, 518] width 154 height 21
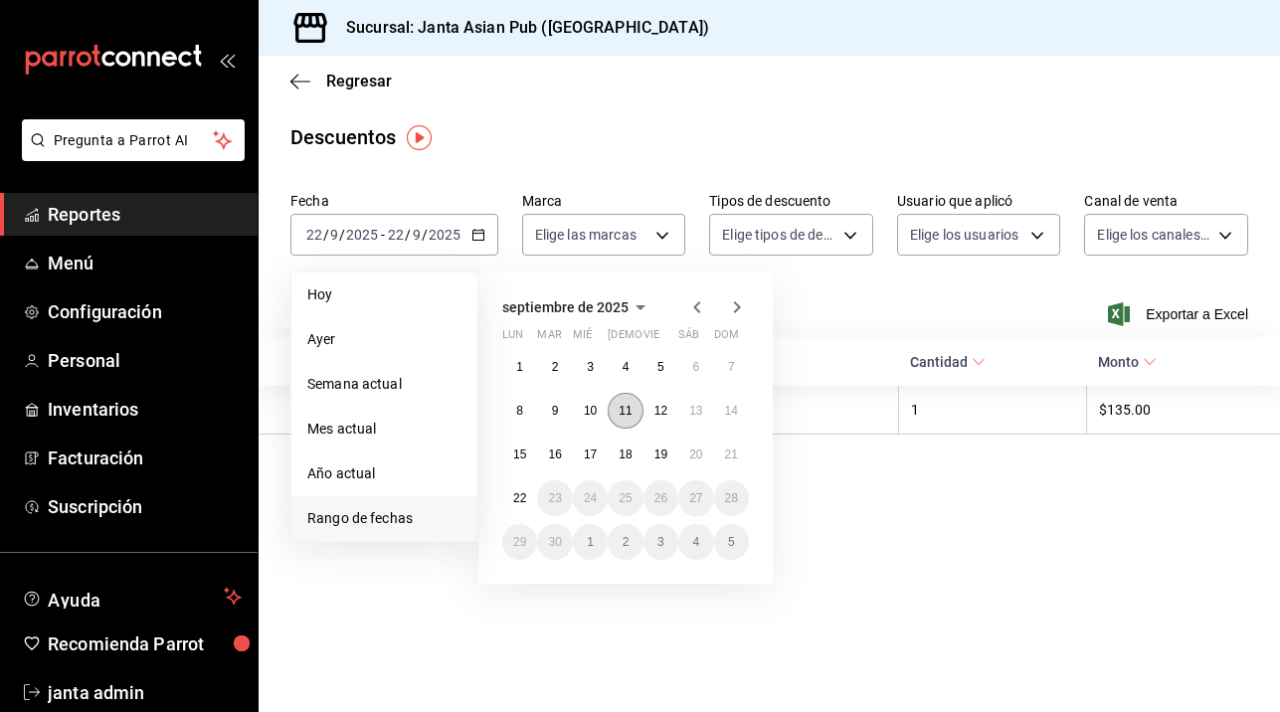
click at [628, 405] on abbr "11" at bounding box center [625, 411] width 13 height 14
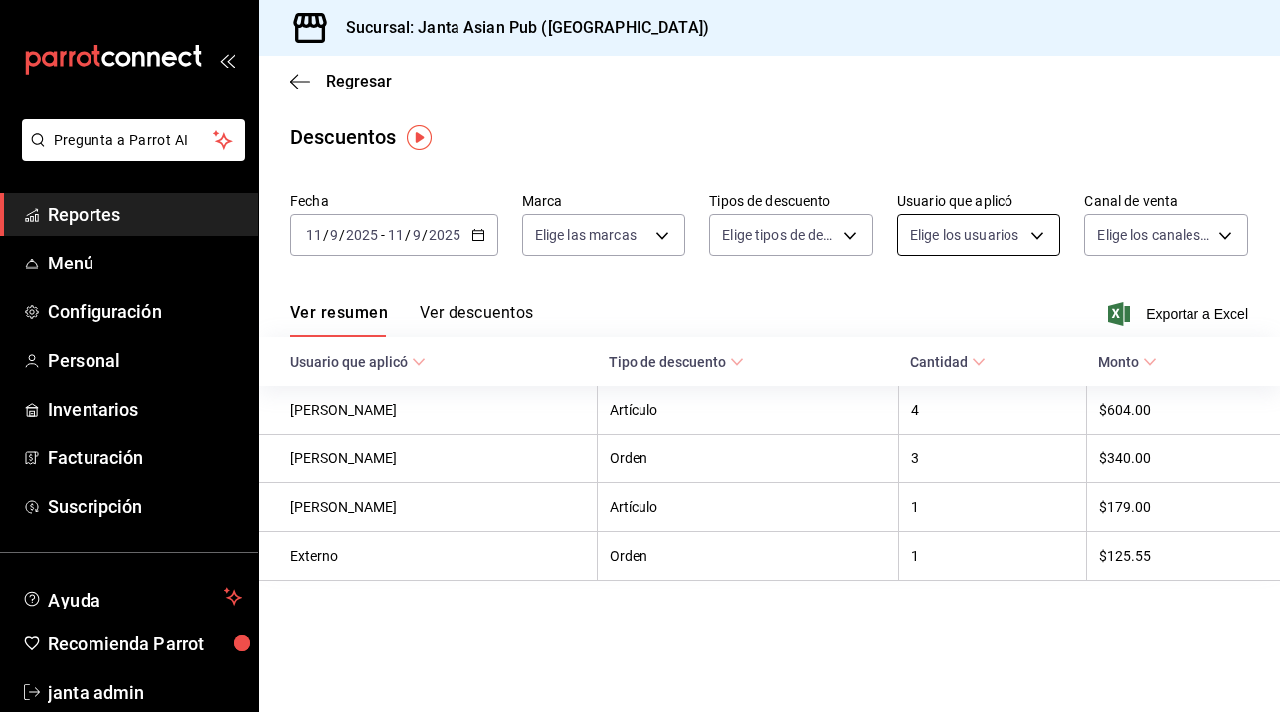
click at [1041, 228] on body "Pregunta a Parrot AI Reportes Menú Configuración Personal Inventarios Facturaci…" at bounding box center [640, 356] width 1280 height 712
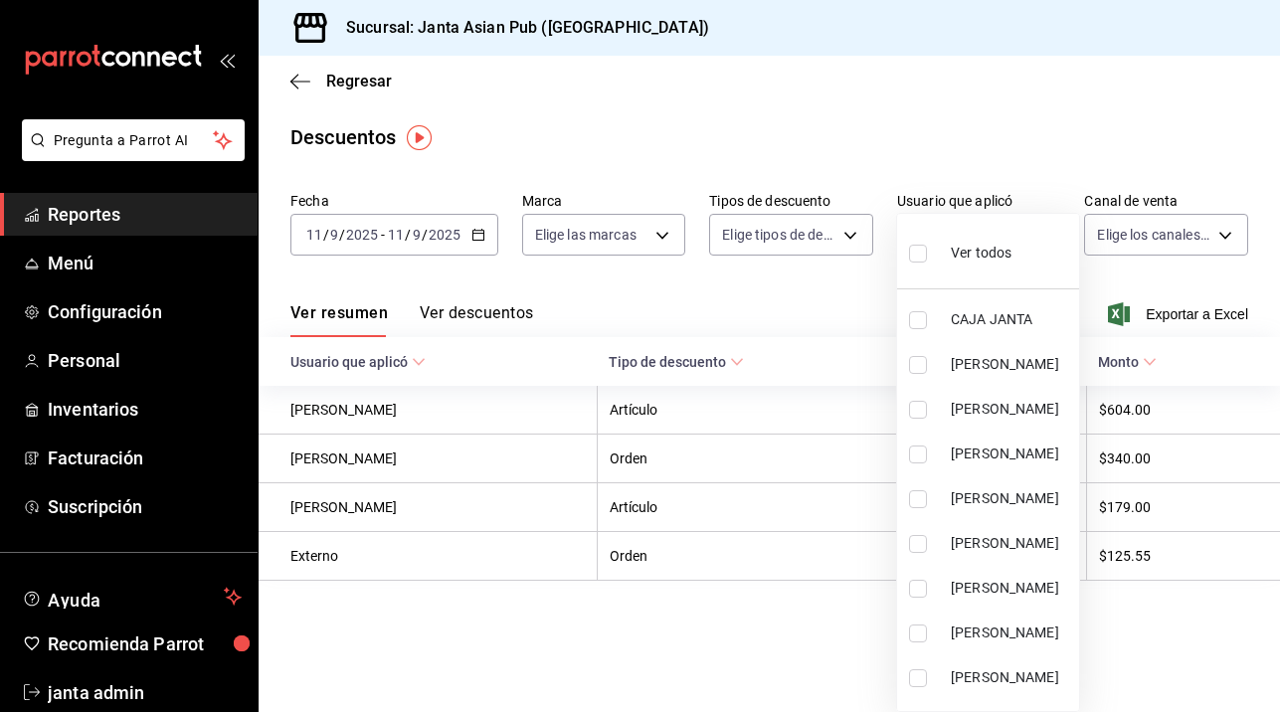
click at [922, 260] on input "checkbox" at bounding box center [918, 254] width 18 height 18
checkbox input "true"
type input "dec6c1df-0536-452e-a3b5-3df96a83957b,42d2dfbf-7daa-46ef-93e2-0dad35230b75,1463a…"
checkbox input "true"
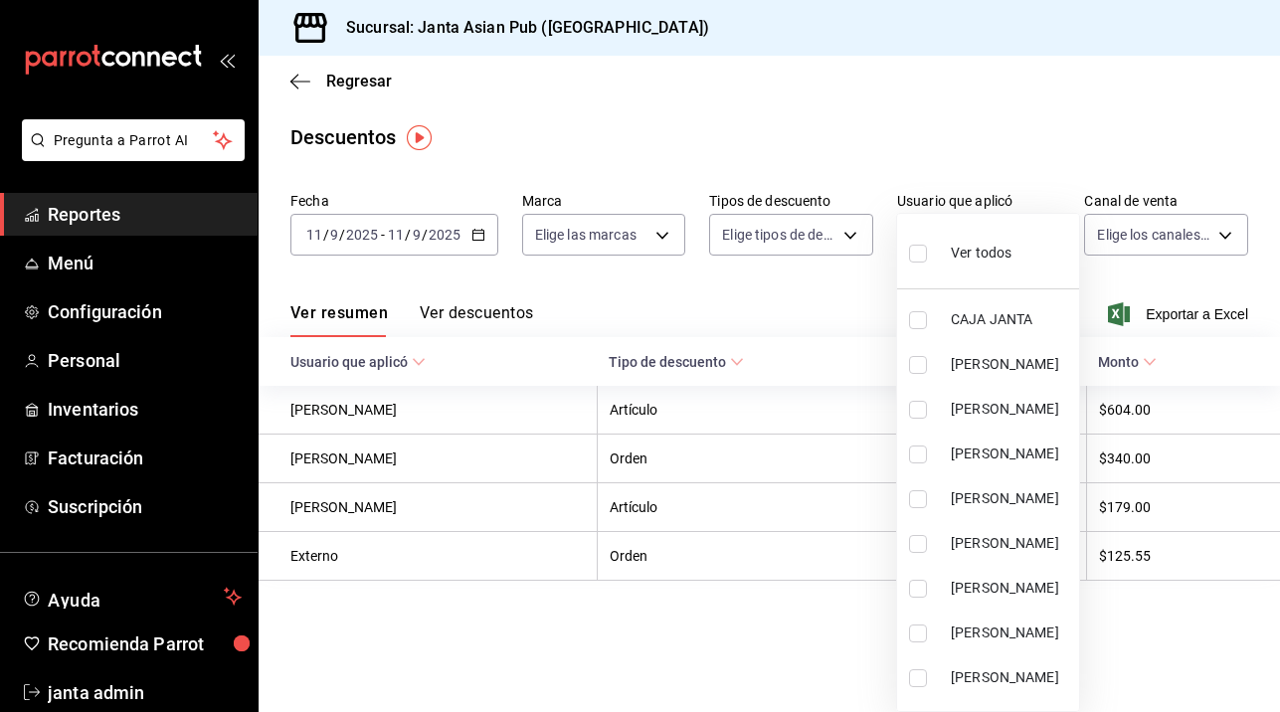
checkbox input "true"
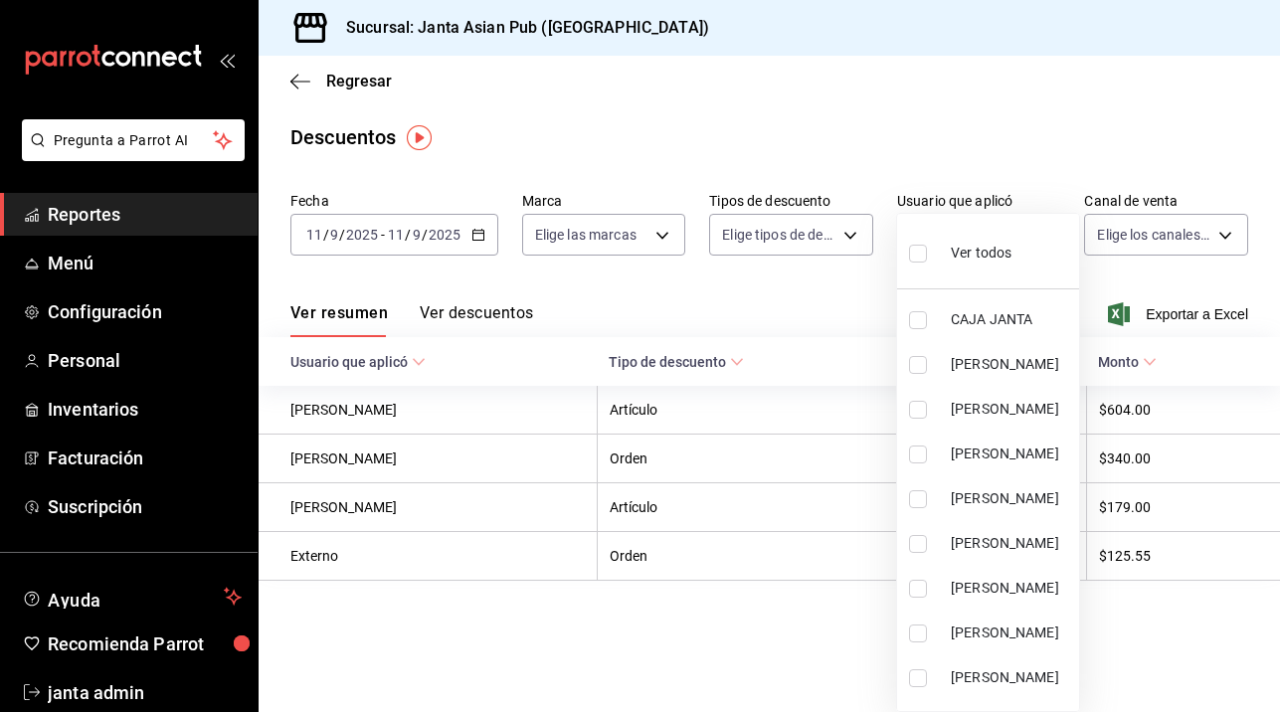
checkbox input "true"
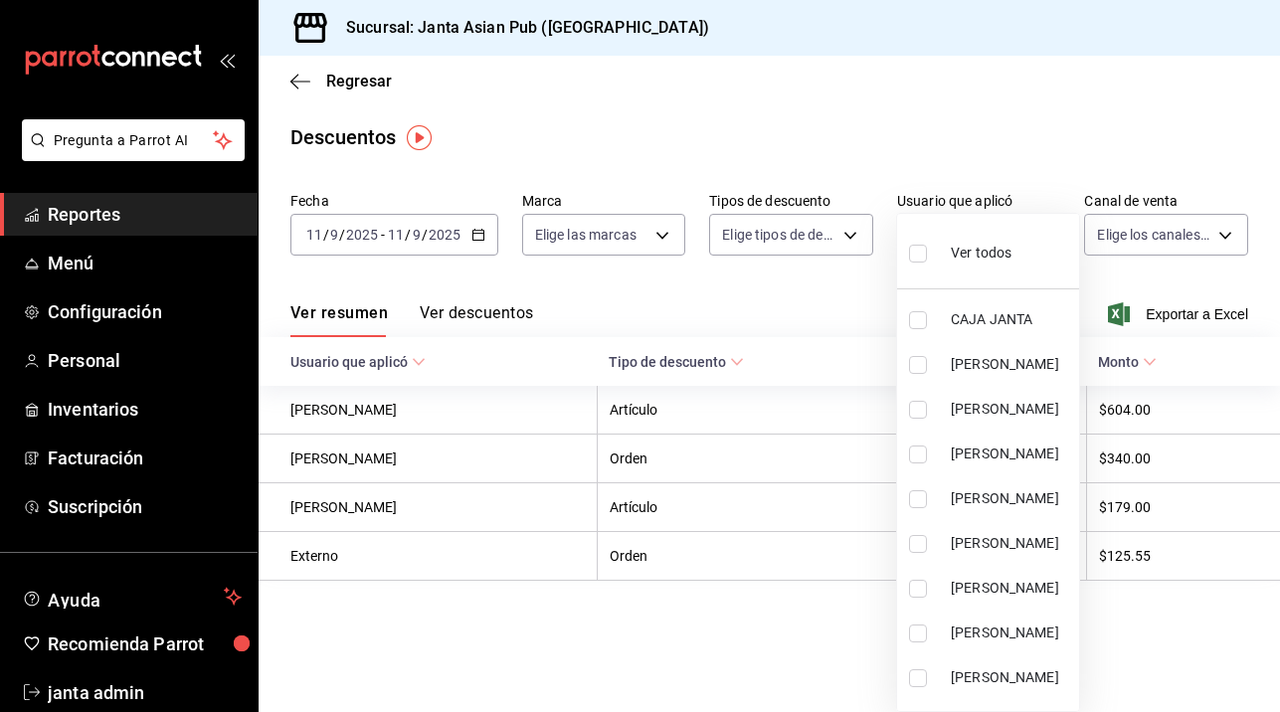
checkbox input "true"
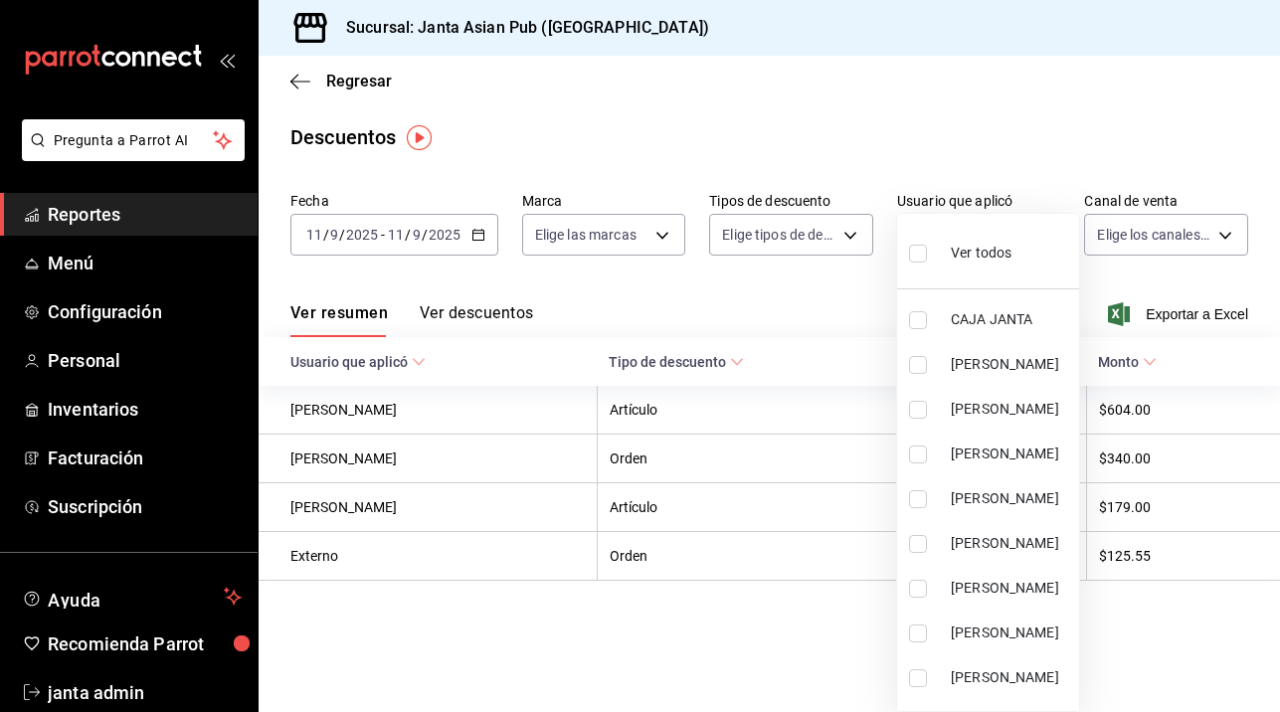
checkbox input "true"
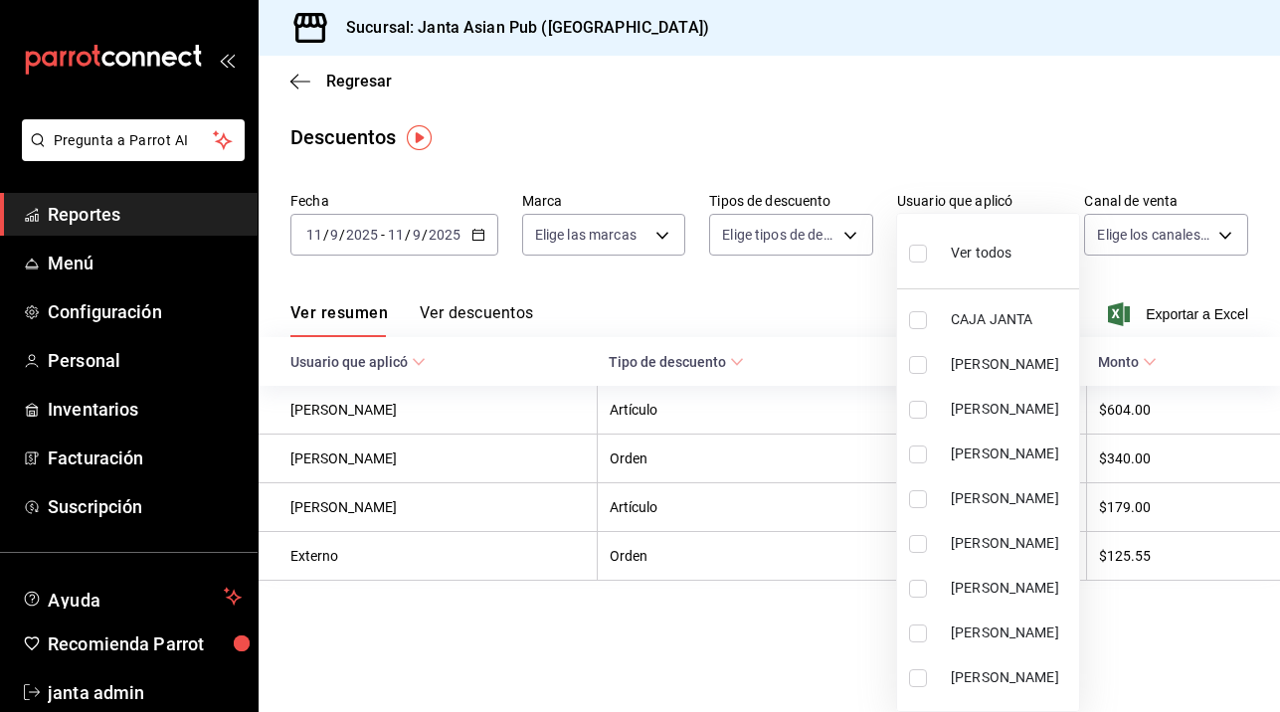
checkbox input "true"
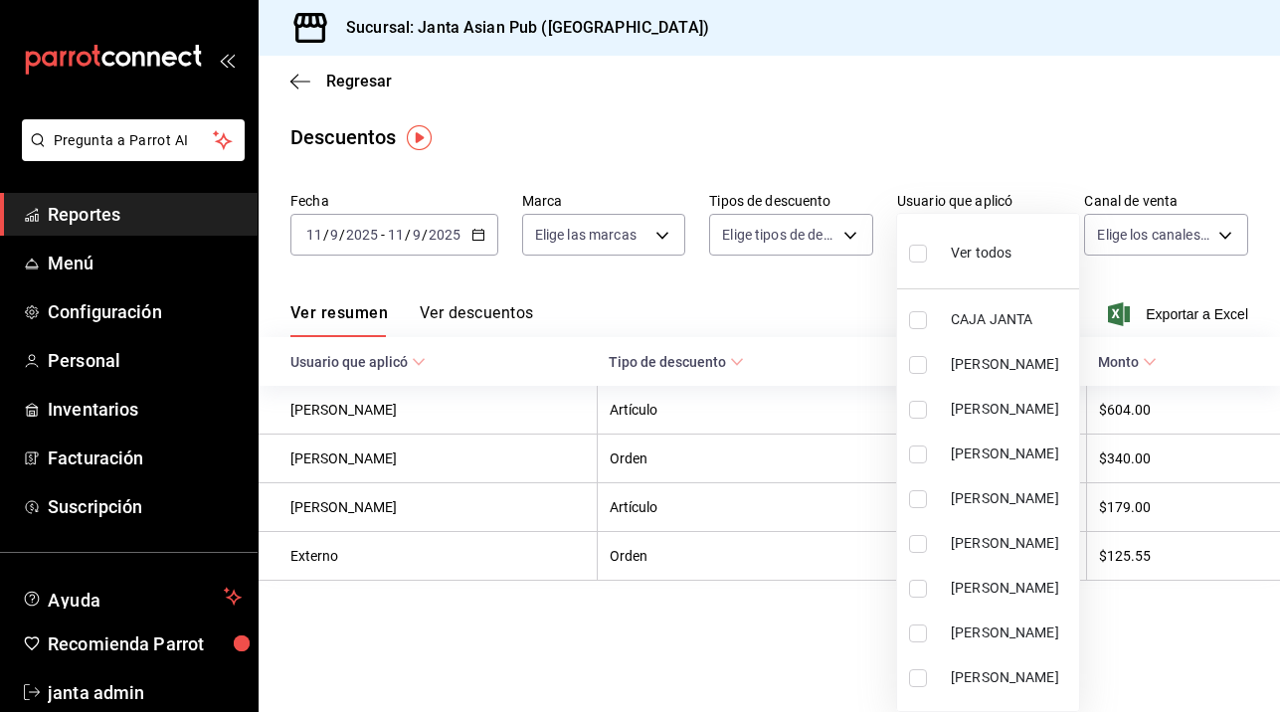
checkbox input "true"
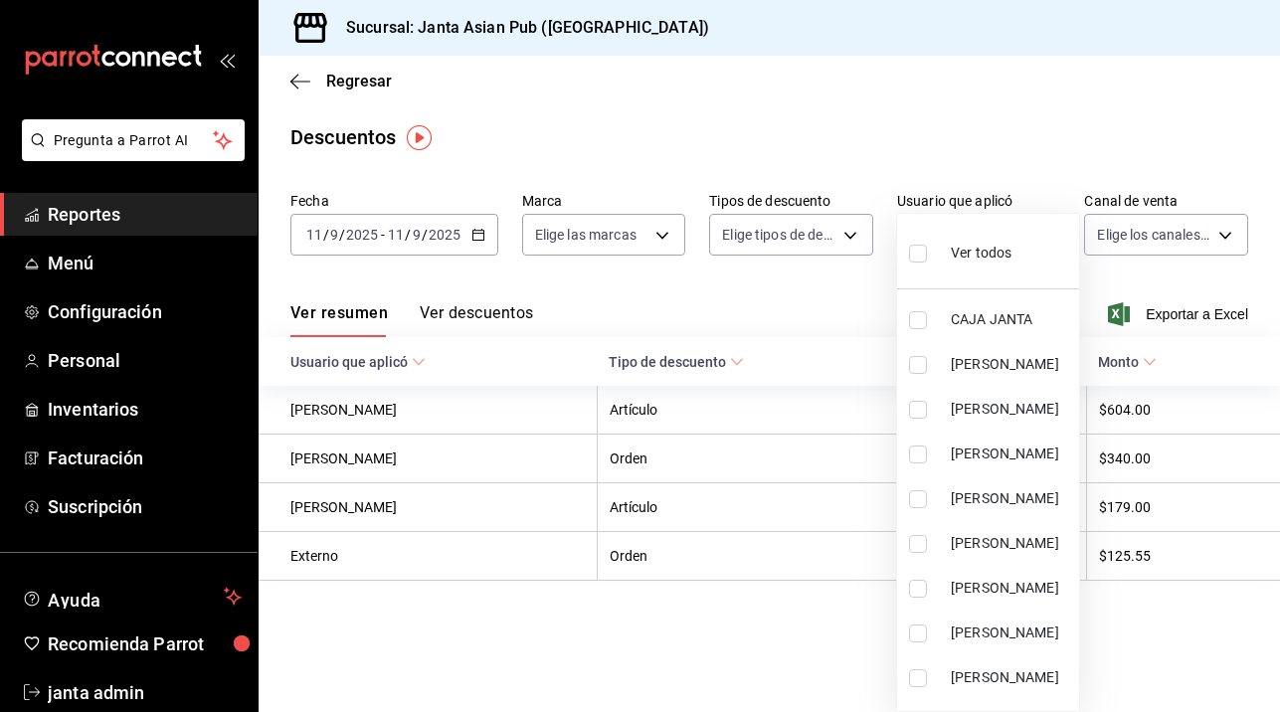
checkbox input "true"
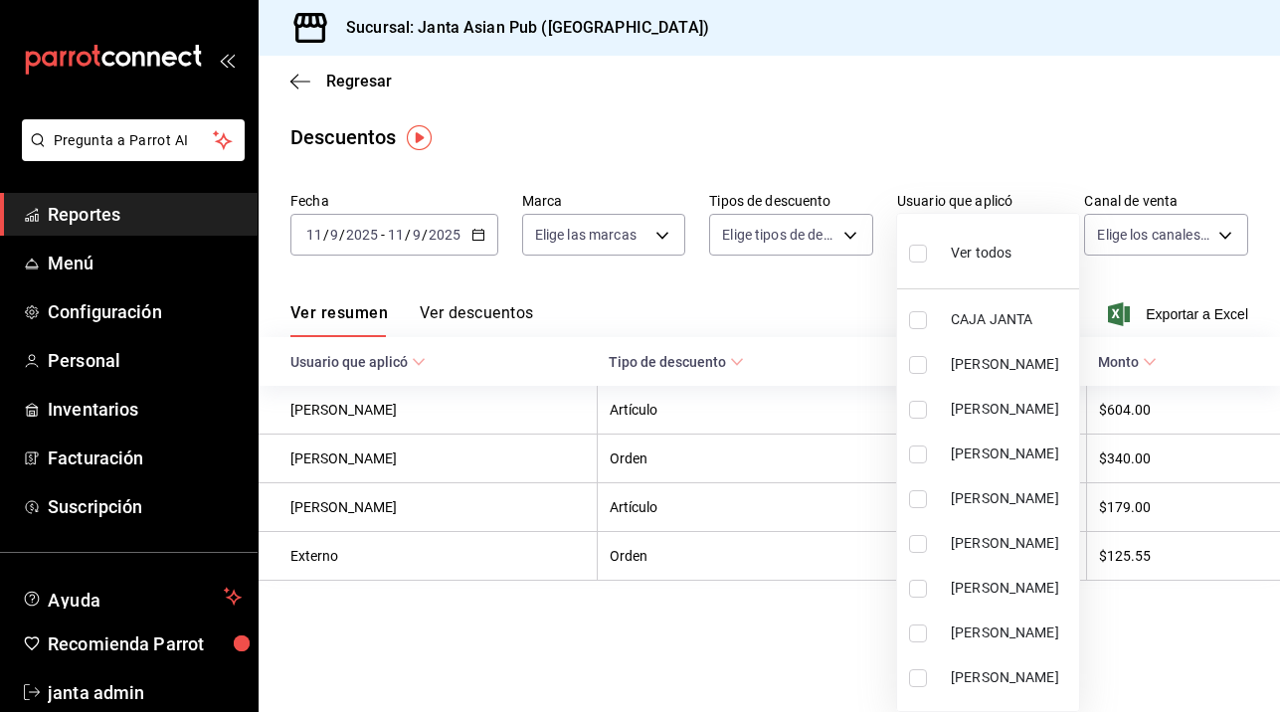
checkbox input "true"
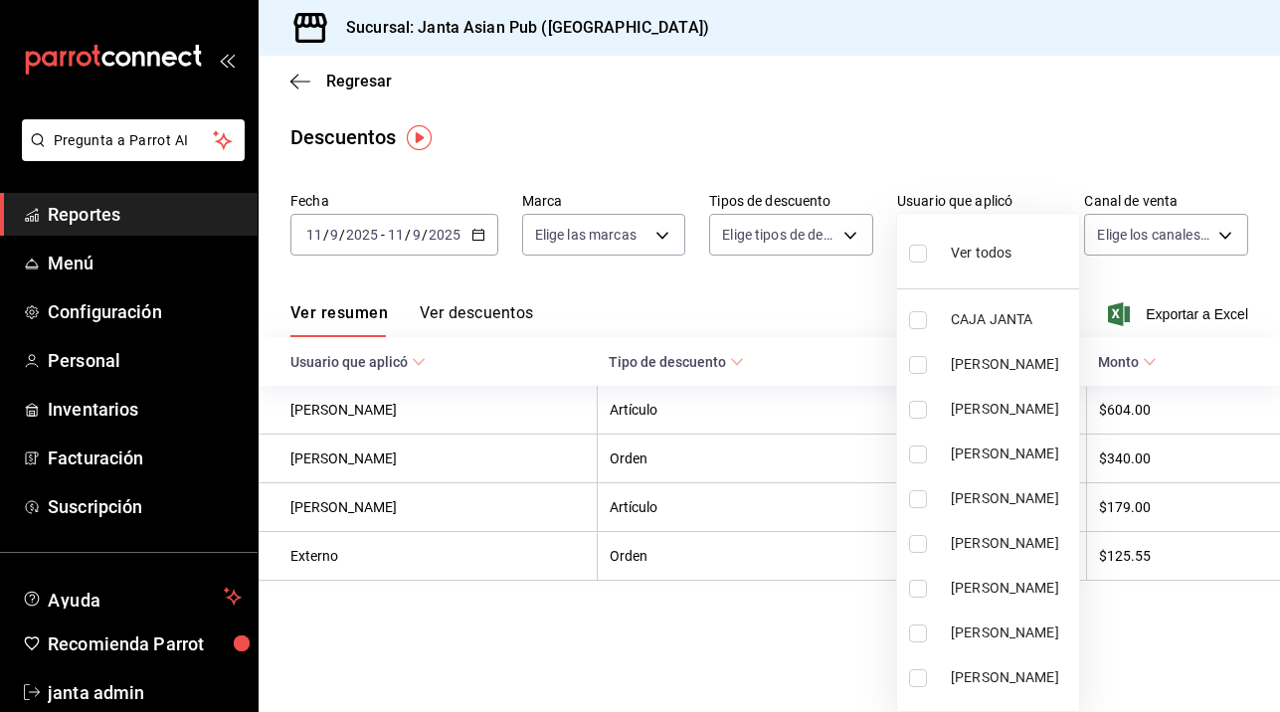
checkbox input "true"
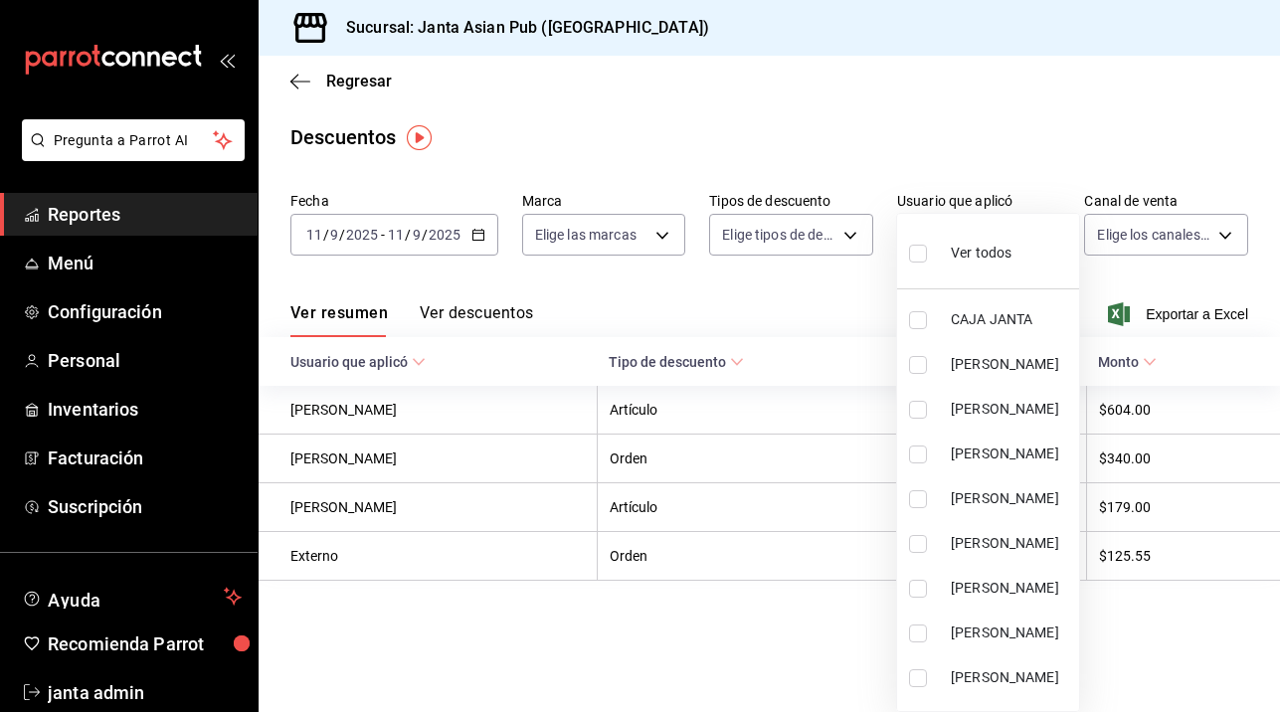
checkbox input "true"
click at [854, 233] on div at bounding box center [640, 356] width 1280 height 712
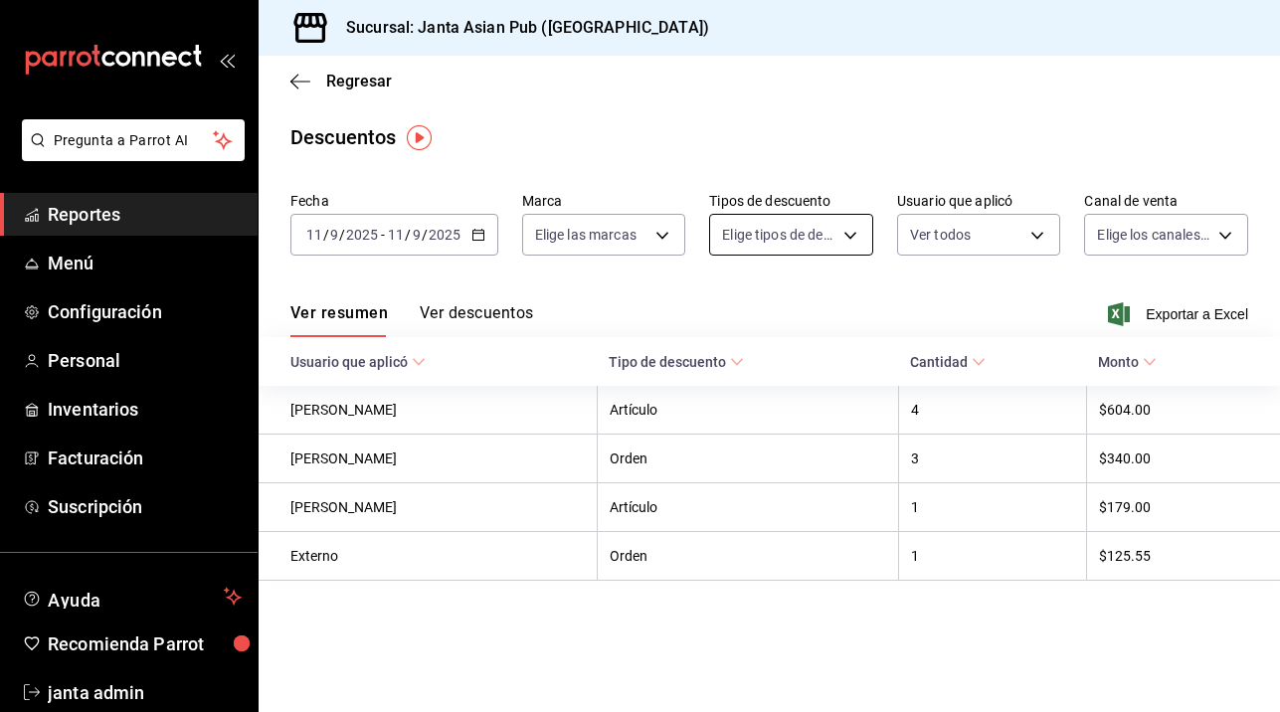
click at [843, 233] on body "Pregunta a Parrot AI Reportes Menú Configuración Personal Inventarios Facturaci…" at bounding box center [640, 356] width 1280 height 712
click at [853, 244] on div at bounding box center [640, 356] width 1280 height 712
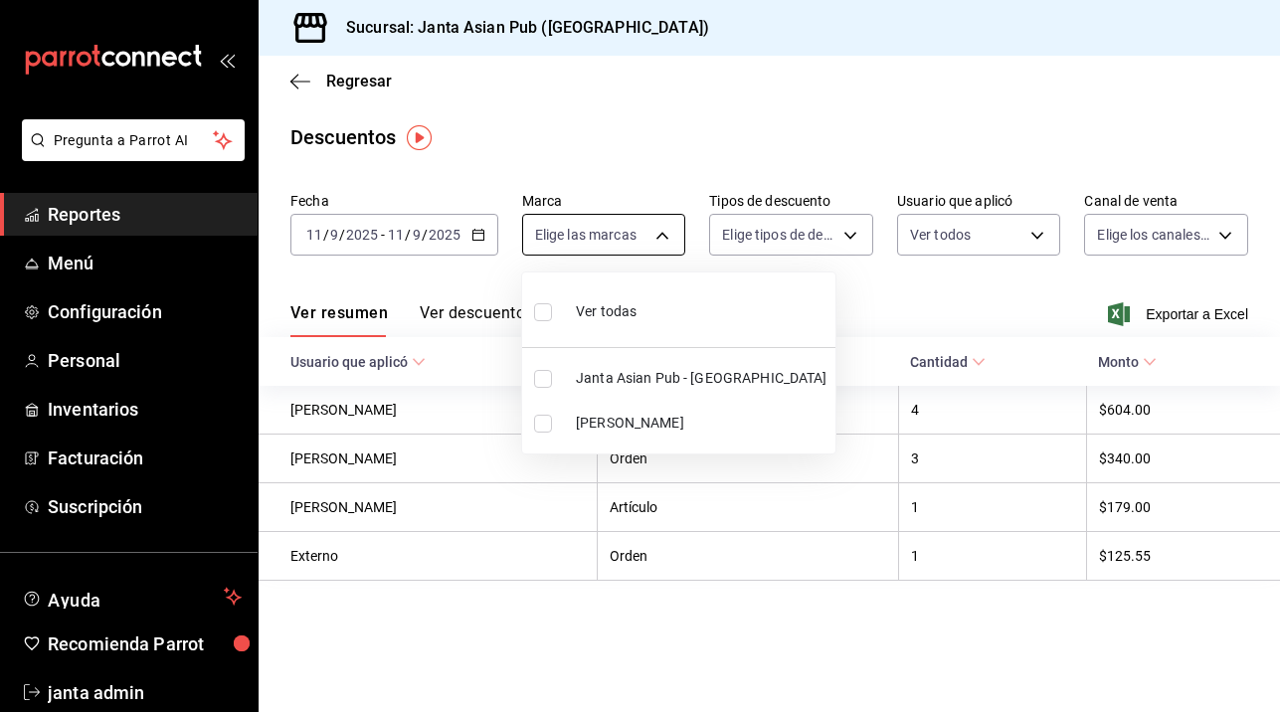
click at [667, 245] on body "Pregunta a Parrot AI Reportes Menú Configuración Personal Inventarios Facturaci…" at bounding box center [640, 356] width 1280 height 712
click at [535, 415] on input "checkbox" at bounding box center [543, 424] width 18 height 18
checkbox input "true"
type input "be46397b-311f-4062-b626-5c189c252b46"
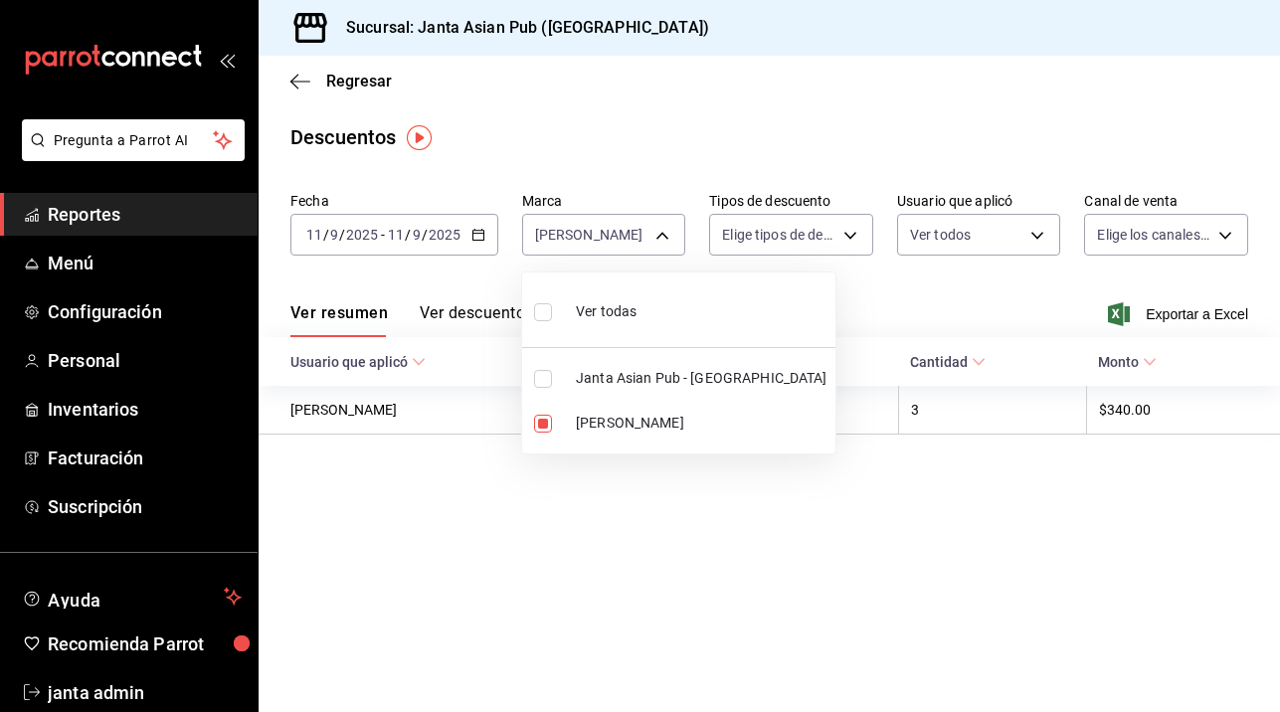
click at [1236, 231] on div at bounding box center [640, 356] width 1280 height 712
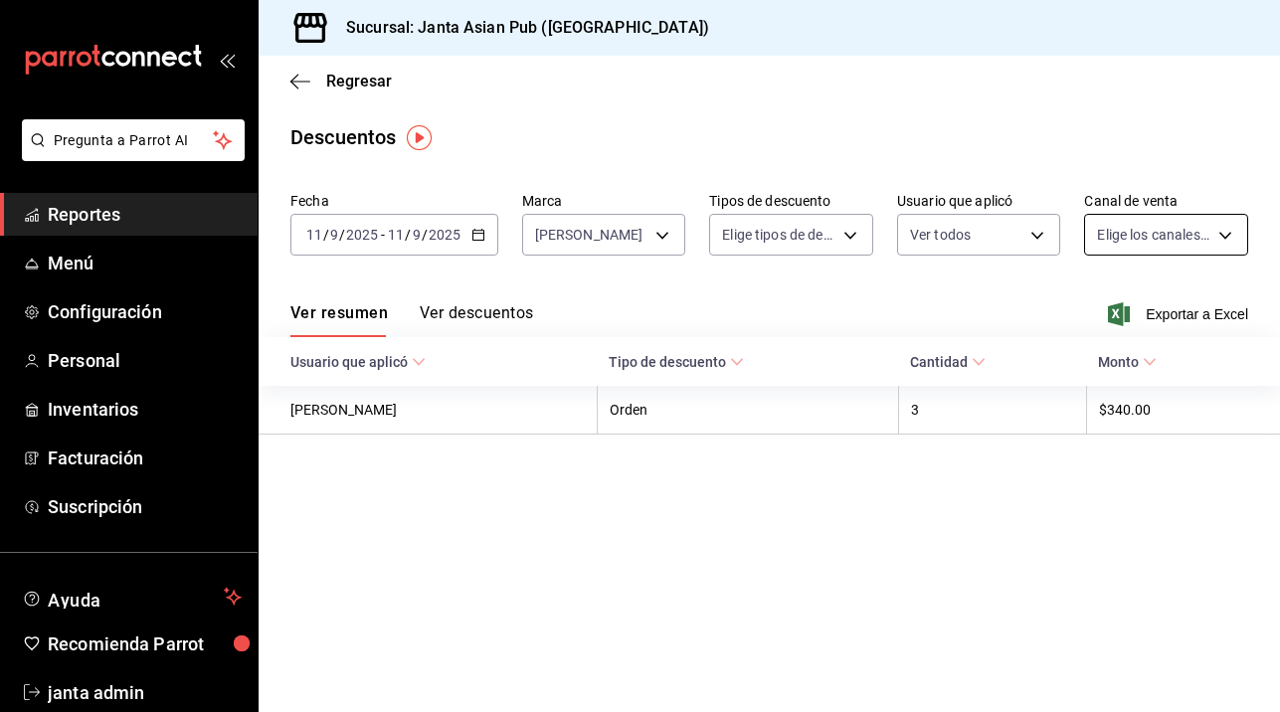
click at [1228, 239] on body "Pregunta a Parrot AI Reportes Menú Configuración Personal Inventarios Facturaci…" at bounding box center [640, 356] width 1280 height 712
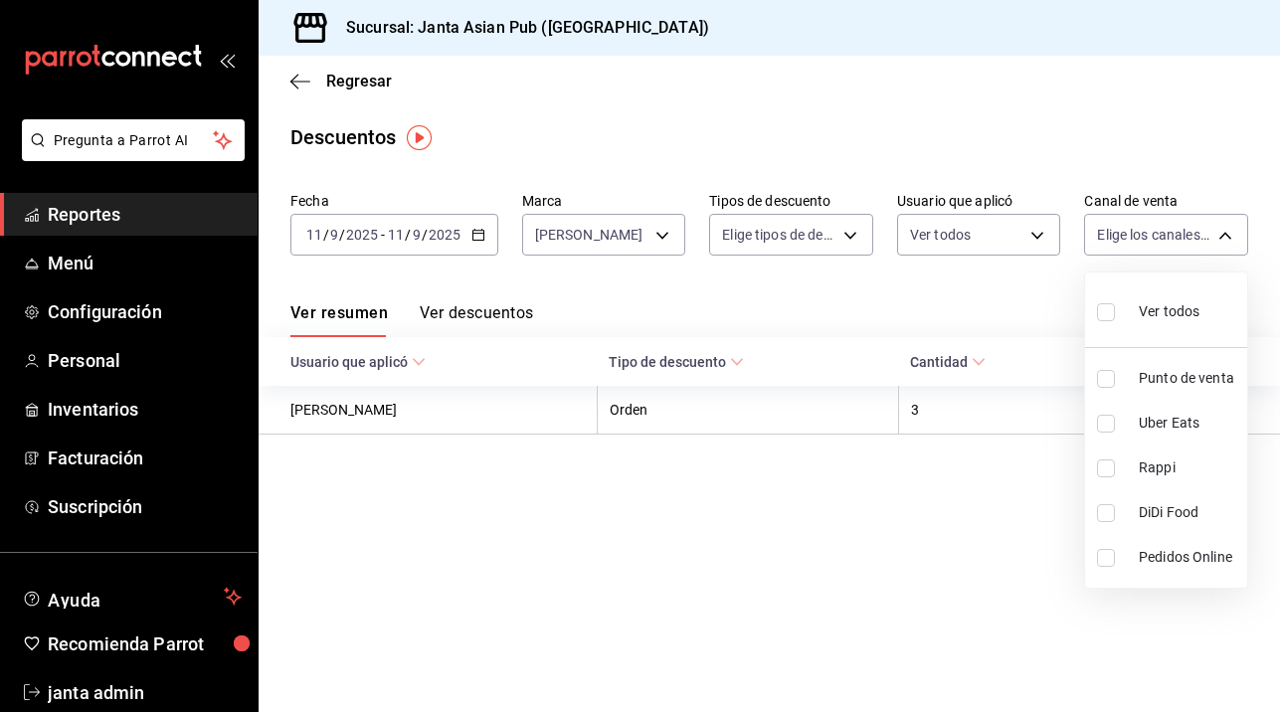
click at [1112, 314] on input "checkbox" at bounding box center [1106, 312] width 18 height 18
checkbox input "true"
type input "PARROT,UBER_EATS,RAPPI,DIDI_FOOD,ONLINE"
checkbox input "true"
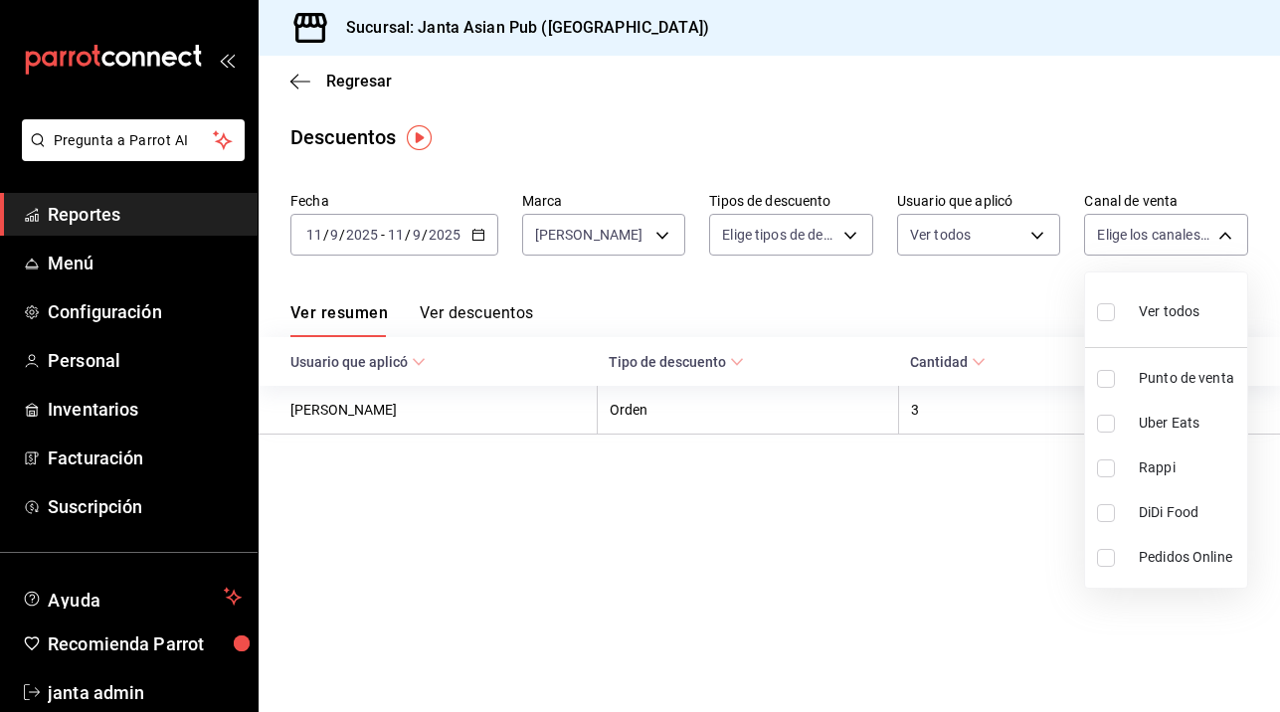
checkbox input "true"
click at [980, 519] on div at bounding box center [640, 356] width 1280 height 712
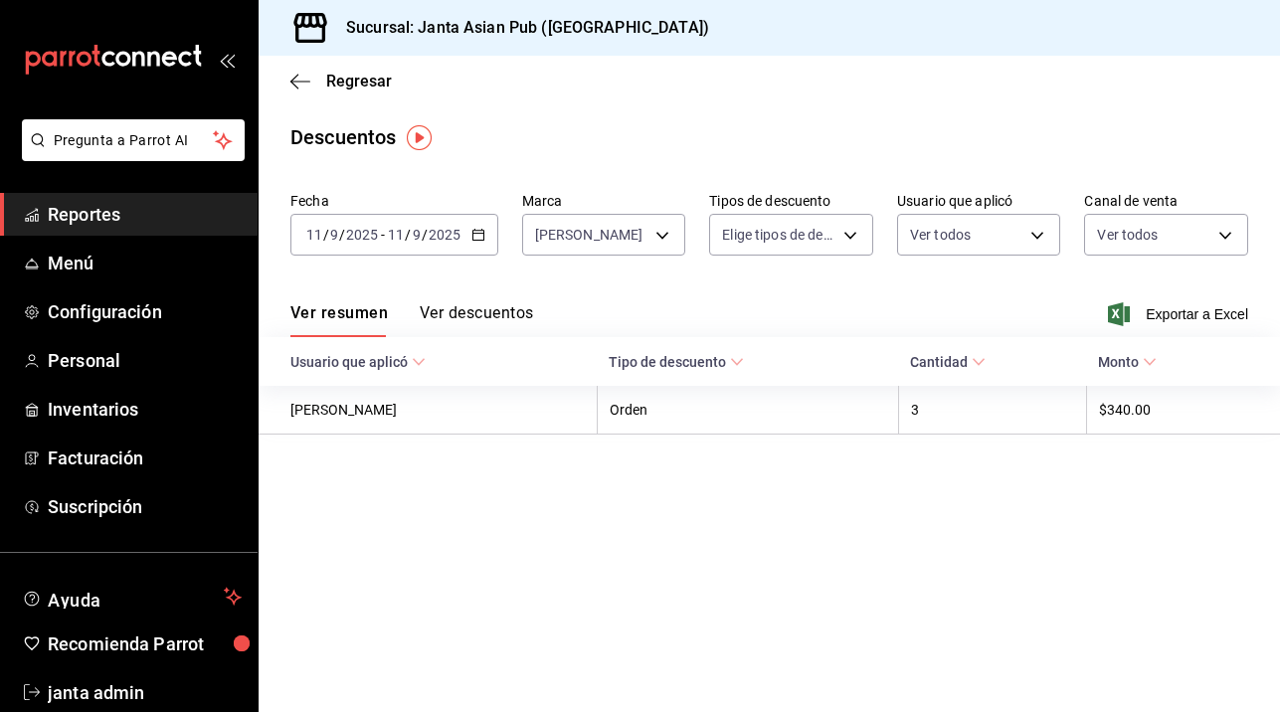
drag, startPoint x: 980, startPoint y: 519, endPoint x: 845, endPoint y: 449, distance: 151.7
click at [845, 449] on main "Regresar Descuentos Fecha [DATE] [DATE] - [DATE] [DATE] Marca [PERSON_NAME] Bru…" at bounding box center [769, 384] width 1021 height 656
click at [304, 82] on icon "button" at bounding box center [300, 81] width 20 height 1
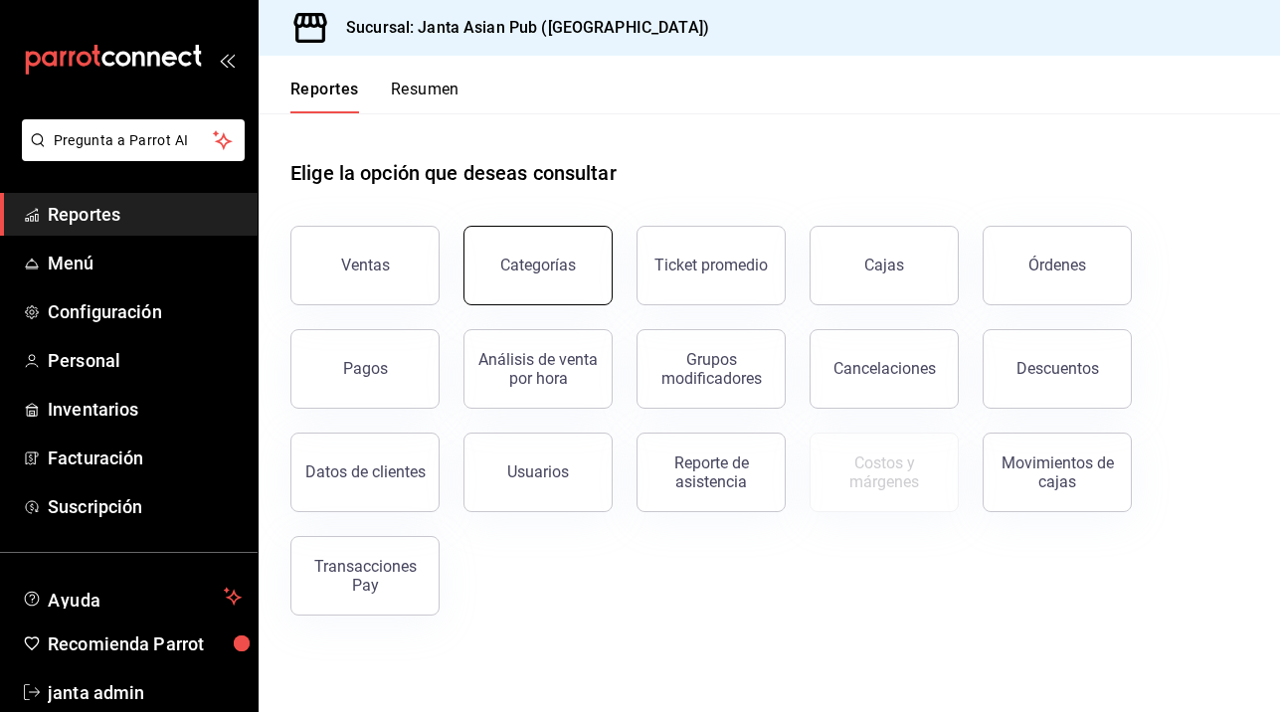
click at [538, 282] on button "Categorías" at bounding box center [537, 266] width 149 height 80
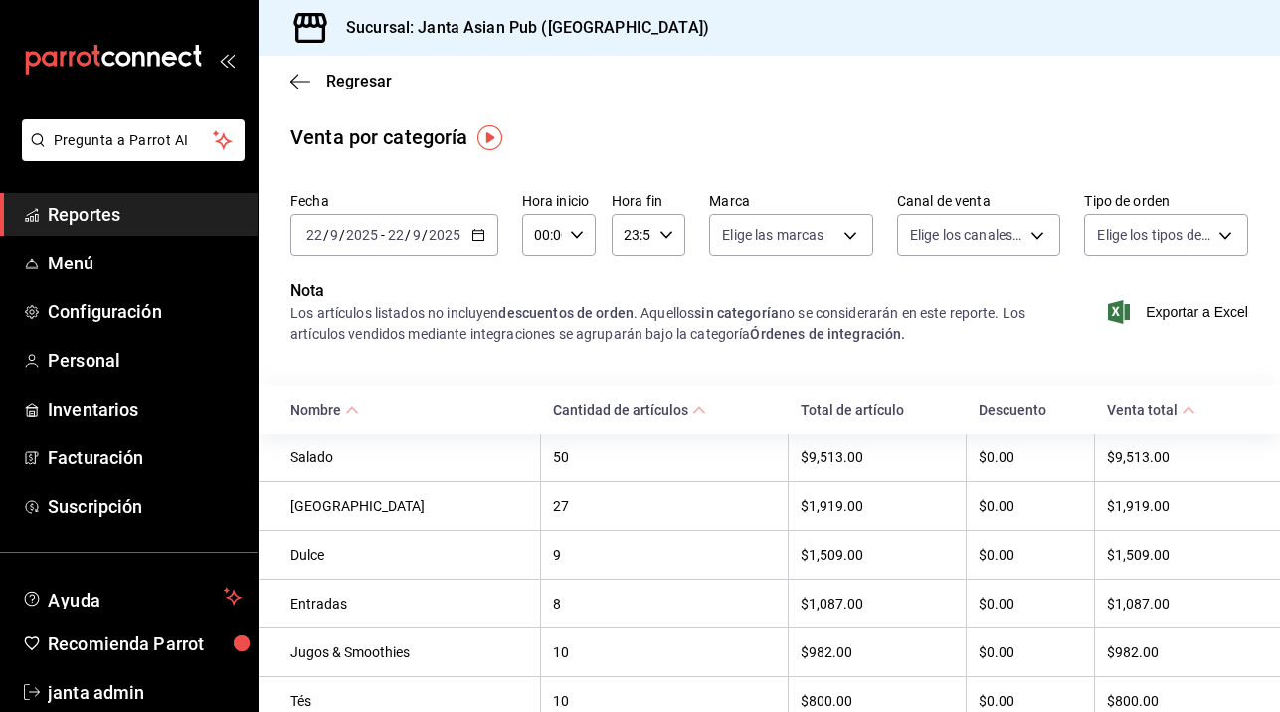
click at [482, 241] on \(Stroke\) "button" at bounding box center [478, 235] width 12 height 11
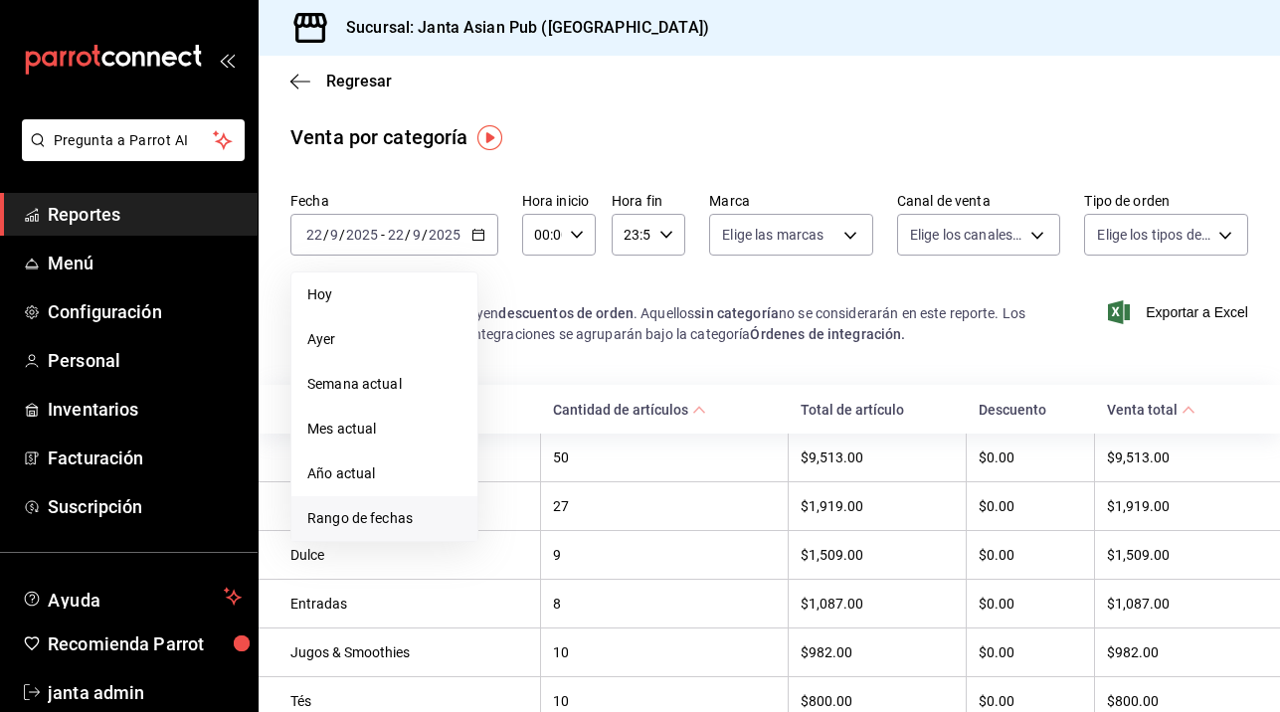
click at [336, 508] on span "Rango de fechas" at bounding box center [384, 518] width 154 height 21
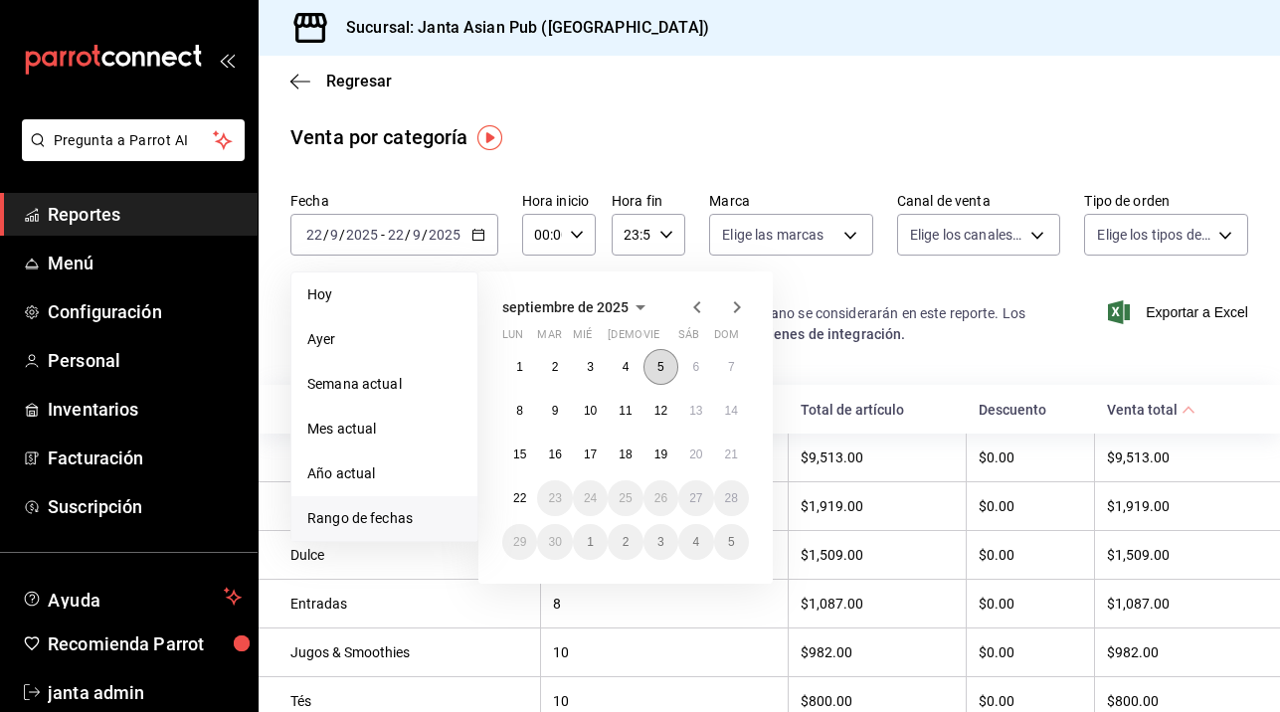
click at [666, 372] on button "5" at bounding box center [661, 367] width 35 height 36
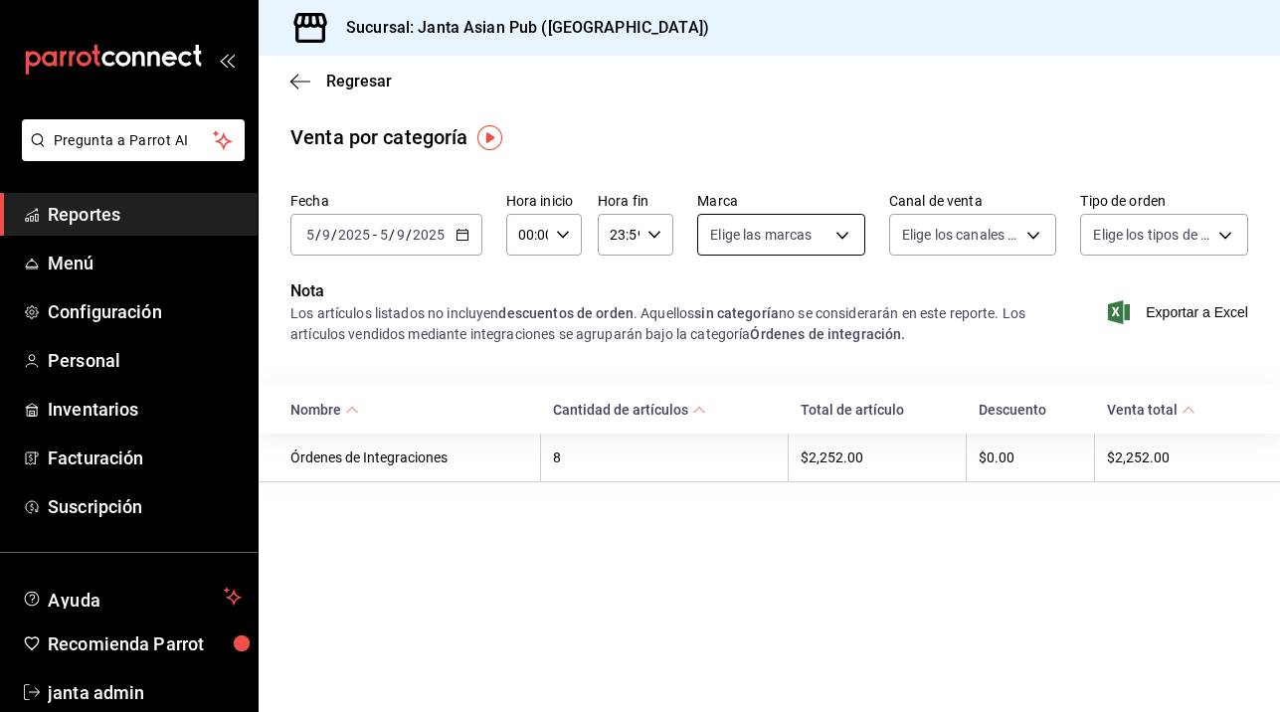
click at [846, 240] on body "Pregunta a Parrot AI Reportes Menú Configuración Personal Inventarios Facturaci…" at bounding box center [640, 356] width 1280 height 712
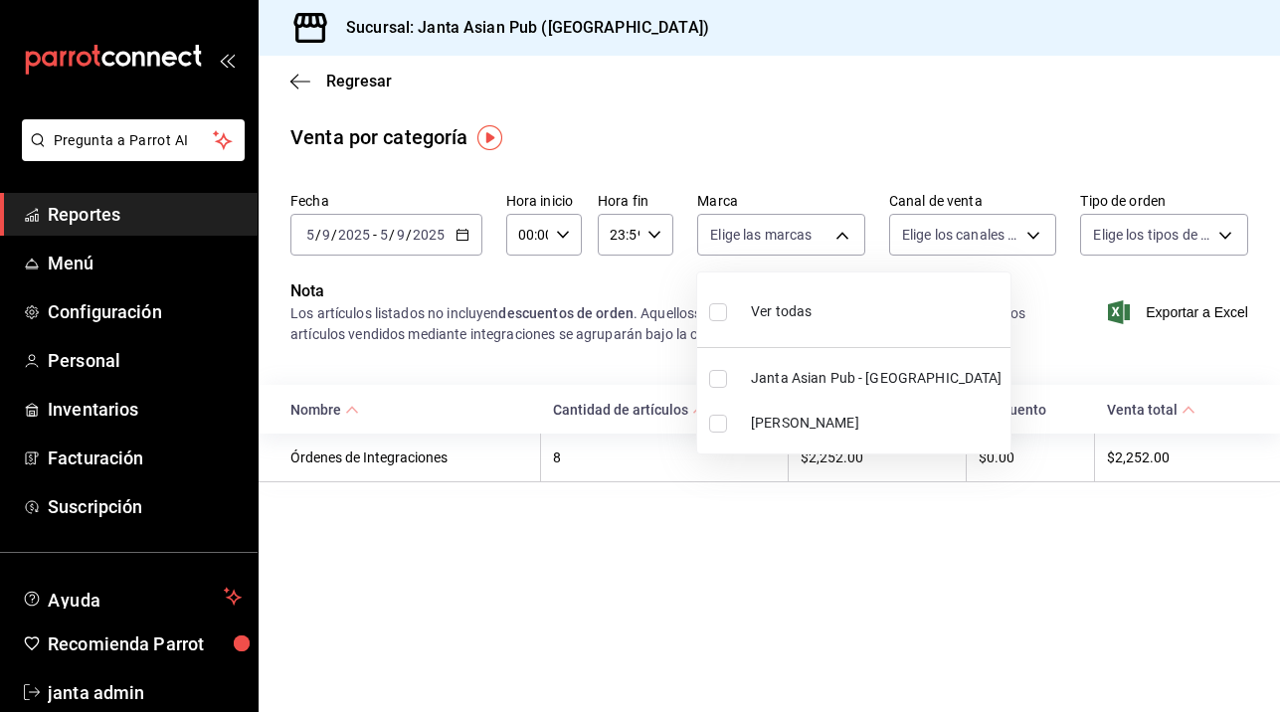
click at [774, 418] on span "[PERSON_NAME]" at bounding box center [877, 423] width 252 height 21
type input "be46397b-311f-4062-b626-5c189c252b46"
checkbox input "true"
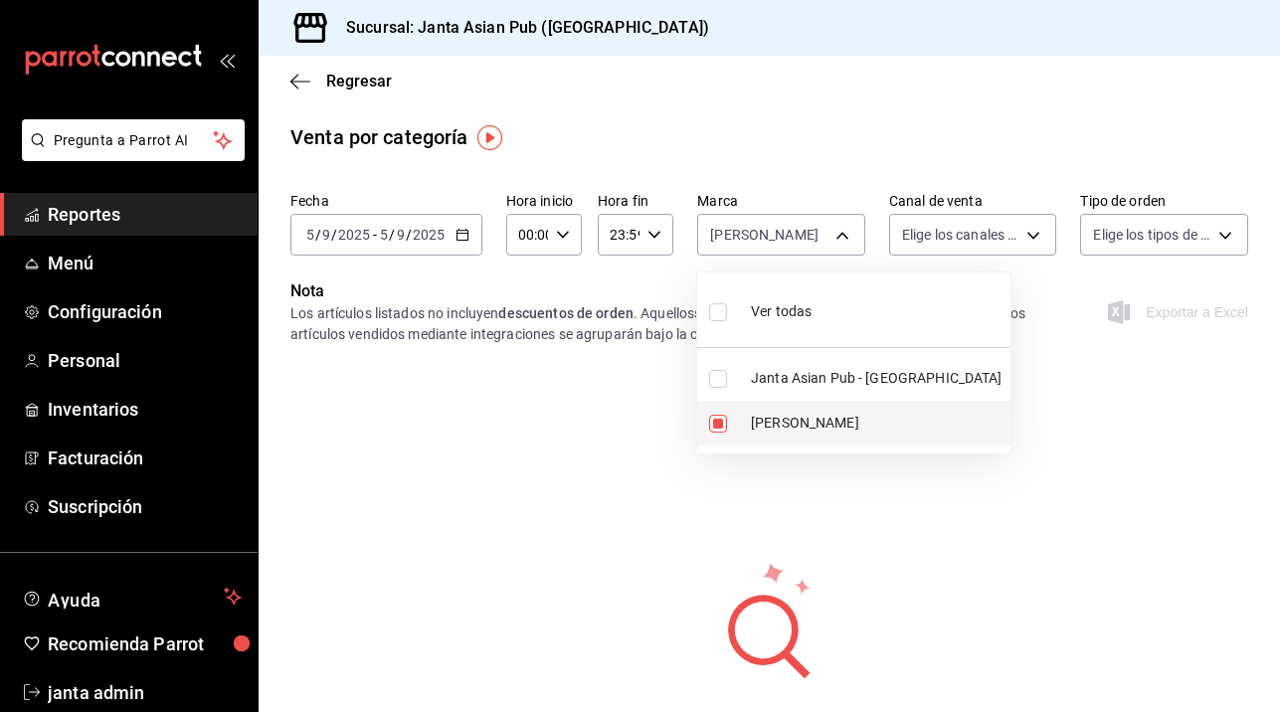
click at [774, 418] on span "[PERSON_NAME]" at bounding box center [877, 423] width 252 height 21
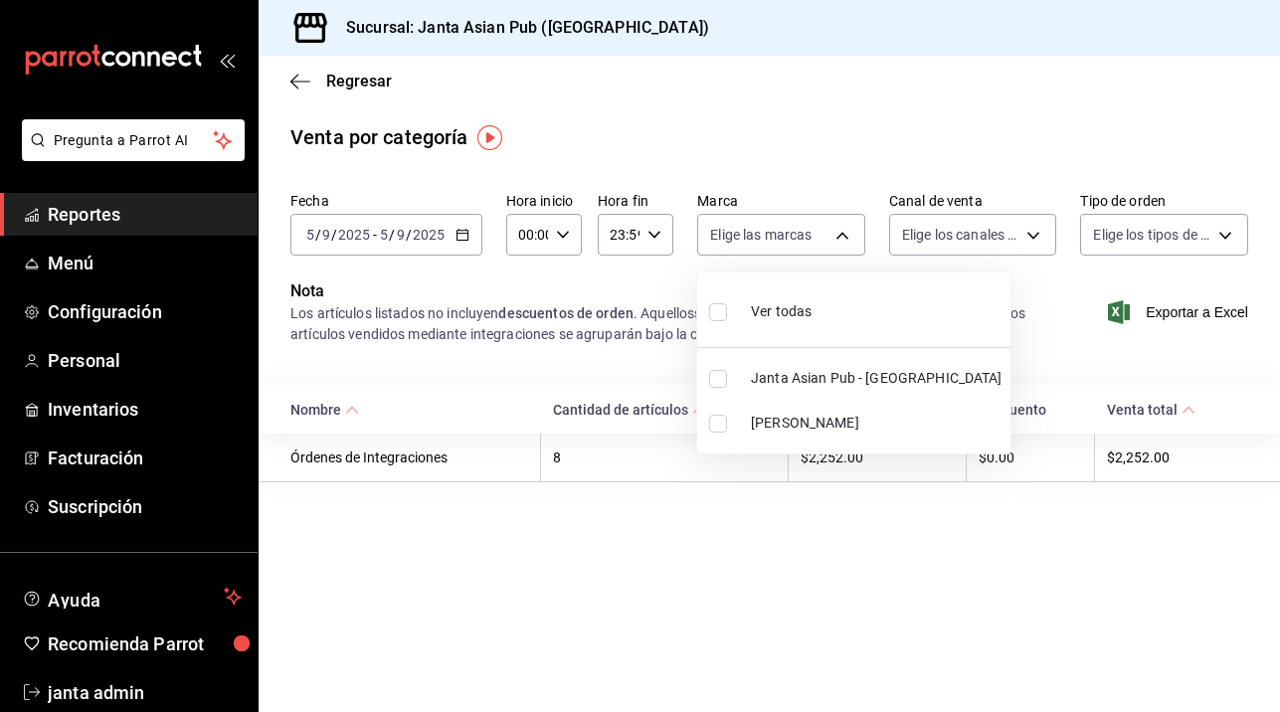
click at [710, 420] on input "checkbox" at bounding box center [718, 424] width 18 height 18
checkbox input "true"
type input "be46397b-311f-4062-b626-5c189c252b46"
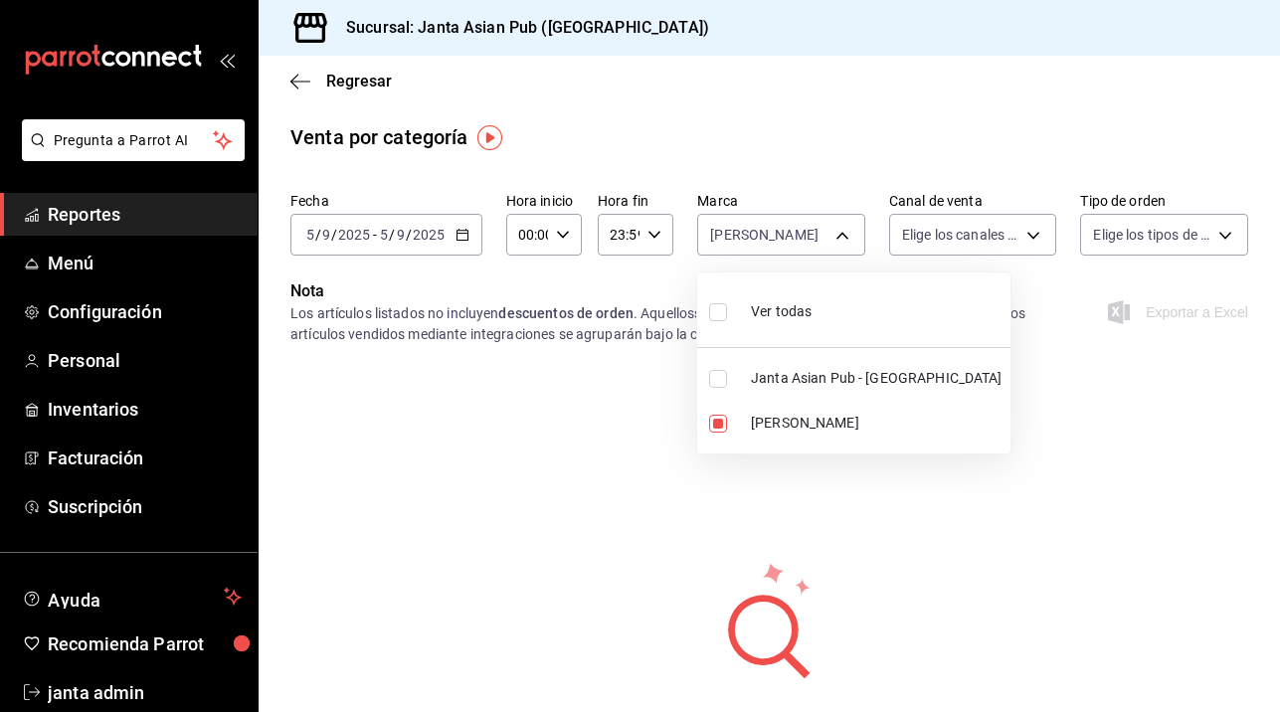
click at [1030, 237] on div at bounding box center [640, 356] width 1280 height 712
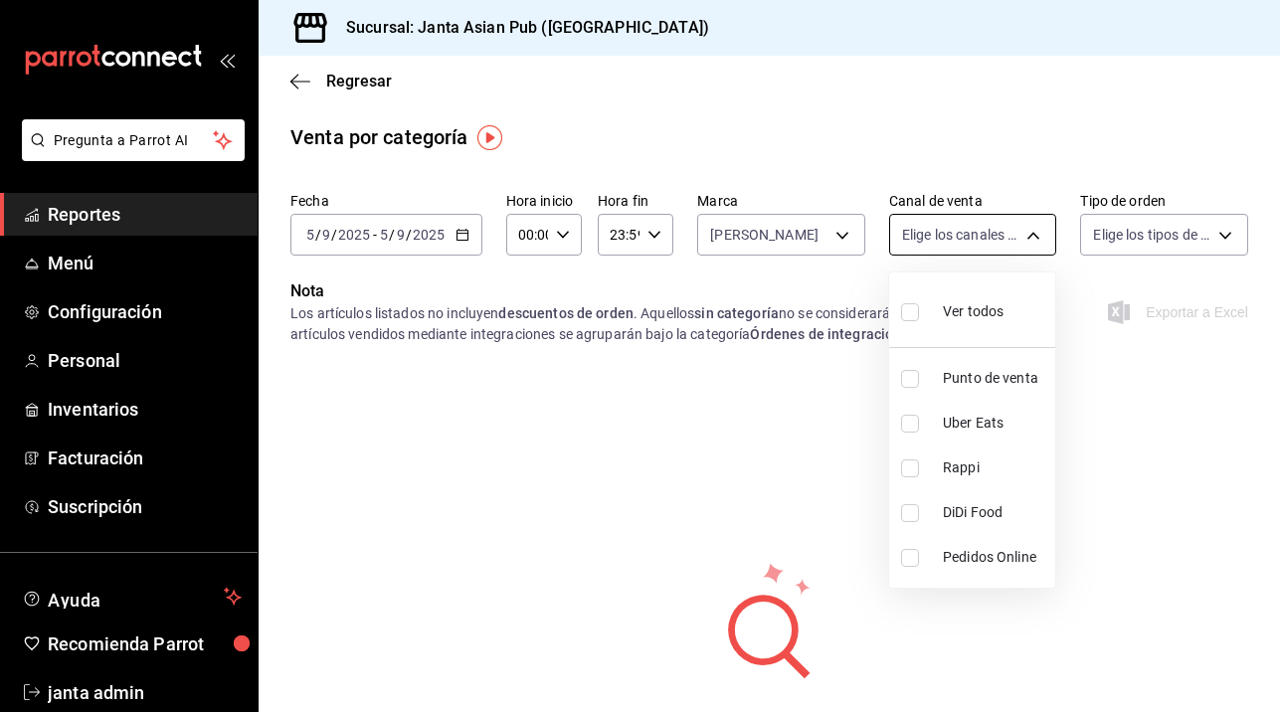
click at [1046, 240] on body "Pregunta a Parrot AI Reportes Menú Configuración Personal Inventarios Facturaci…" at bounding box center [640, 356] width 1280 height 712
click at [912, 314] on input "checkbox" at bounding box center [910, 312] width 18 height 18
checkbox input "true"
type input "PARROT,UBER_EATS,RAPPI,DIDI_FOOD,ONLINE"
checkbox input "true"
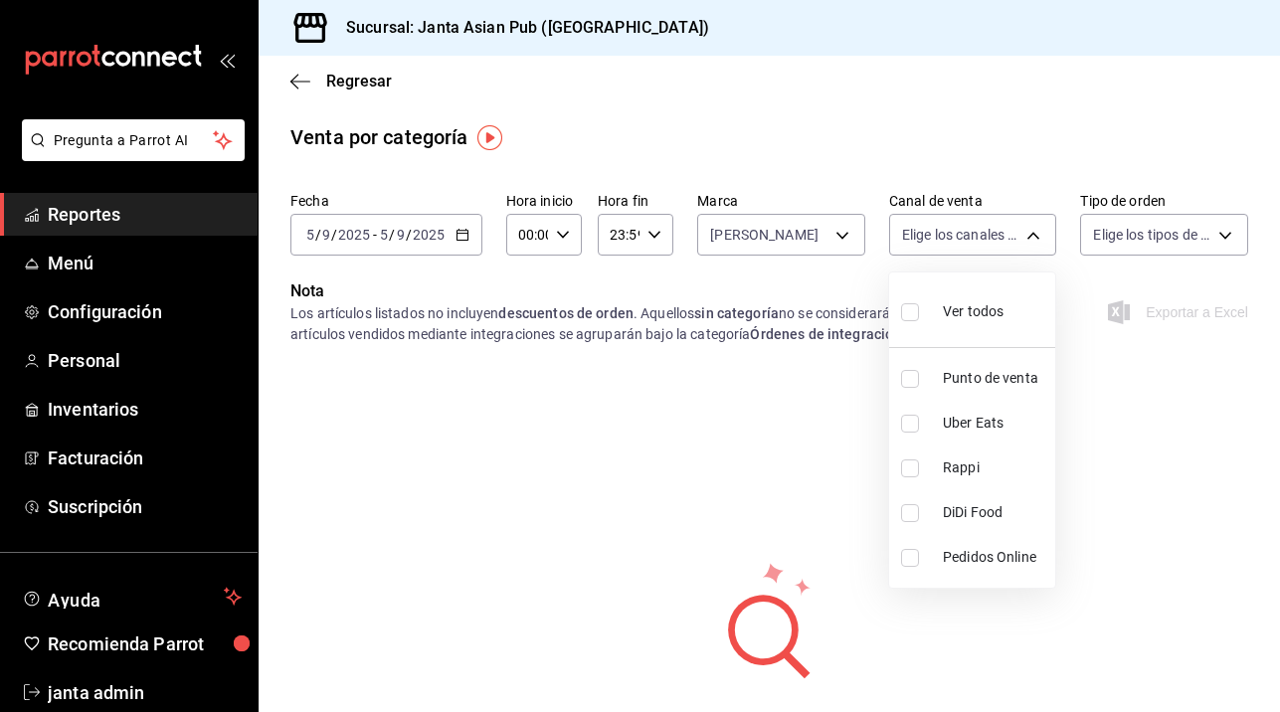
checkbox input "true"
click at [819, 439] on div at bounding box center [640, 356] width 1280 height 712
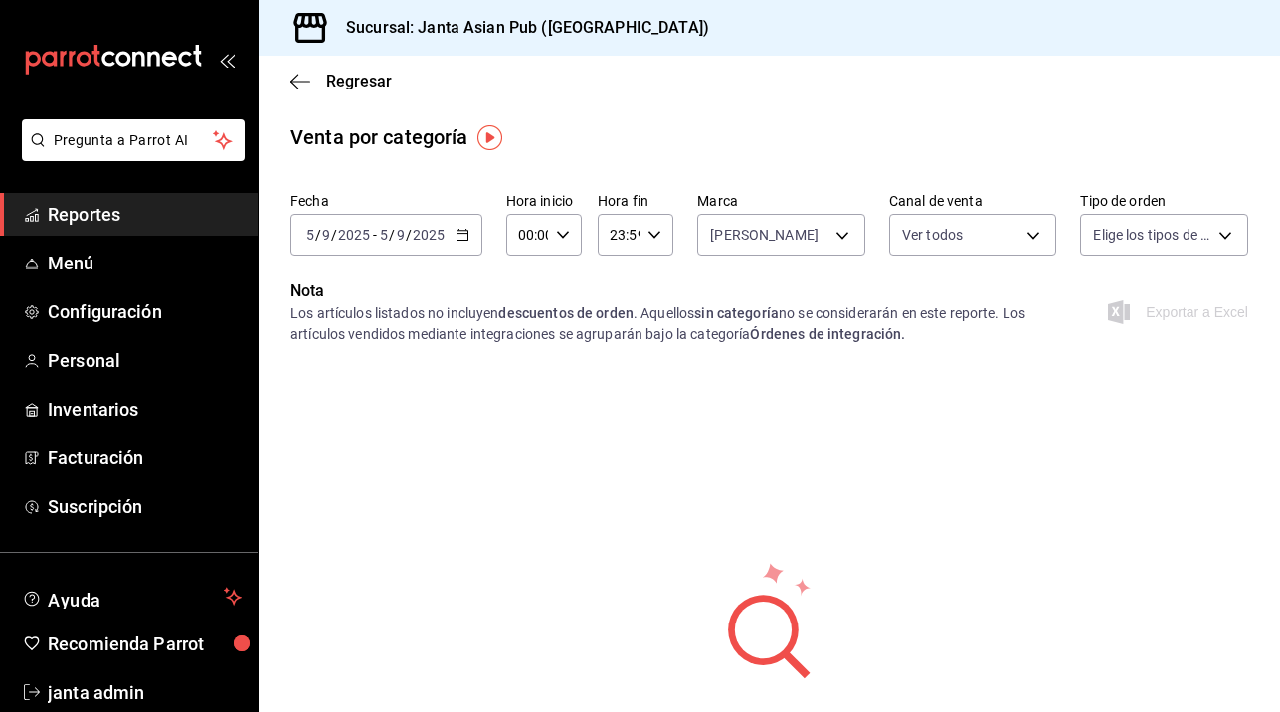
click at [743, 357] on div "Nota Los artículos listados no incluyen descuentos de orden . Aquellos sin cate…" at bounding box center [769, 324] width 1021 height 90
click at [530, 401] on div "Fecha [DATE] [DATE] - [DATE] [DATE] Hora inicio 00:00 Hora inicio Hora fin 23:5…" at bounding box center [769, 497] width 1021 height 626
click at [453, 236] on div "[DATE] [DATE] - [DATE] [DATE]" at bounding box center [386, 235] width 192 height 42
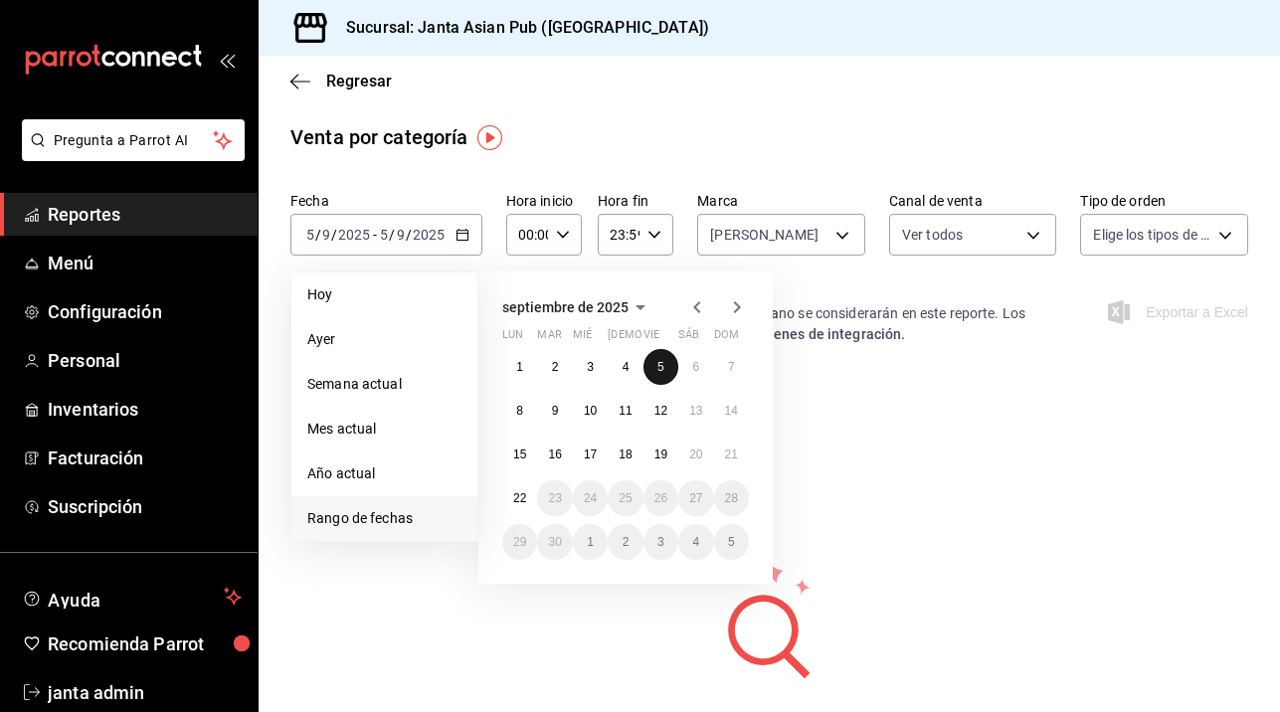
click at [663, 363] on abbr "5" at bounding box center [660, 367] width 7 height 14
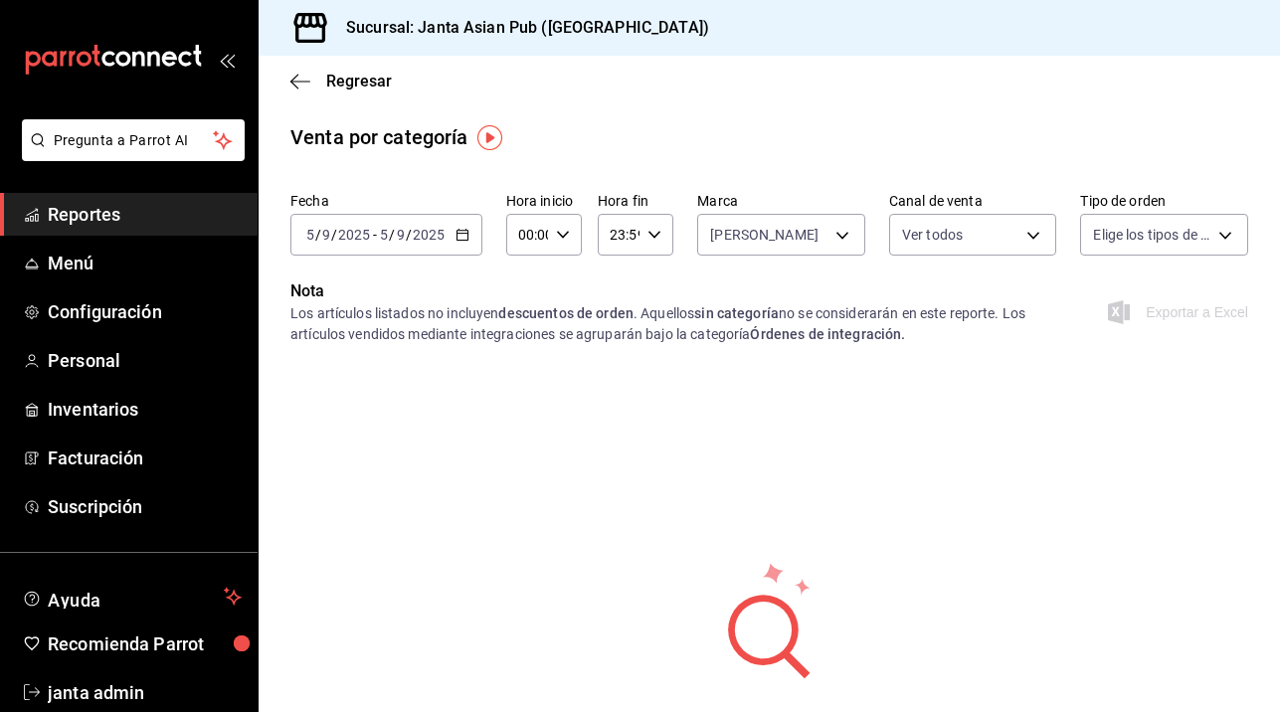
click at [459, 224] on div "[DATE] [DATE] - [DATE] [DATE]" at bounding box center [386, 235] width 192 height 42
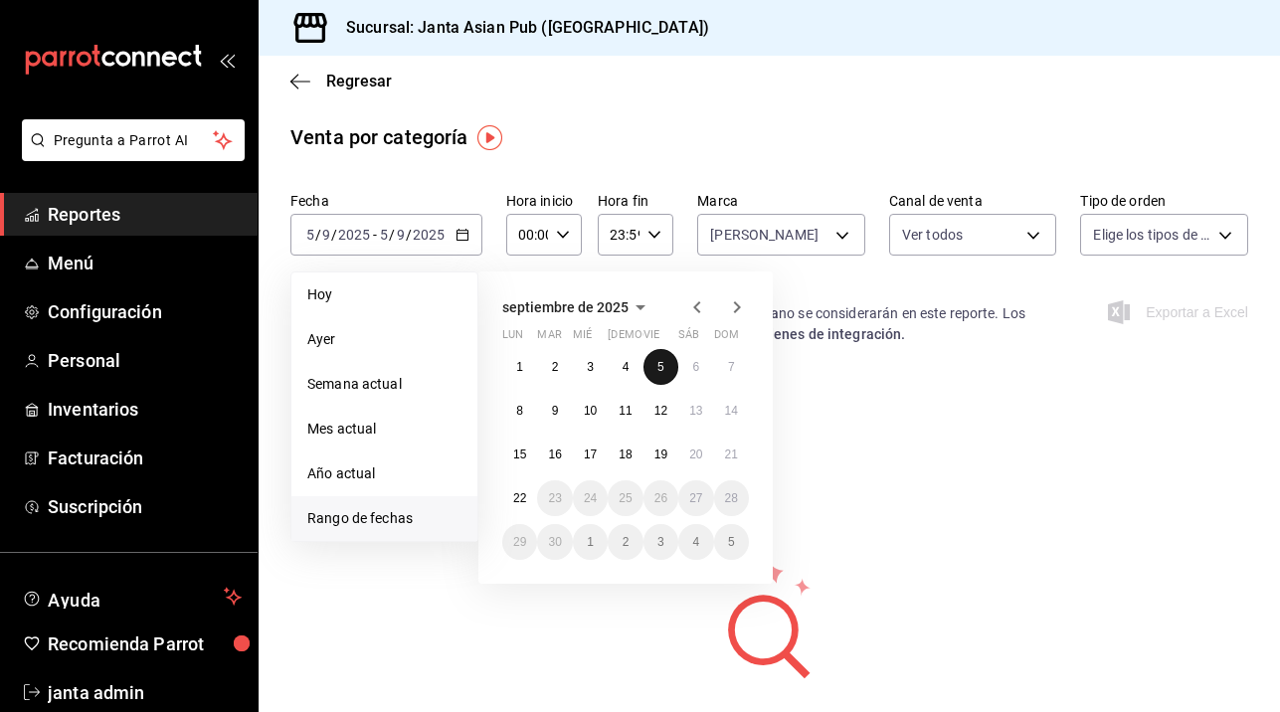
click at [651, 363] on button "5" at bounding box center [661, 367] width 35 height 36
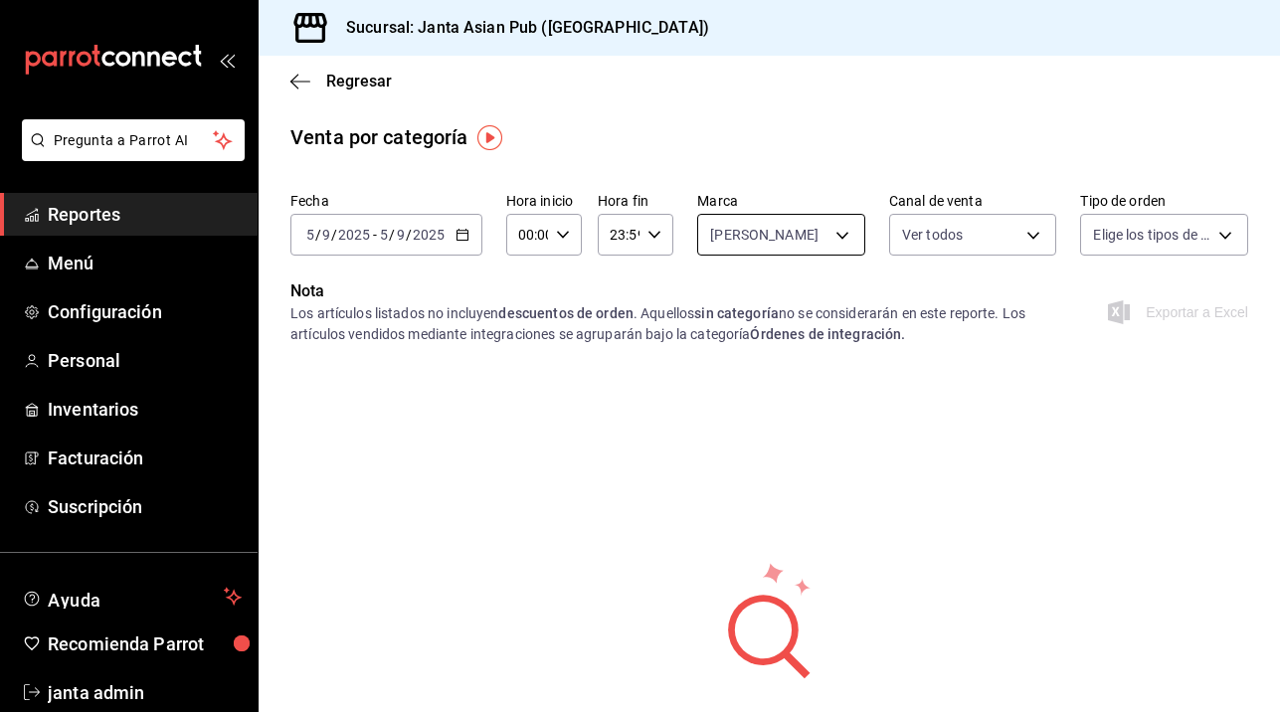
click at [837, 237] on body "Pregunta a Parrot AI Reportes Menú Configuración Personal Inventarios Facturaci…" at bounding box center [640, 356] width 1280 height 712
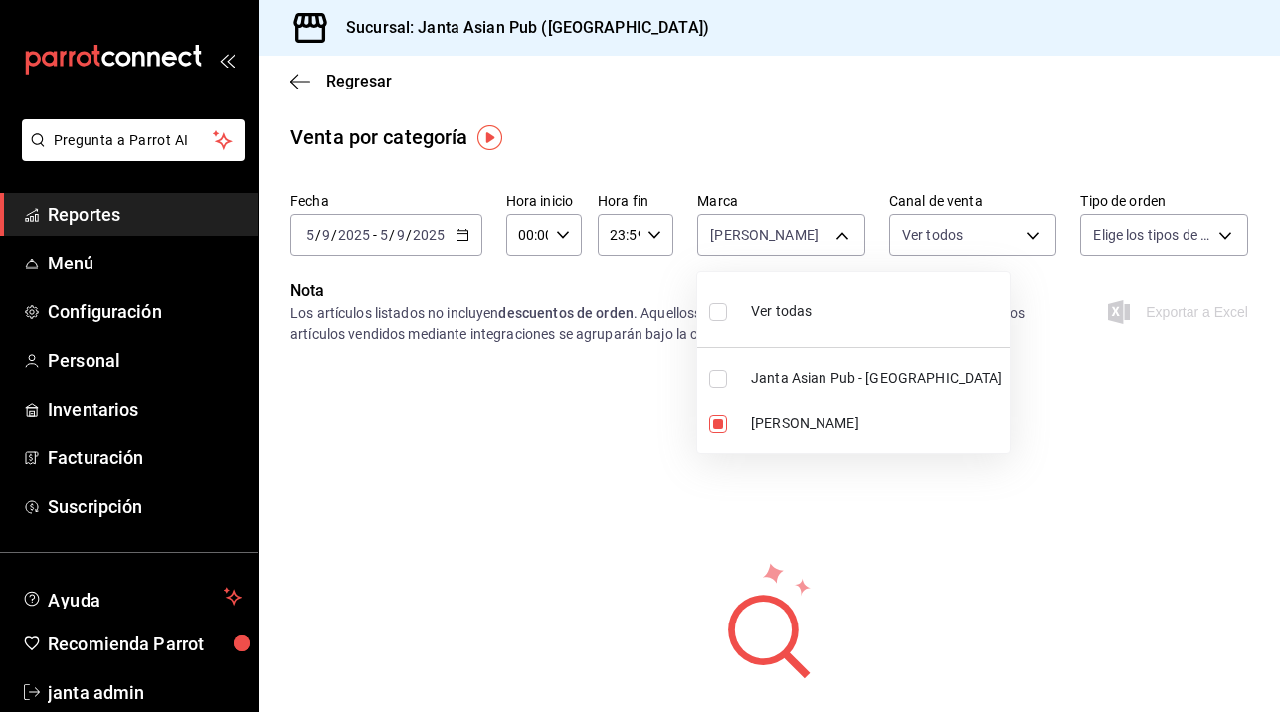
click at [753, 309] on span "Ver todas" at bounding box center [781, 311] width 61 height 21
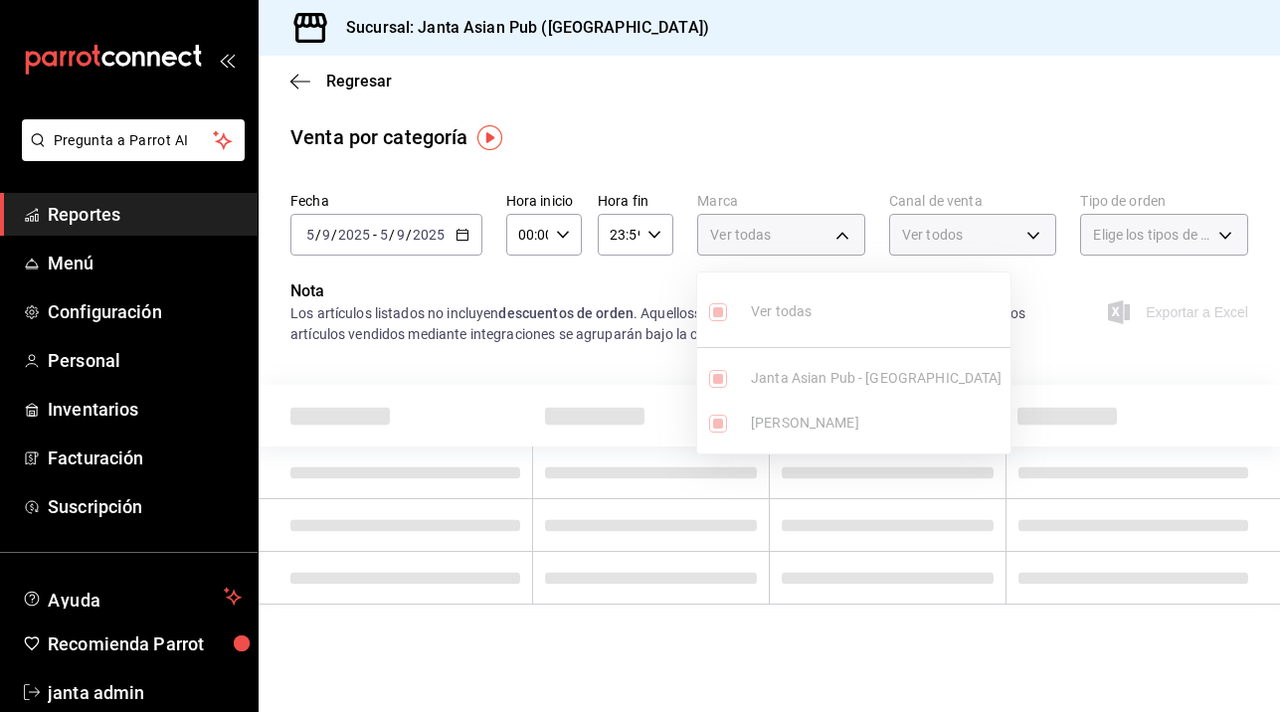
type input "1db30118-5670-46c3-9d09-b77bd7bb8fe6,be46397b-311f-4062-b626-5c189c252b46"
checkbox input "true"
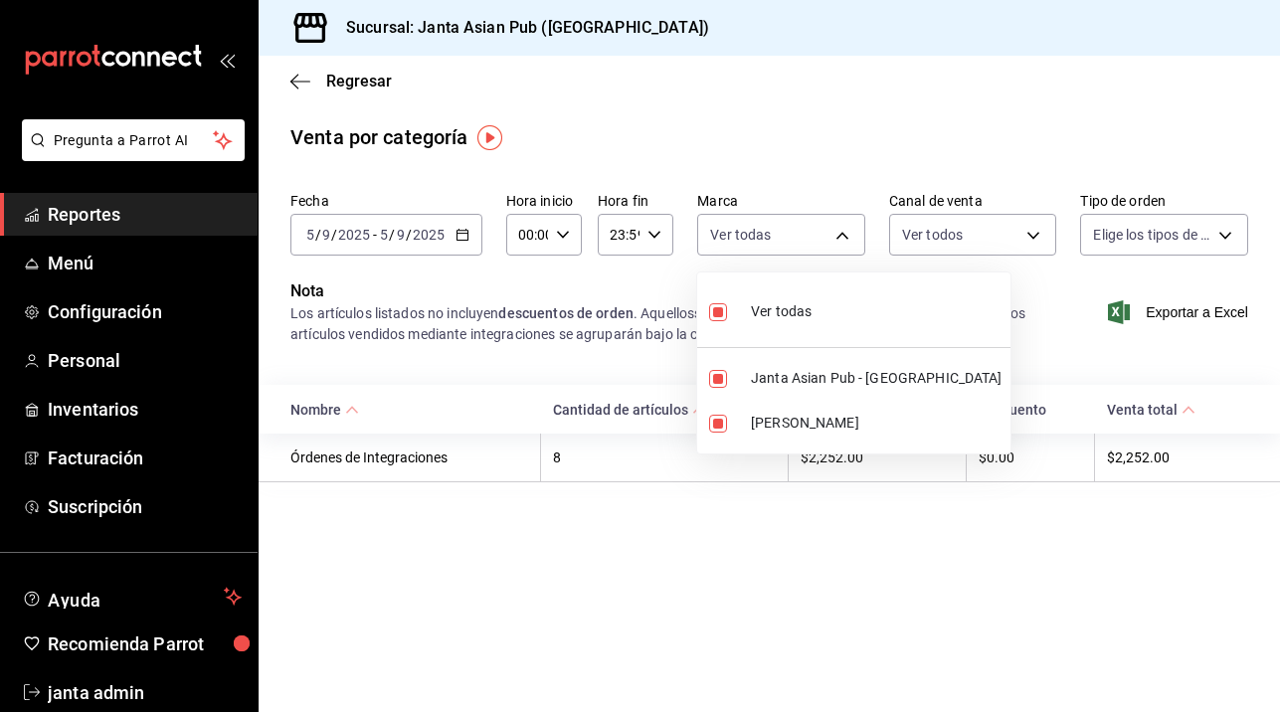
click at [835, 242] on div at bounding box center [640, 356] width 1280 height 712
click at [856, 226] on body "Pregunta a Parrot AI Reportes Menú Configuración Personal Inventarios Facturaci…" at bounding box center [640, 356] width 1280 height 712
click at [759, 419] on span "[PERSON_NAME]" at bounding box center [877, 423] width 252 height 21
type input "1db30118-5670-46c3-9d09-b77bd7bb8fe6"
checkbox input "false"
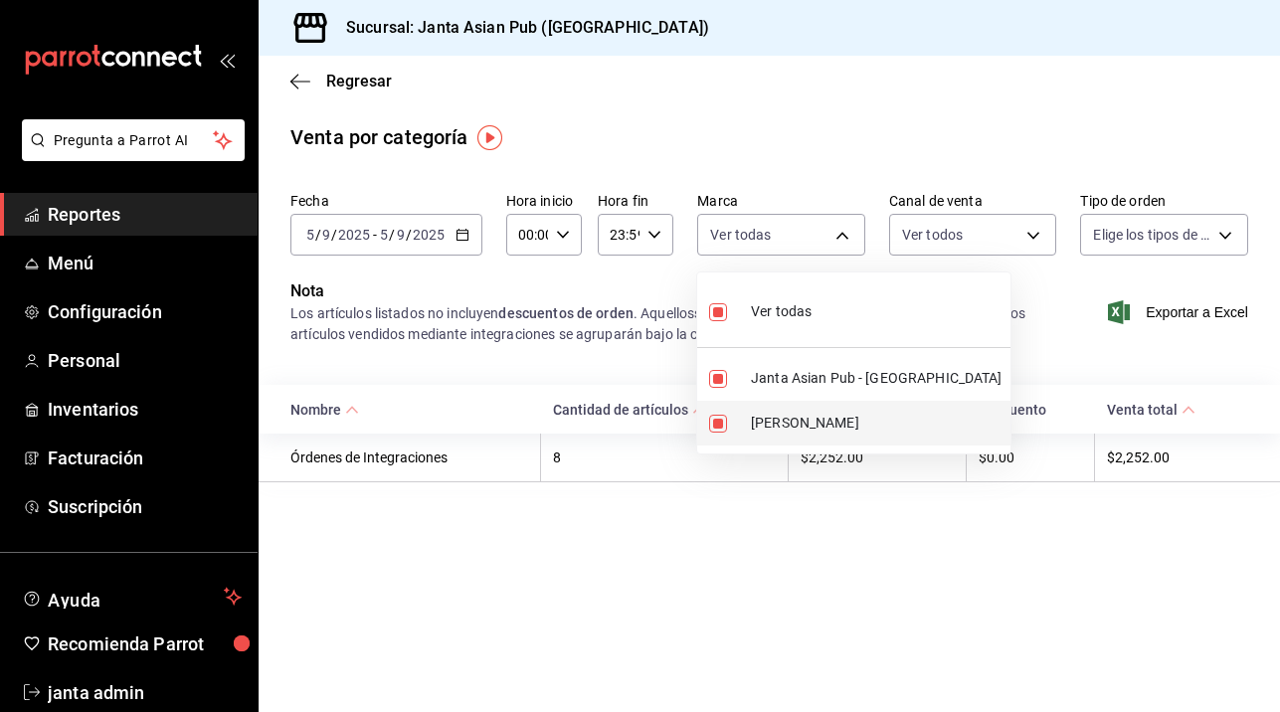
checkbox input "false"
click at [1034, 243] on div at bounding box center [640, 356] width 1280 height 712
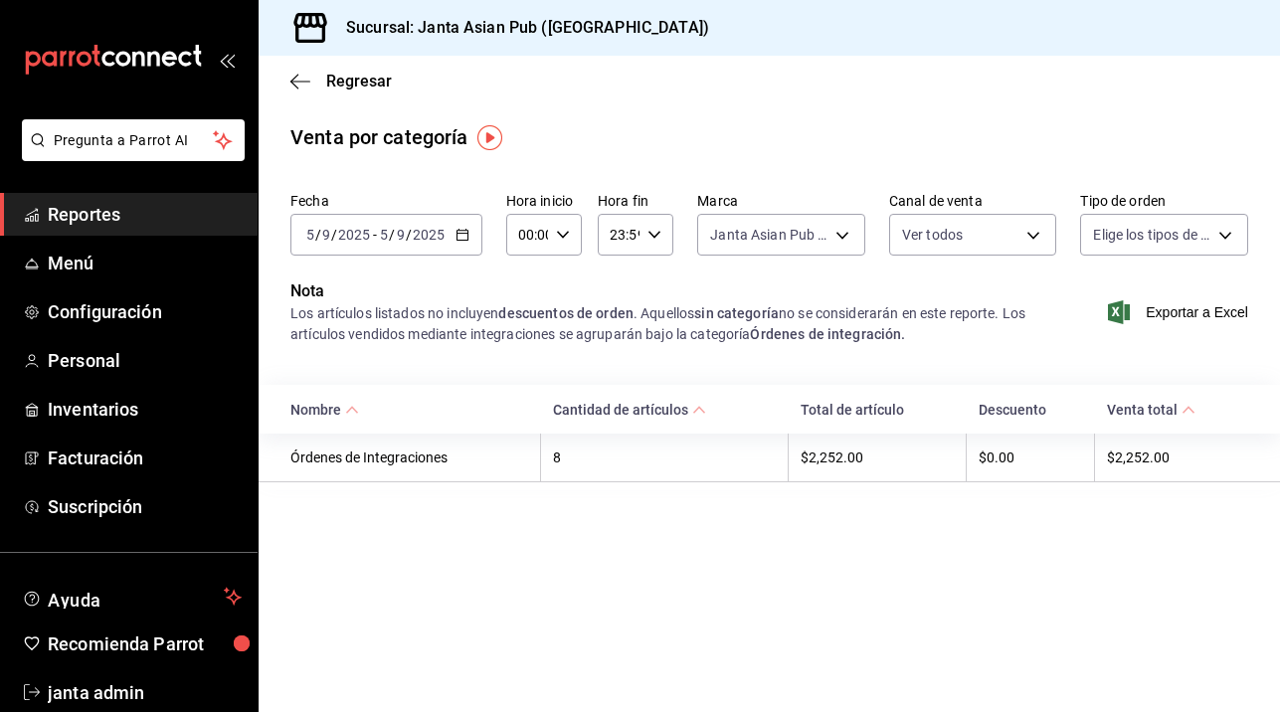
click at [1034, 243] on body "Pregunta a Parrot AI Reportes Menú Configuración Personal Inventarios Facturaci…" at bounding box center [640, 356] width 1280 height 712
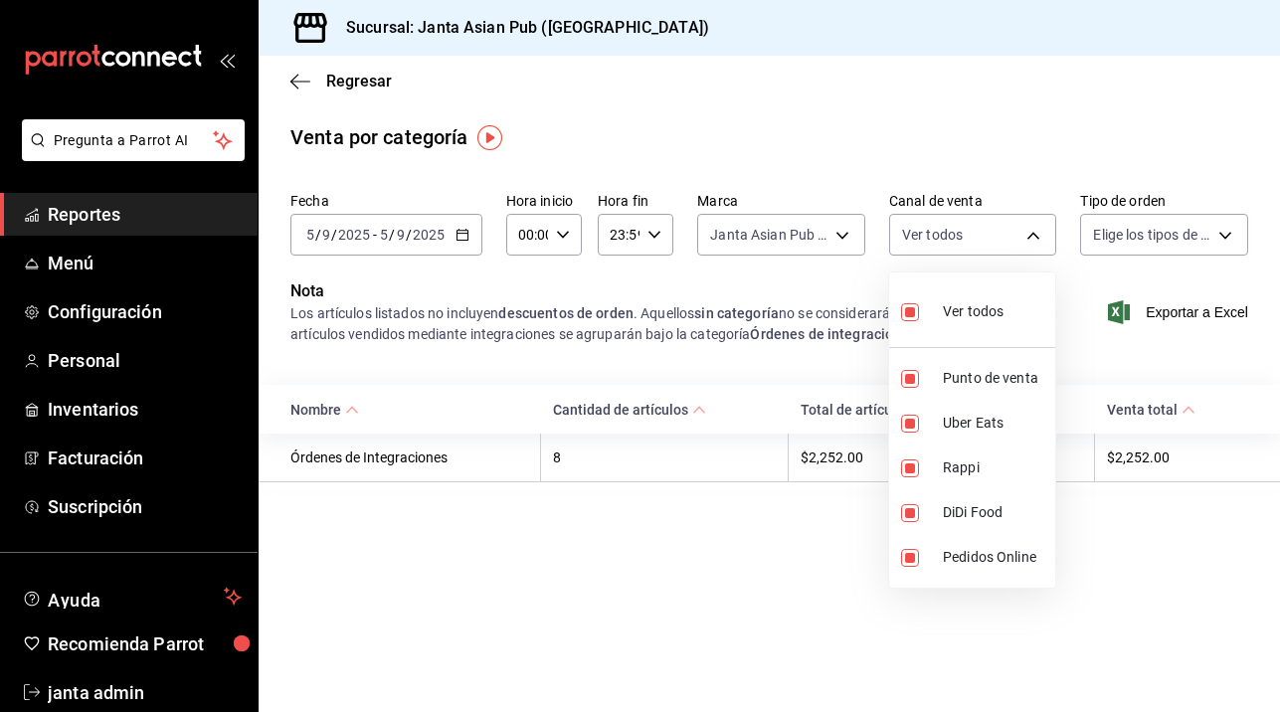
click at [1218, 238] on div at bounding box center [640, 356] width 1280 height 712
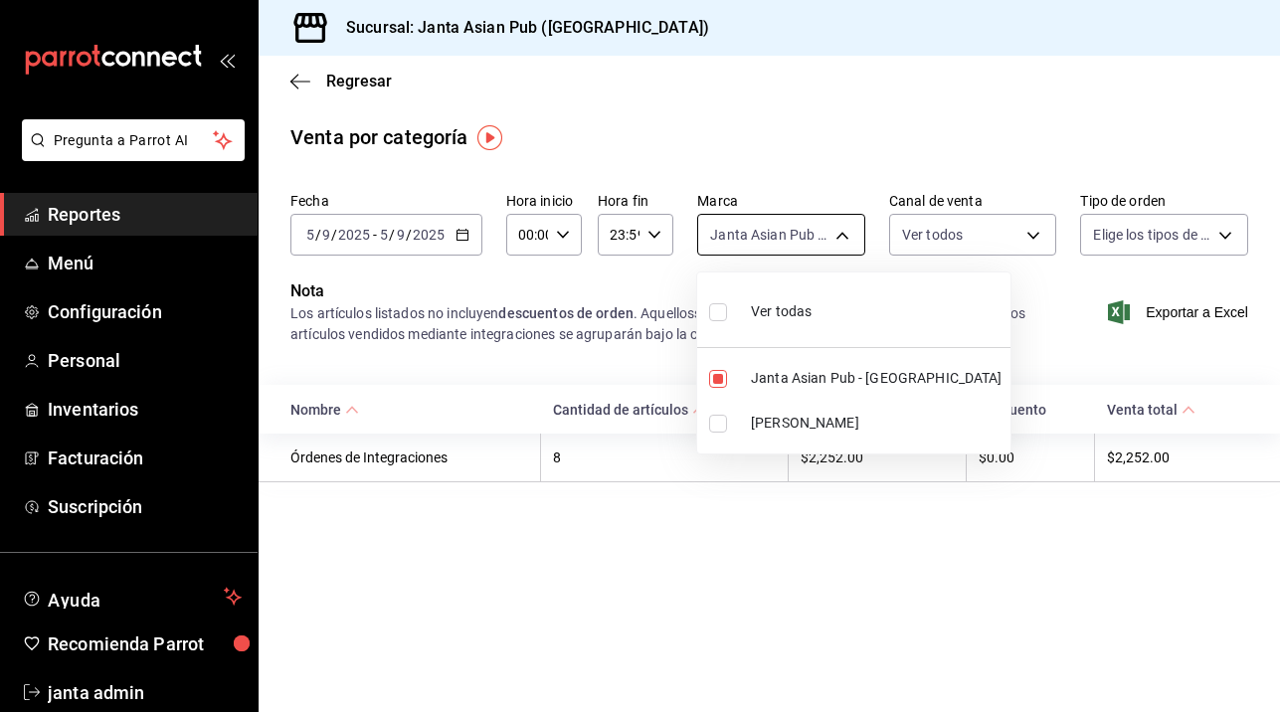
click at [848, 227] on body "Pregunta a Parrot AI Reportes Menú Configuración Personal Inventarios Facturaci…" at bounding box center [640, 356] width 1280 height 712
click at [748, 415] on li "[PERSON_NAME]" at bounding box center [853, 423] width 313 height 45
type input "1db30118-5670-46c3-9d09-b77bd7bb8fe6,be46397b-311f-4062-b626-5c189c252b46"
checkbox input "true"
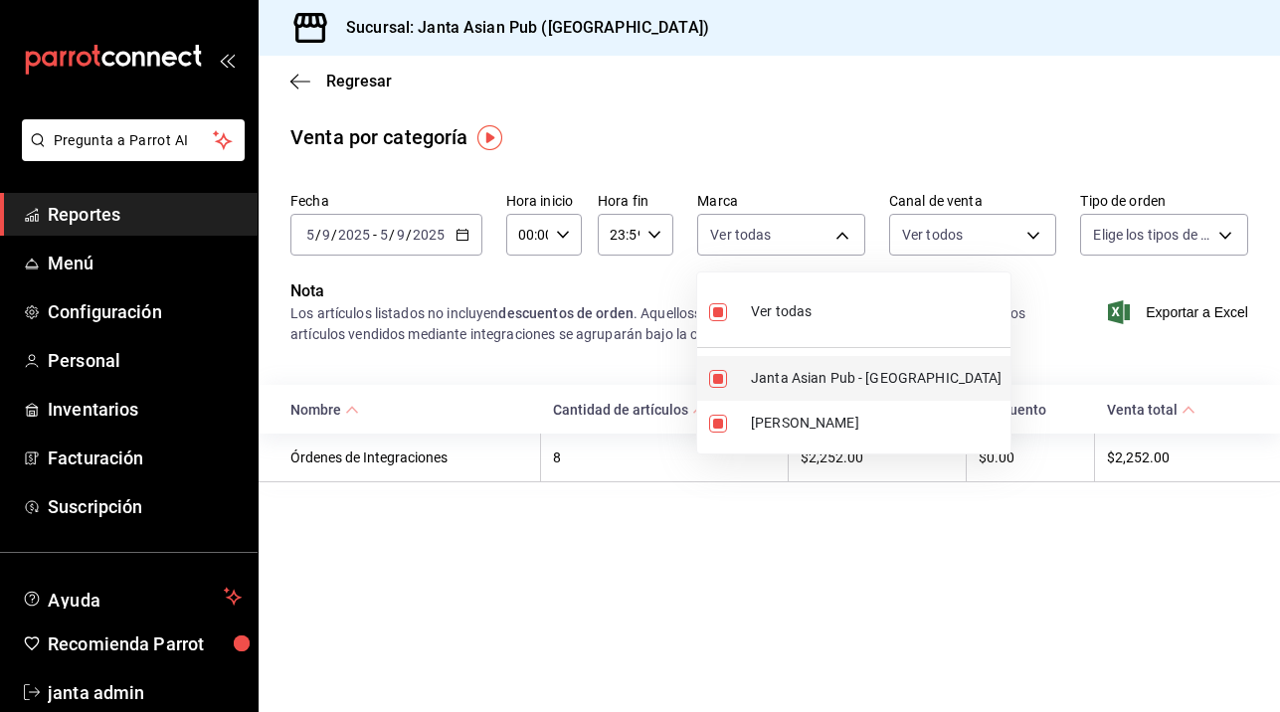
click at [711, 383] on input "checkbox" at bounding box center [718, 379] width 18 height 18
checkbox input "false"
type input "be46397b-311f-4062-b626-5c189c252b46"
checkbox input "false"
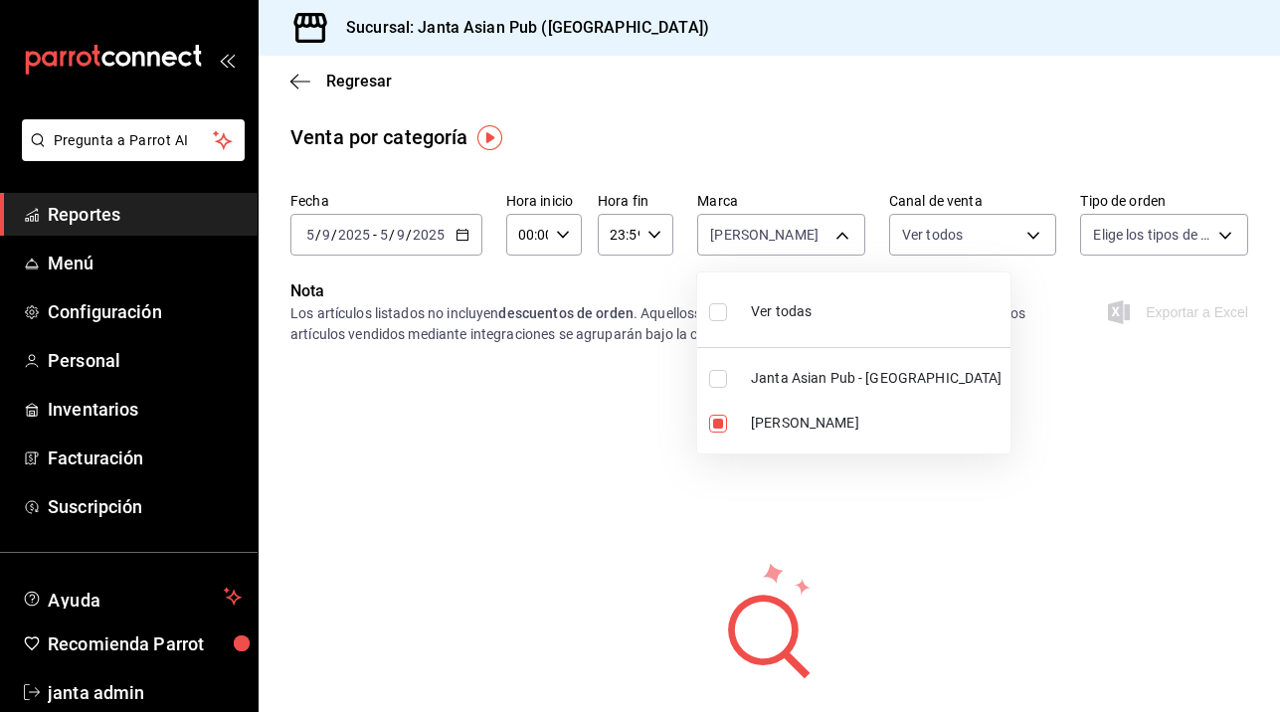
click at [981, 421] on div at bounding box center [640, 356] width 1280 height 712
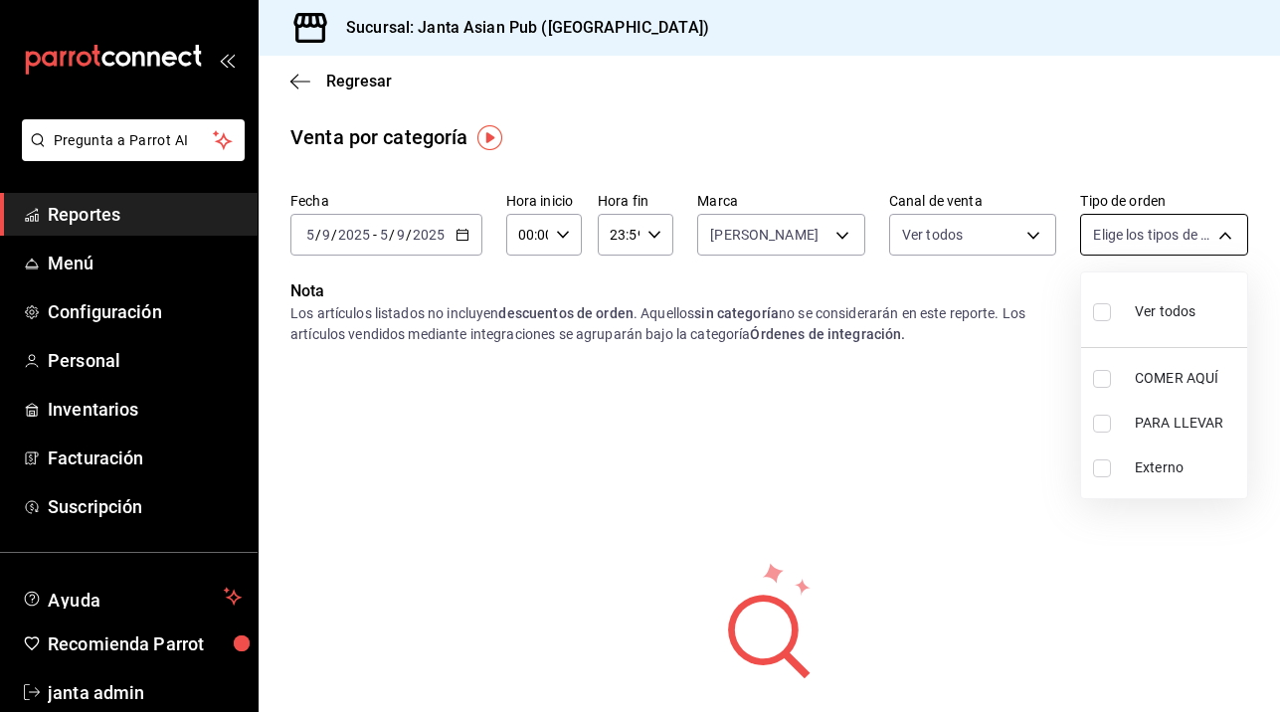
click at [1224, 222] on body "Pregunta a Parrot AI Reportes Menú Configuración Personal Inventarios Facturaci…" at bounding box center [640, 356] width 1280 height 712
click at [1107, 319] on input "checkbox" at bounding box center [1102, 312] width 18 height 18
checkbox input "true"
type input "cecbe1d2-0685-4b91-9b18-30ed67a7ce8a,c7915639-2b54-4f57-83bf-29acfaaa6073,EXTER…"
checkbox input "true"
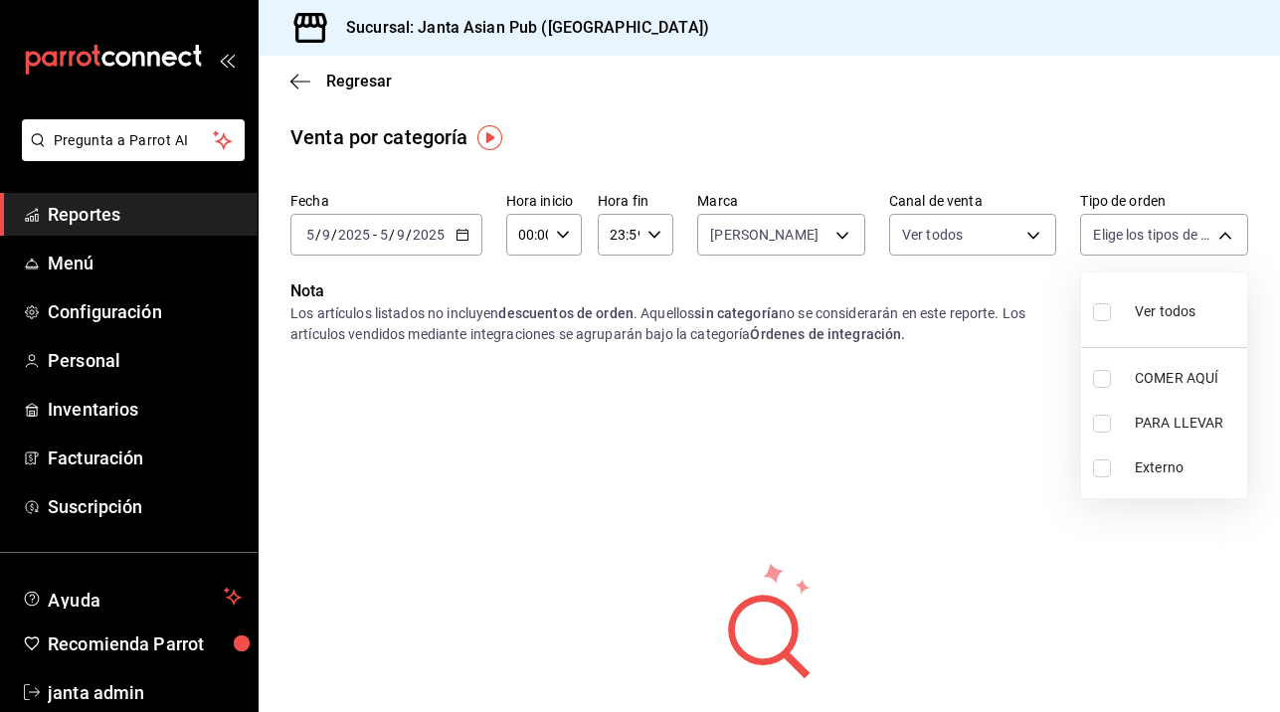
checkbox input "true"
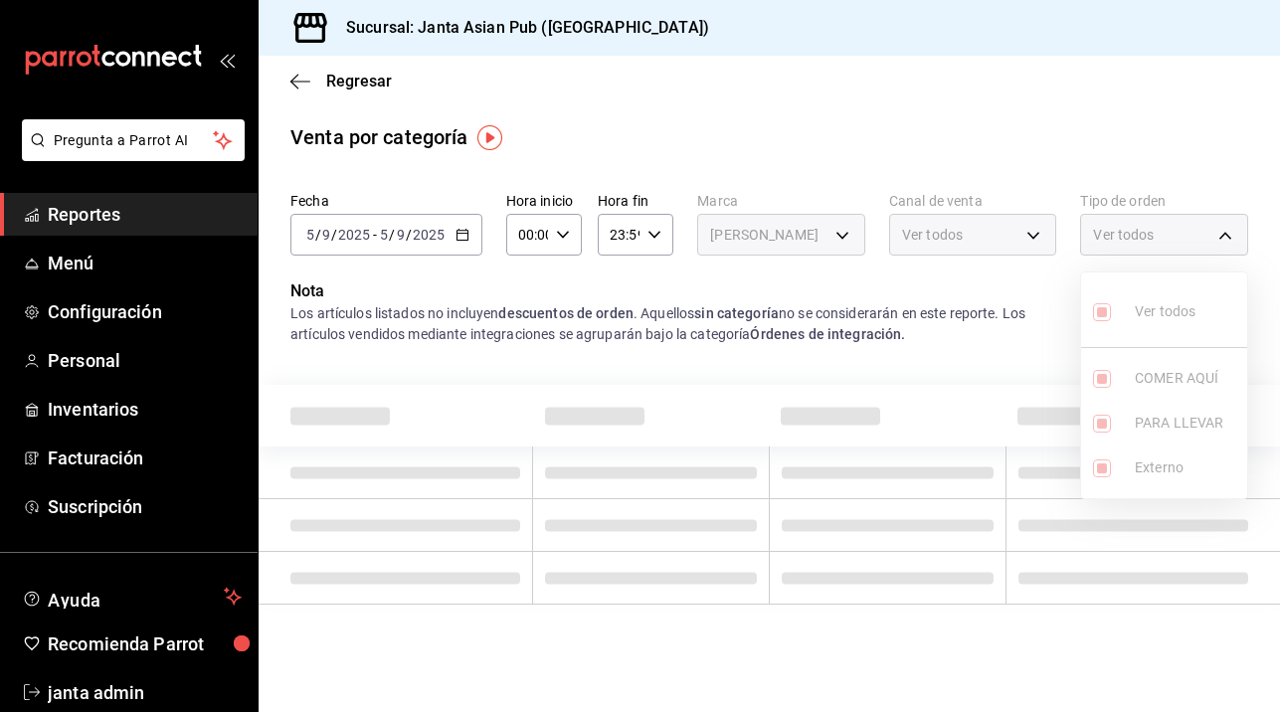
click at [1094, 382] on ul "Ver todos COMER AQUÍ PARA LLEVAR Externo" at bounding box center [1164, 386] width 166 height 226
click at [1138, 298] on ul "Ver todos COMER AQUÍ PARA LLEVAR Externo" at bounding box center [1164, 386] width 166 height 226
drag, startPoint x: 1247, startPoint y: 223, endPoint x: 1235, endPoint y: 231, distance: 14.3
click at [1235, 231] on div at bounding box center [640, 356] width 1280 height 712
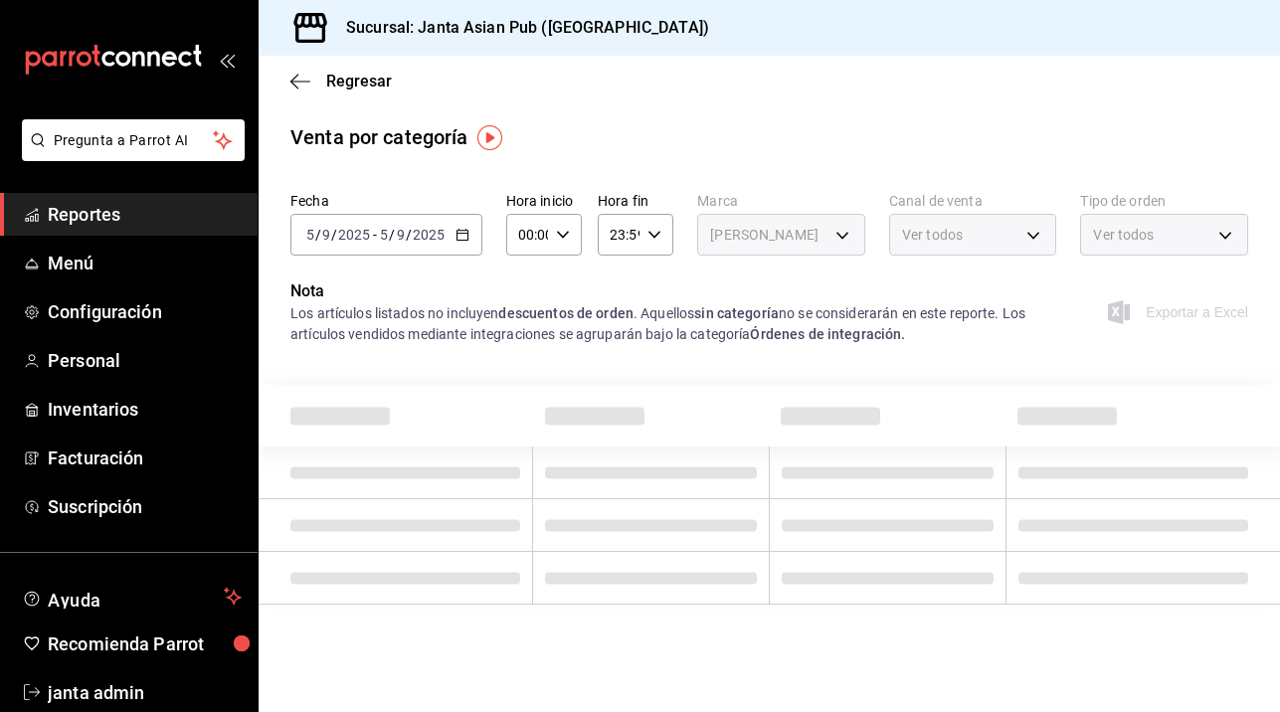
click at [1209, 241] on div "Ver todos" at bounding box center [1164, 235] width 168 height 42
click at [1221, 232] on div "Ver todos" at bounding box center [1164, 235] width 168 height 42
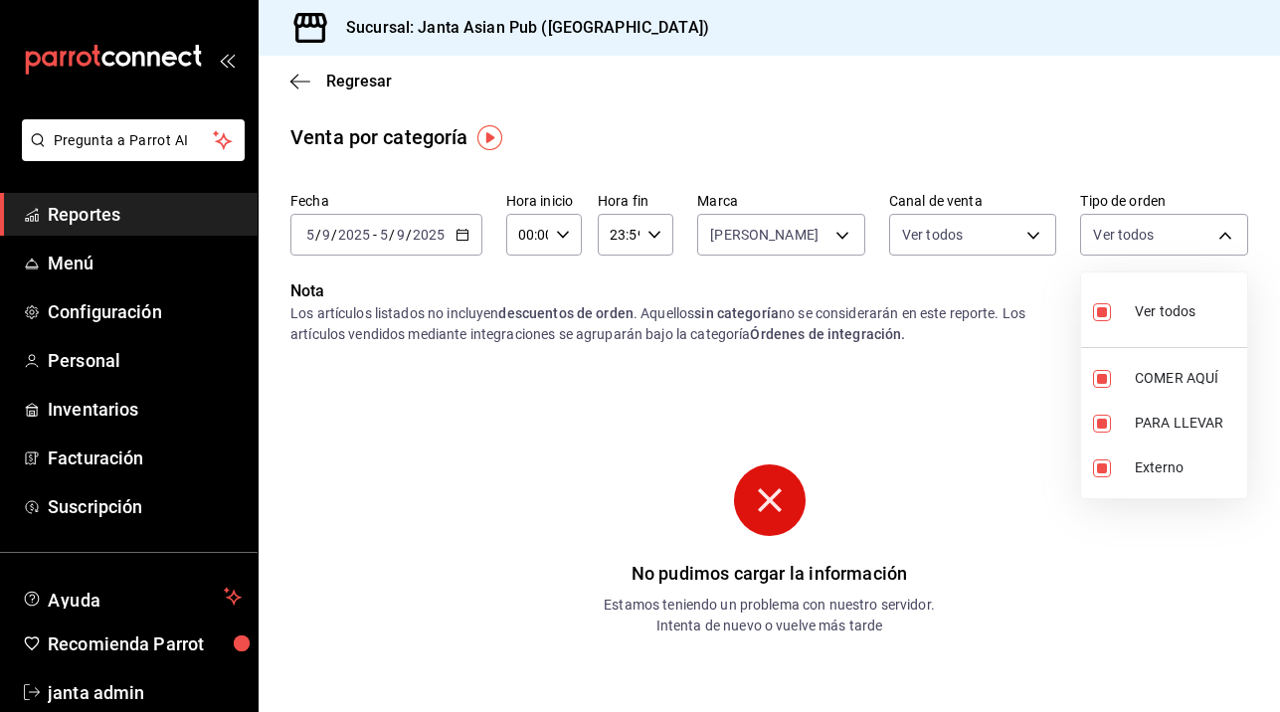
click at [1218, 233] on body "Pregunta a Parrot AI Reportes Menú Configuración Personal Inventarios Facturaci…" at bounding box center [640, 356] width 1280 height 712
click at [1096, 384] on input "checkbox" at bounding box center [1102, 379] width 18 height 18
checkbox input "false"
type input "c7915639-2b54-4f57-83bf-29acfaaa6073,EXTERNAL"
checkbox input "false"
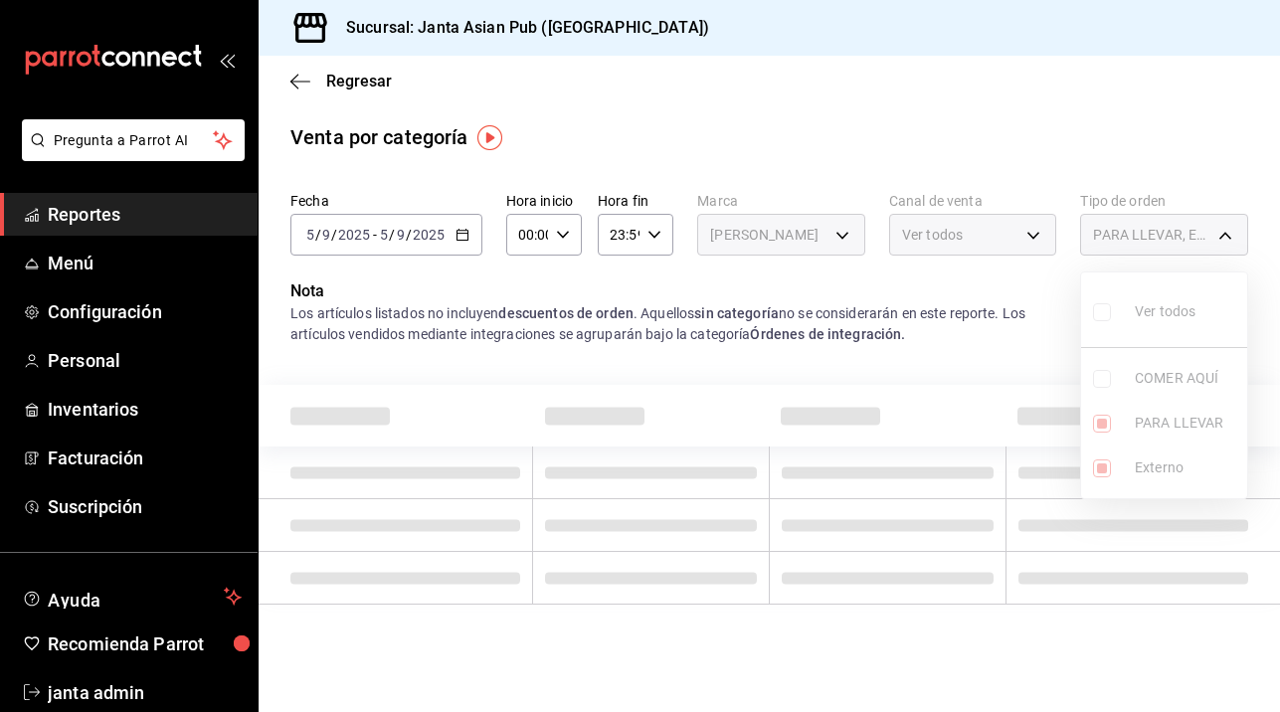
click at [1096, 431] on ul "Ver todos COMER AQUÍ PARA LLEVAR Externo" at bounding box center [1164, 386] width 166 height 226
click at [294, 83] on div at bounding box center [640, 356] width 1280 height 712
click at [296, 73] on icon "button" at bounding box center [300, 82] width 20 height 18
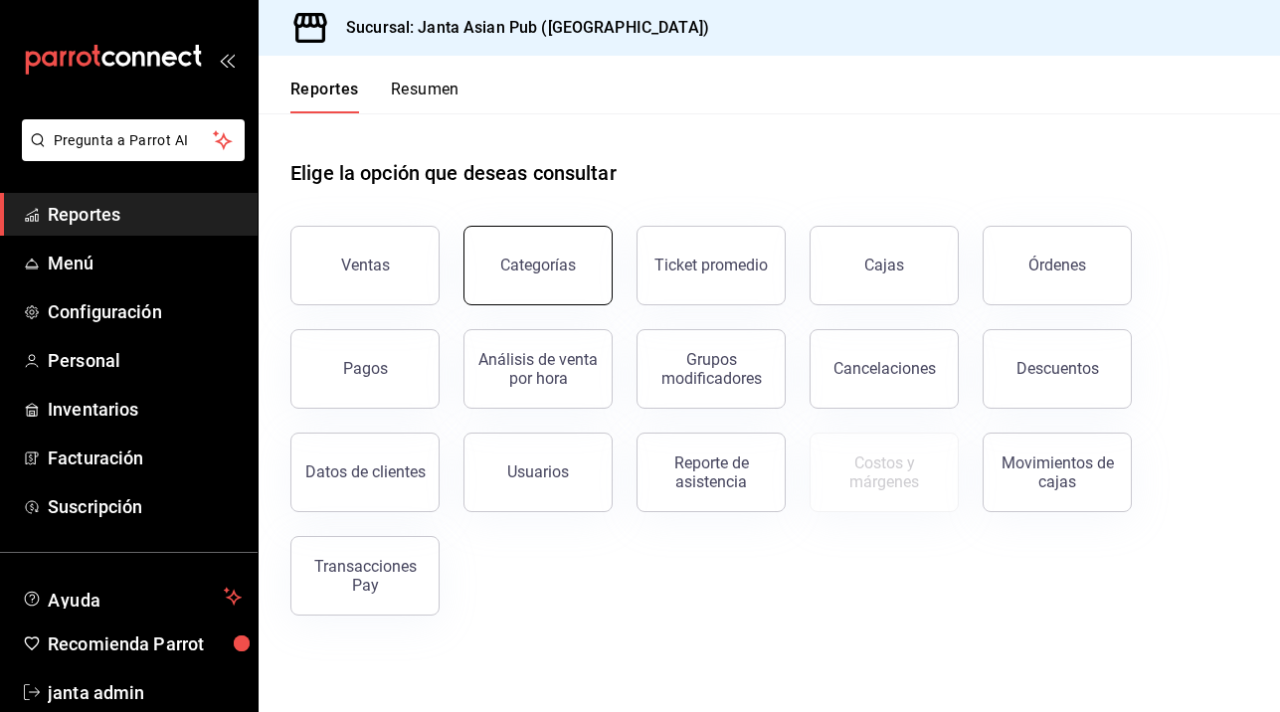
click at [563, 280] on button "Categorías" at bounding box center [537, 266] width 149 height 80
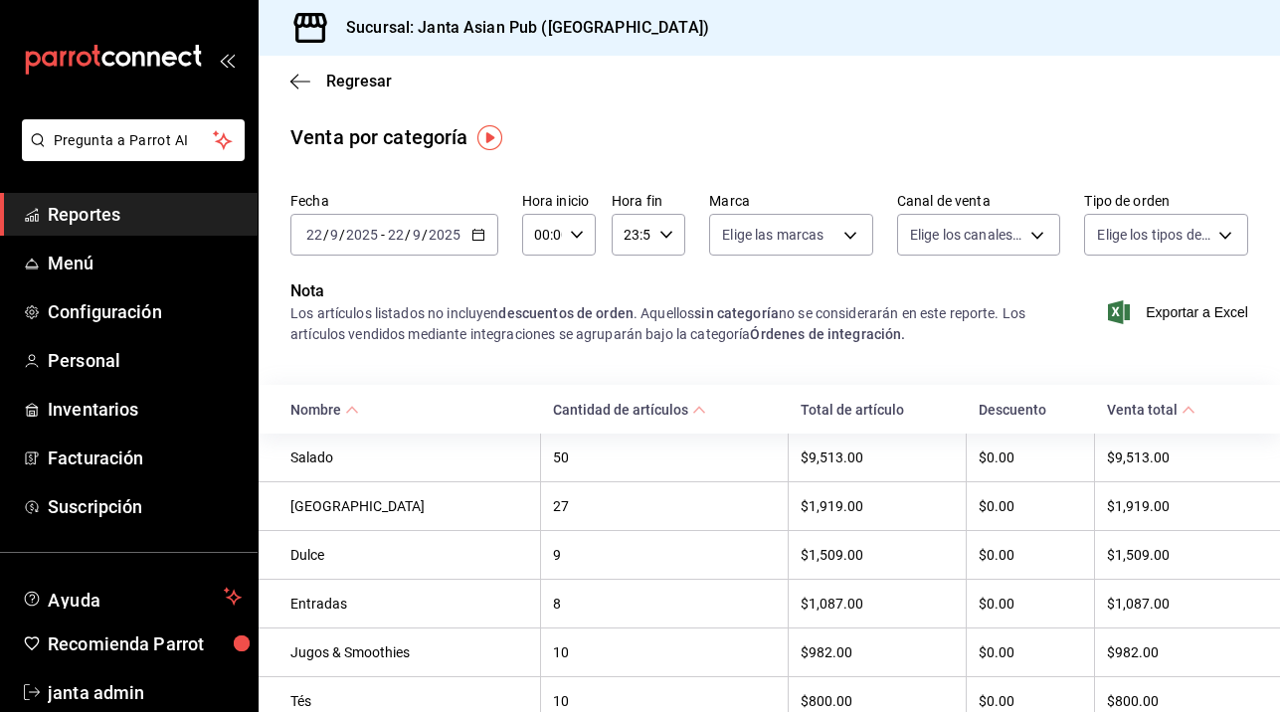
click at [479, 242] on div "[DATE] [DATE] - [DATE] [DATE]" at bounding box center [394, 235] width 208 height 42
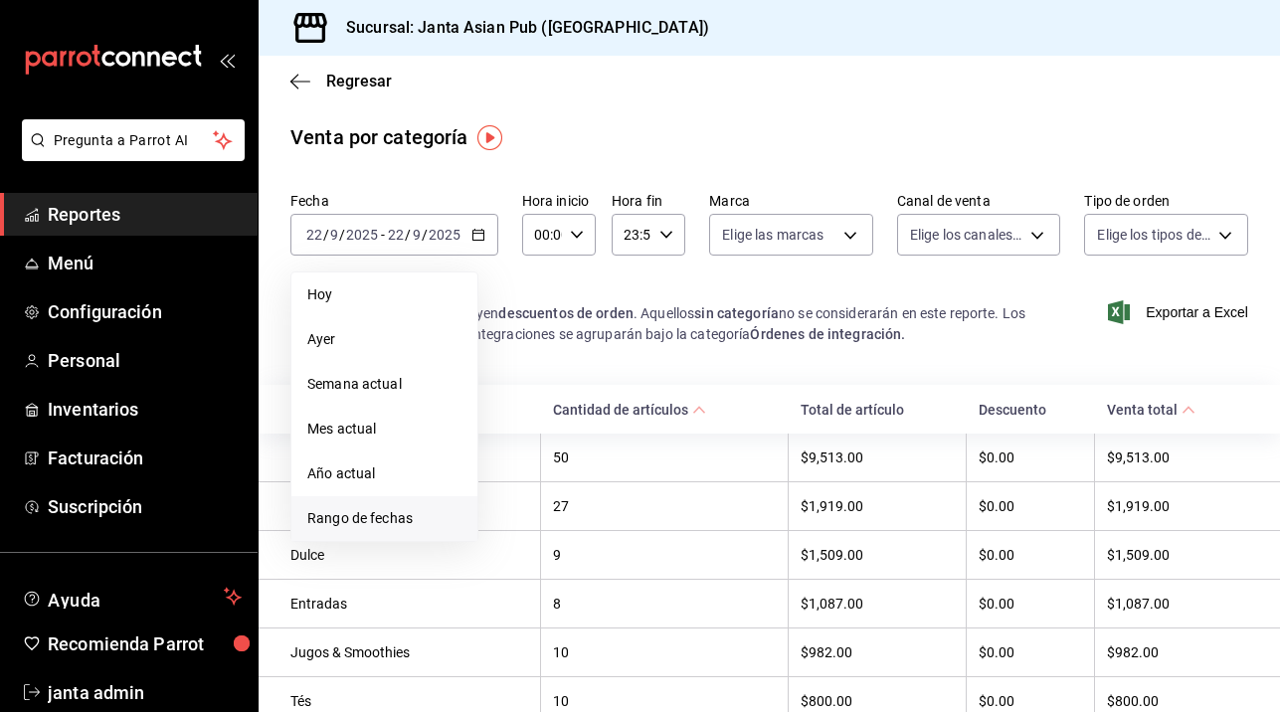
click at [338, 513] on span "Rango de fechas" at bounding box center [384, 518] width 154 height 21
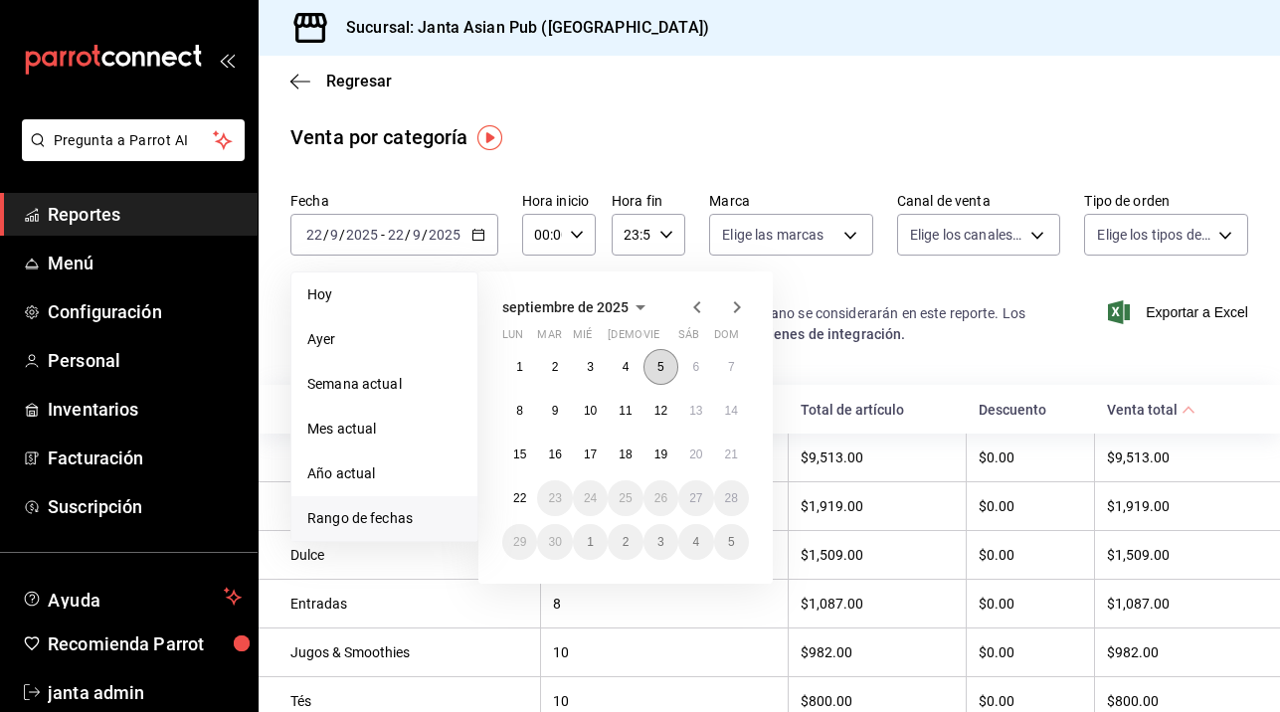
click at [666, 372] on button "5" at bounding box center [661, 367] width 35 height 36
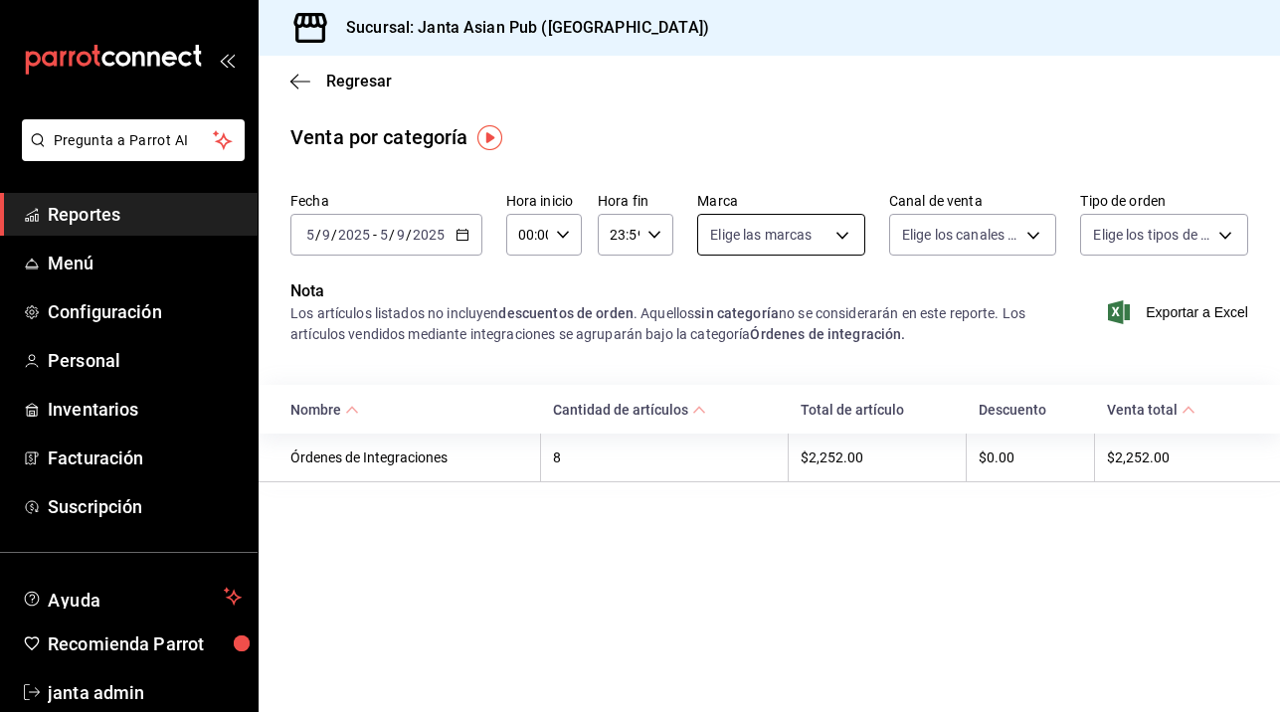
click at [838, 231] on body "Pregunta a Parrot AI Reportes Menú Configuración Personal Inventarios Facturaci…" at bounding box center [640, 356] width 1280 height 712
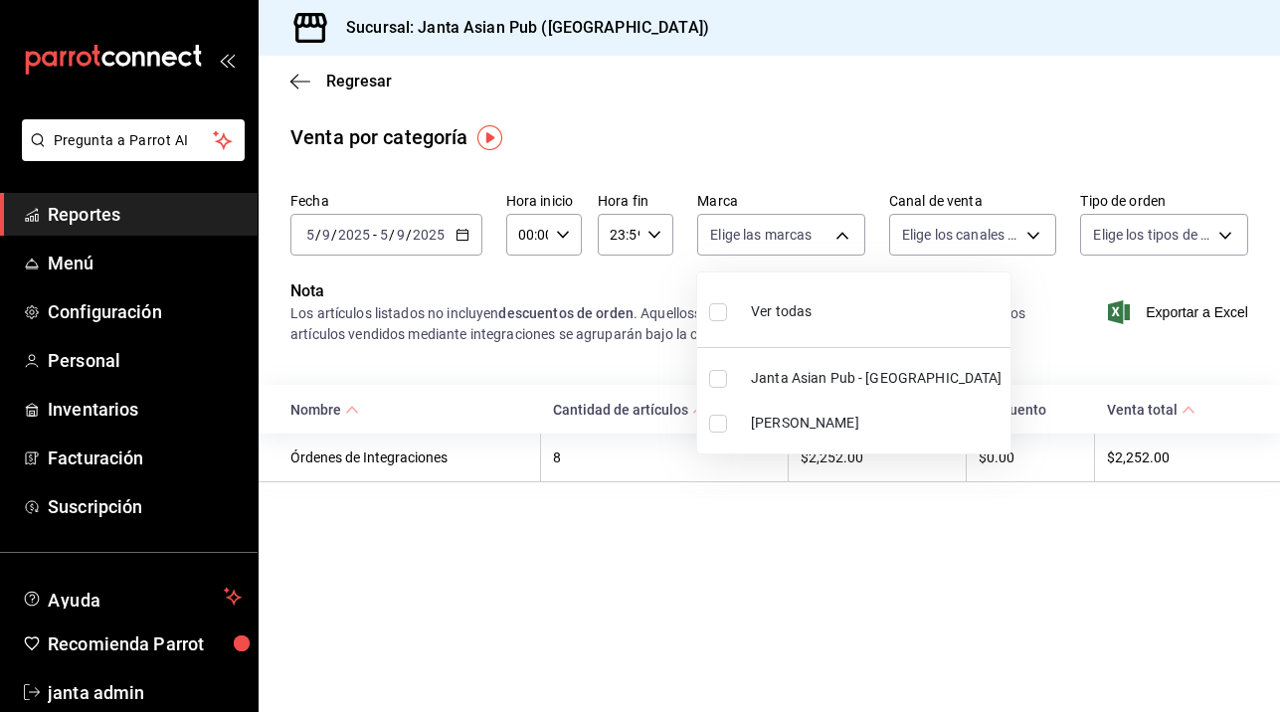
click at [756, 427] on span "[PERSON_NAME]" at bounding box center [877, 423] width 252 height 21
type input "be46397b-311f-4062-b626-5c189c252b46"
checkbox input "true"
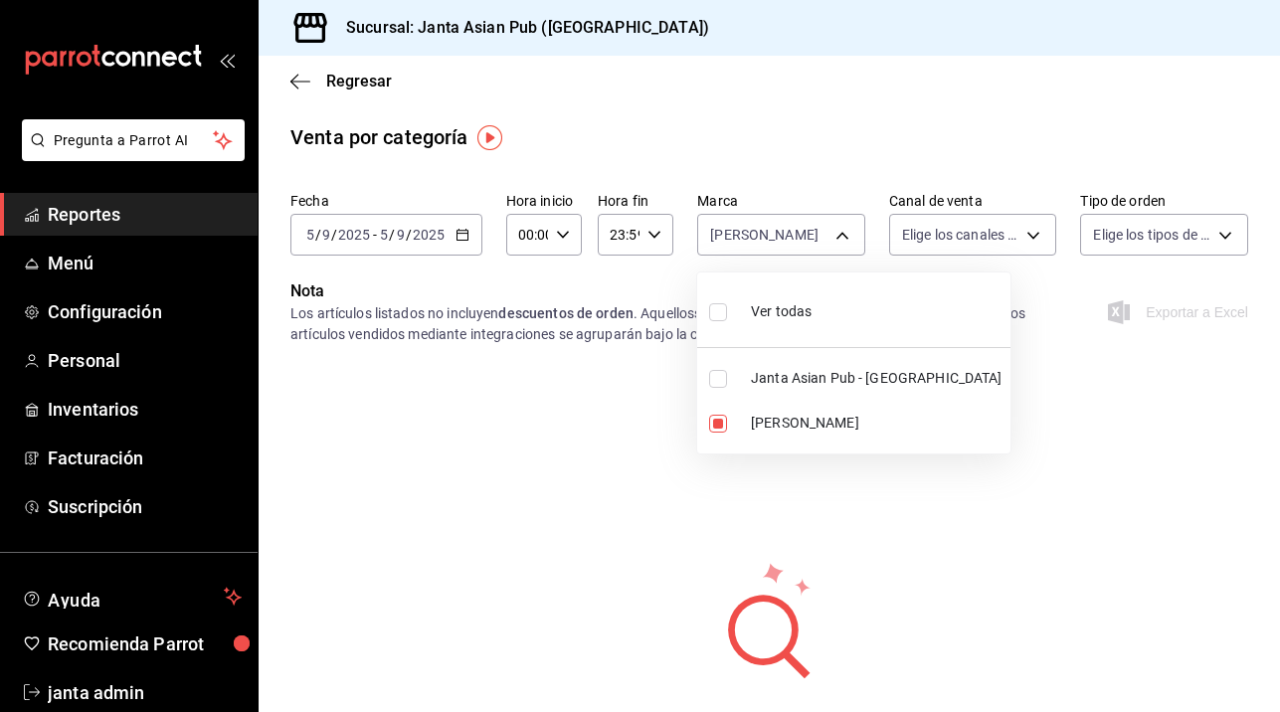
click at [959, 472] on div at bounding box center [640, 356] width 1280 height 712
